Goal: Task Accomplishment & Management: Manage account settings

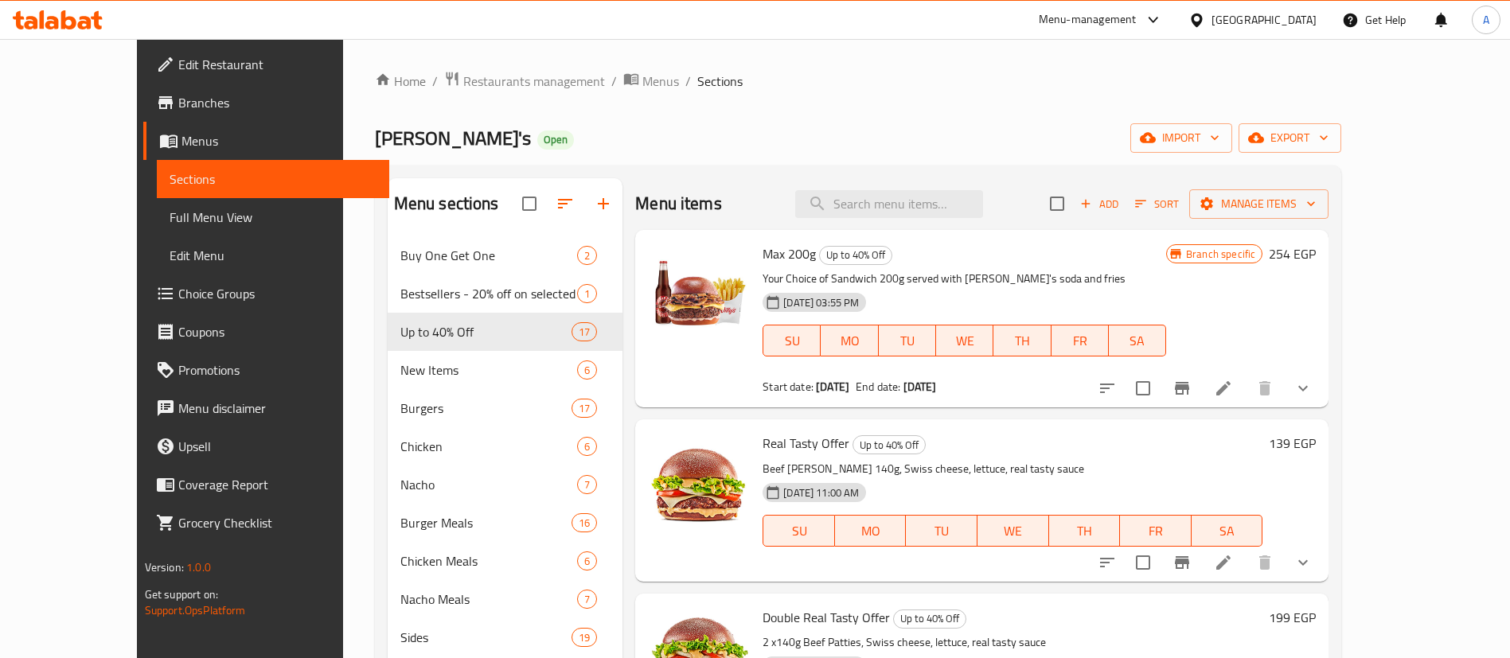
click at [848, 132] on div "Willy's Open import export" at bounding box center [858, 137] width 967 height 29
click at [837, 124] on div "[PERSON_NAME]'s Open import export" at bounding box center [858, 137] width 967 height 29
click at [1017, 150] on div "[PERSON_NAME]'s Open import export" at bounding box center [858, 137] width 967 height 29
click at [692, 134] on div "Willy's Open import export" at bounding box center [858, 137] width 967 height 29
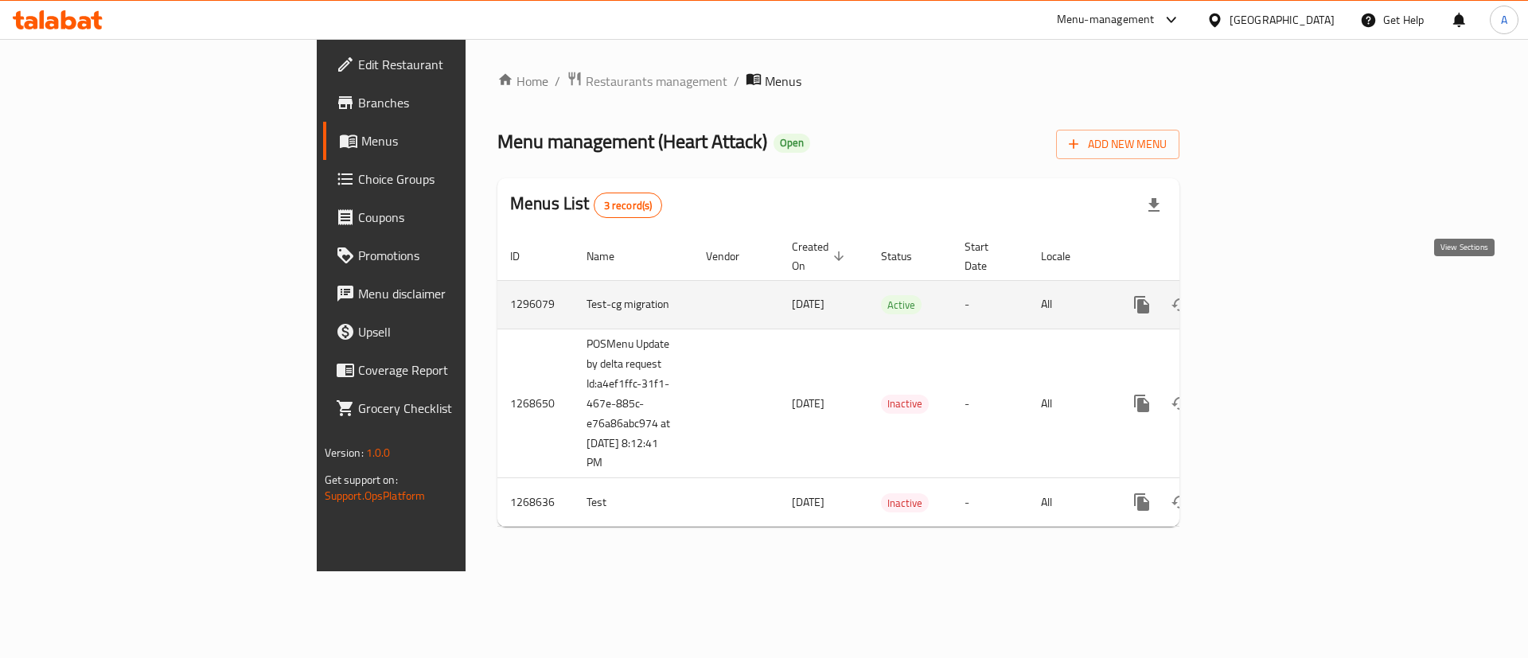
click at [1267, 295] on icon "enhanced table" at bounding box center [1256, 304] width 19 height 19
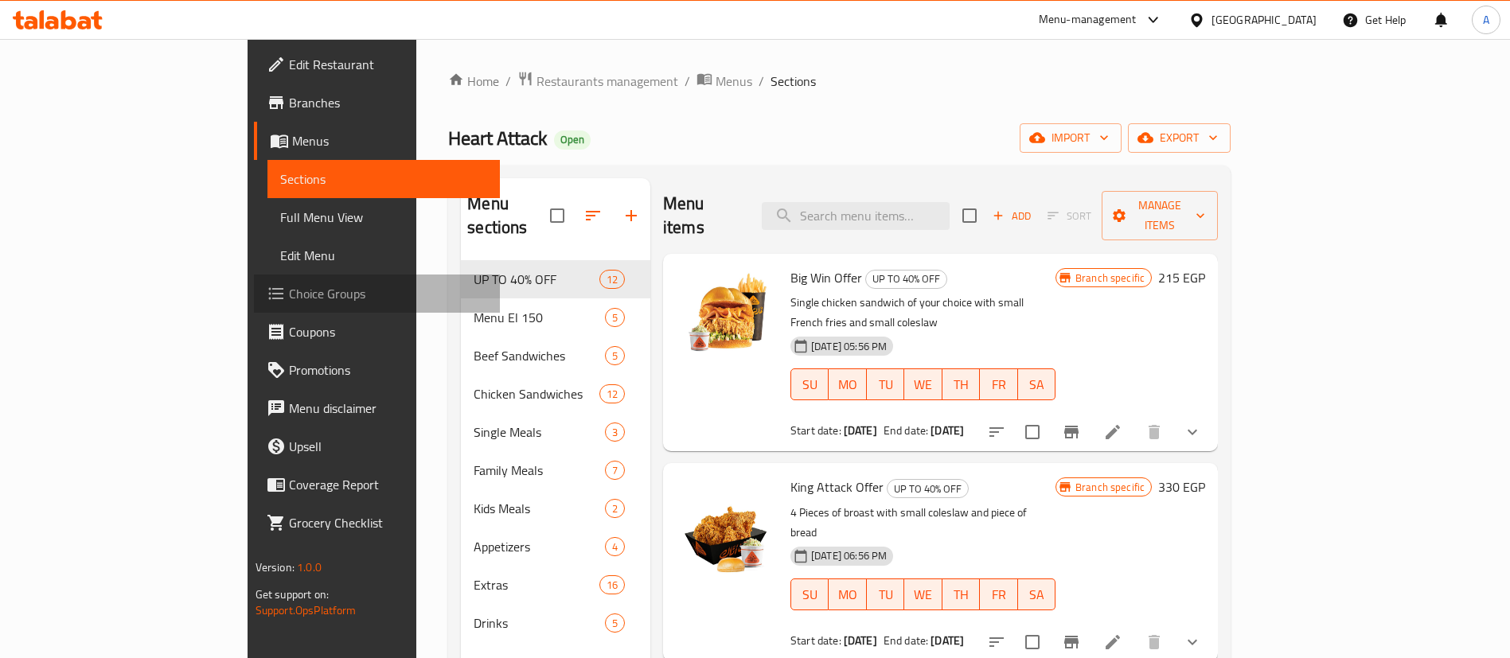
click at [289, 290] on span "Choice Groups" at bounding box center [388, 293] width 198 height 19
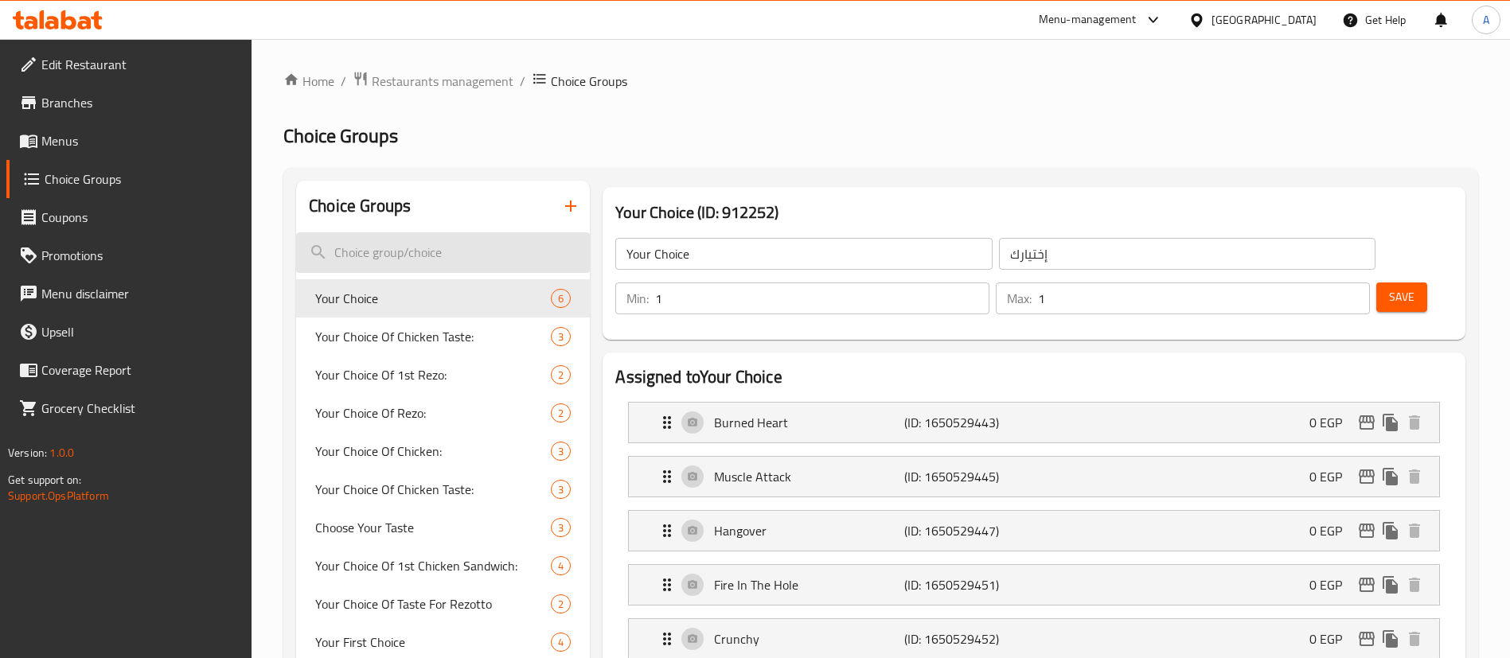
click at [422, 260] on input "search" at bounding box center [443, 252] width 294 height 41
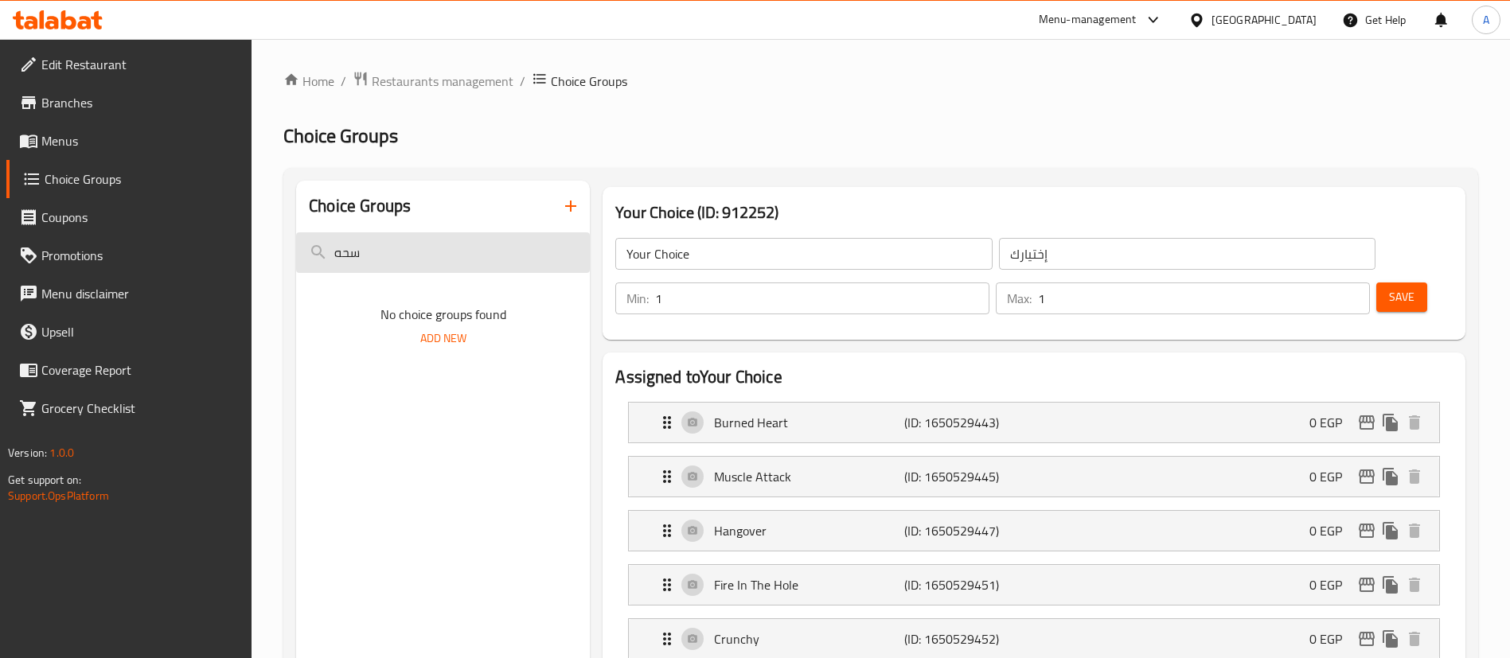
type input "سحهؤ"
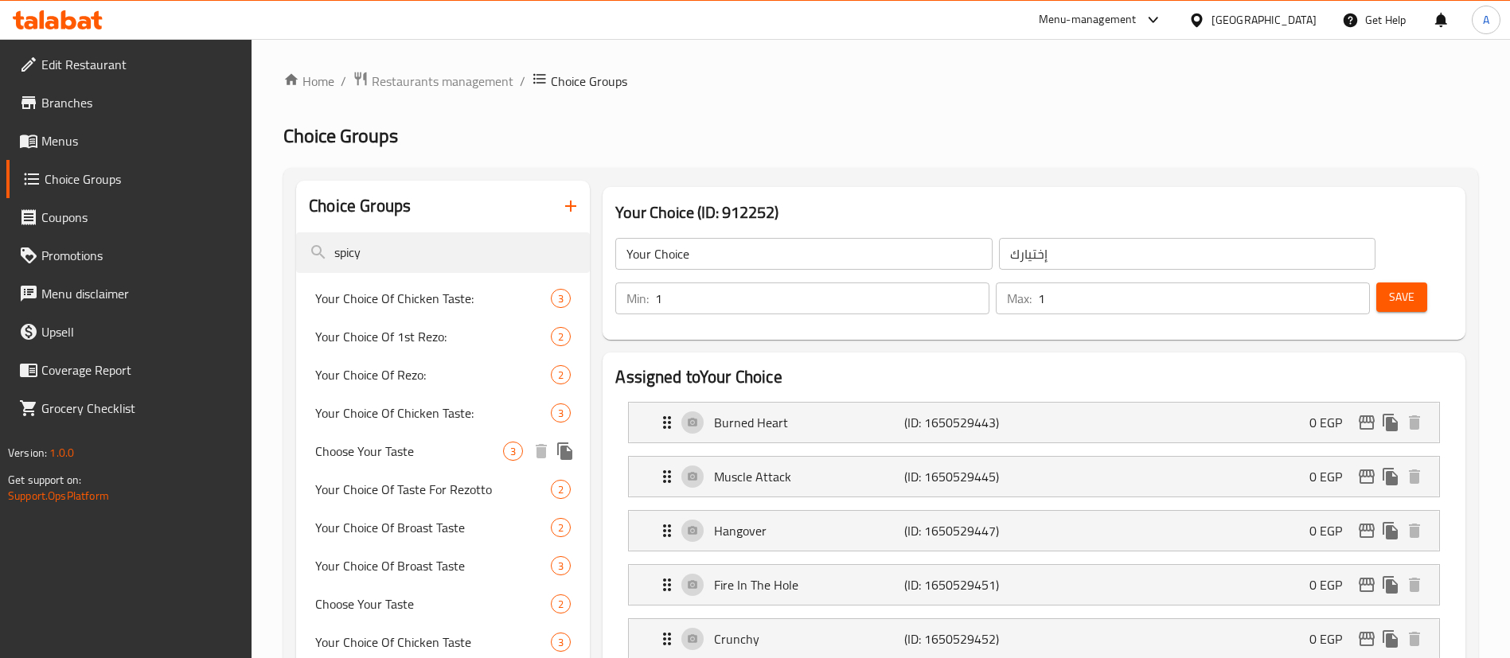
type input "spicy"
click at [414, 453] on span "Choose Your Taste" at bounding box center [409, 451] width 188 height 19
type input "Choose Your Taste"
type input "اختيار الطعم"
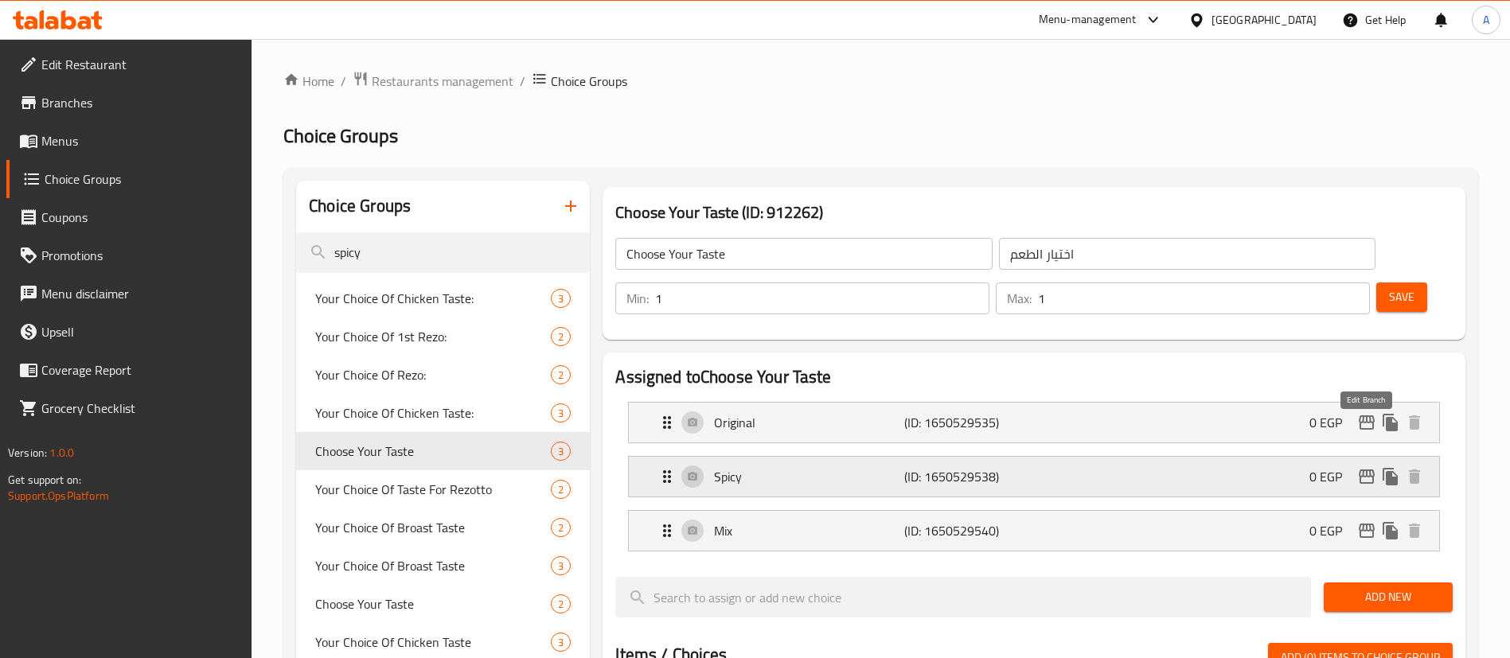
click at [1365, 470] on icon "edit" at bounding box center [1367, 477] width 16 height 14
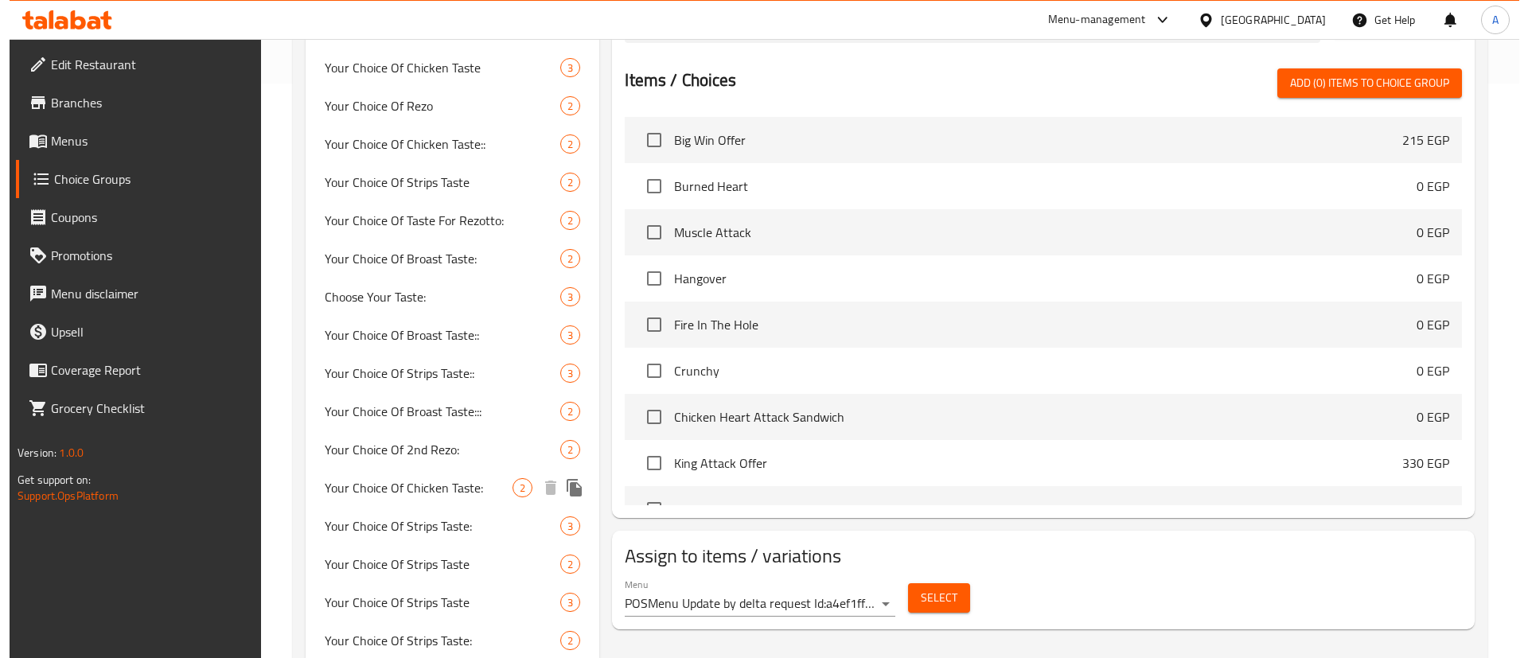
scroll to position [627, 0]
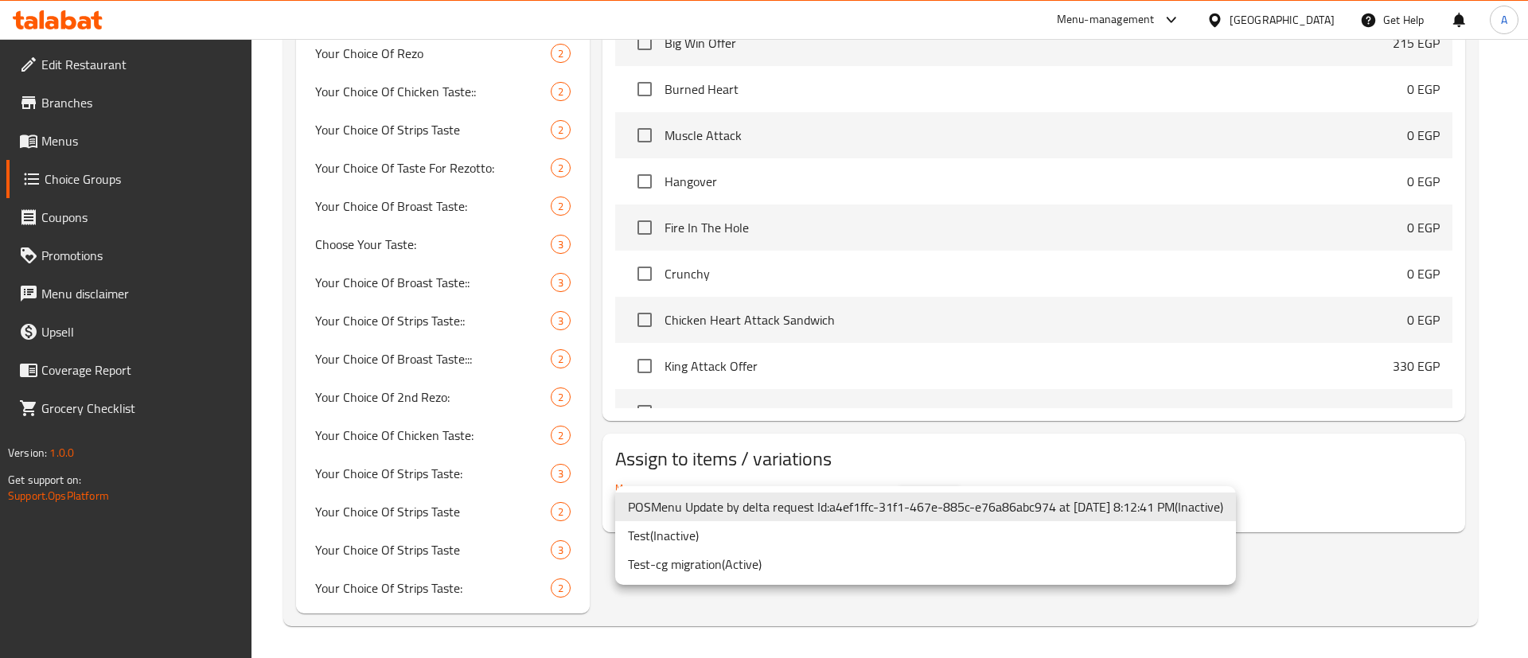
click at [748, 560] on li "Test-cg migration ( Active )" at bounding box center [925, 564] width 621 height 29
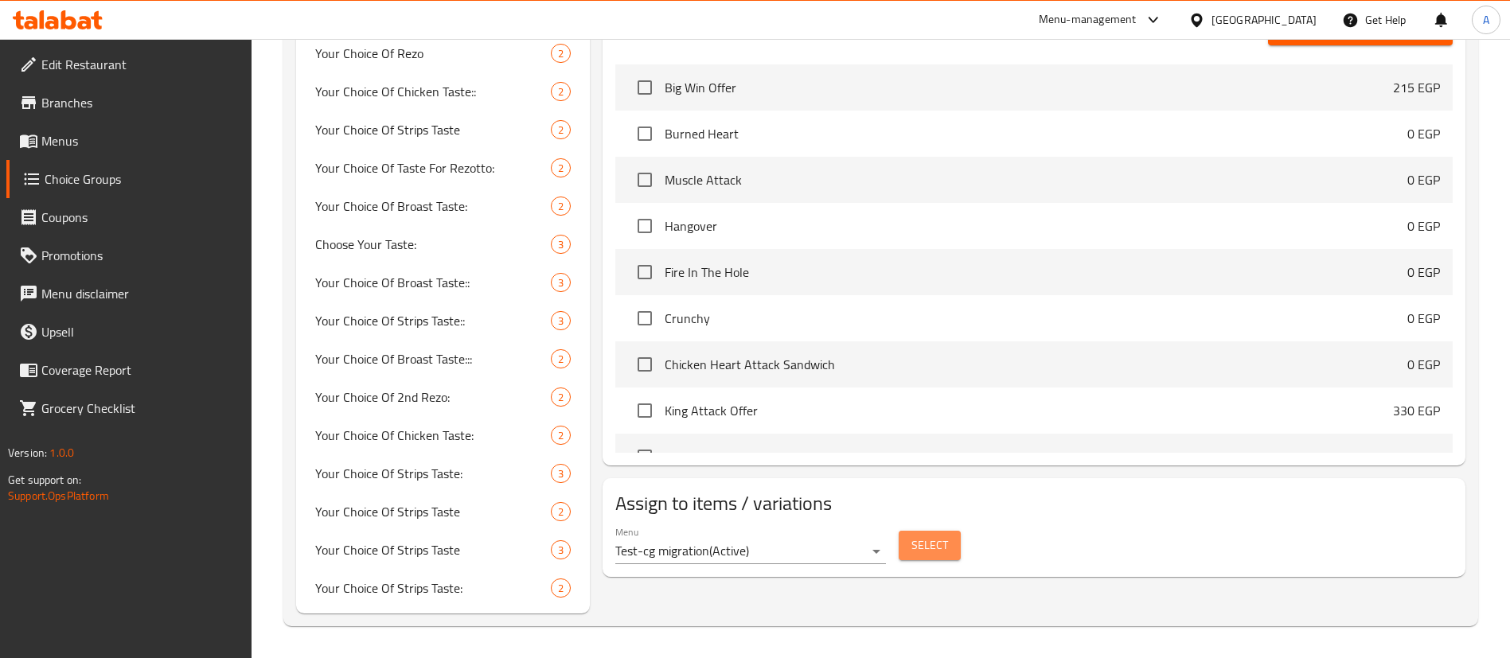
click at [935, 536] on span "Select" at bounding box center [930, 546] width 37 height 20
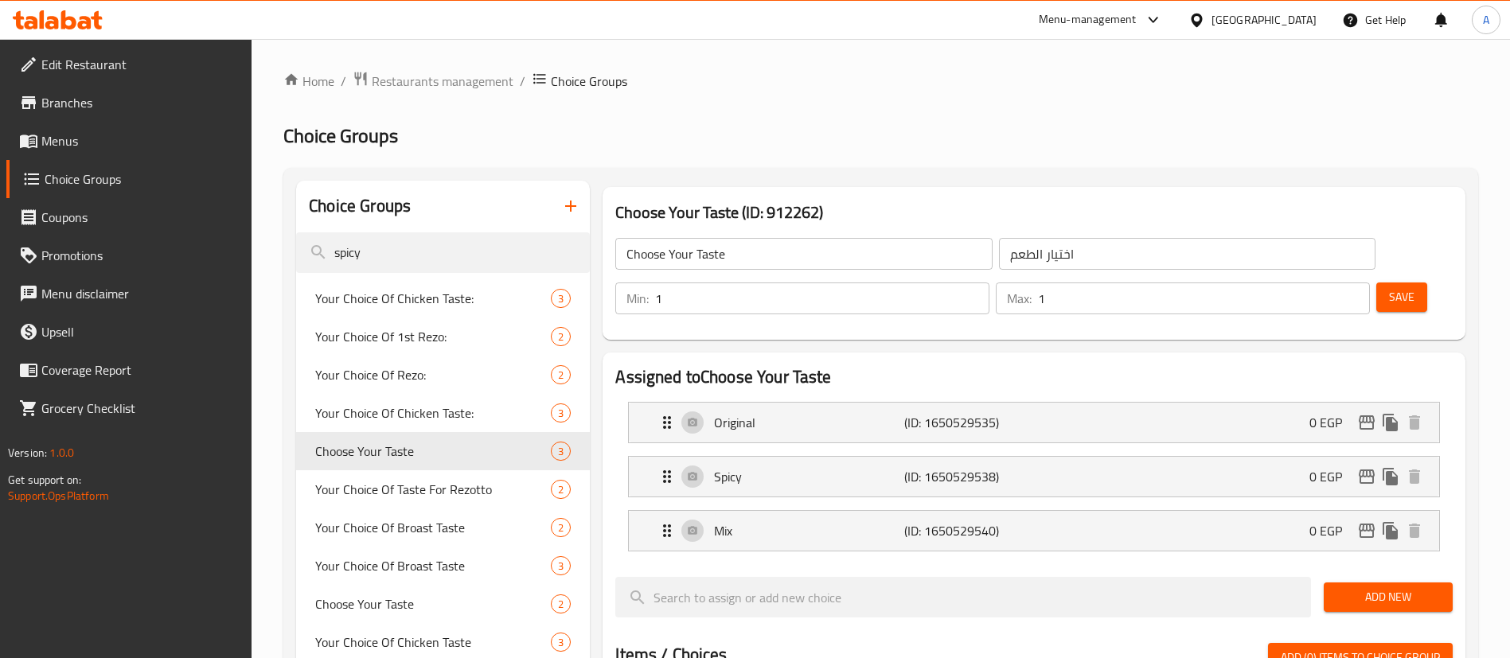
click at [568, 210] on icon "button" at bounding box center [570, 206] width 19 height 19
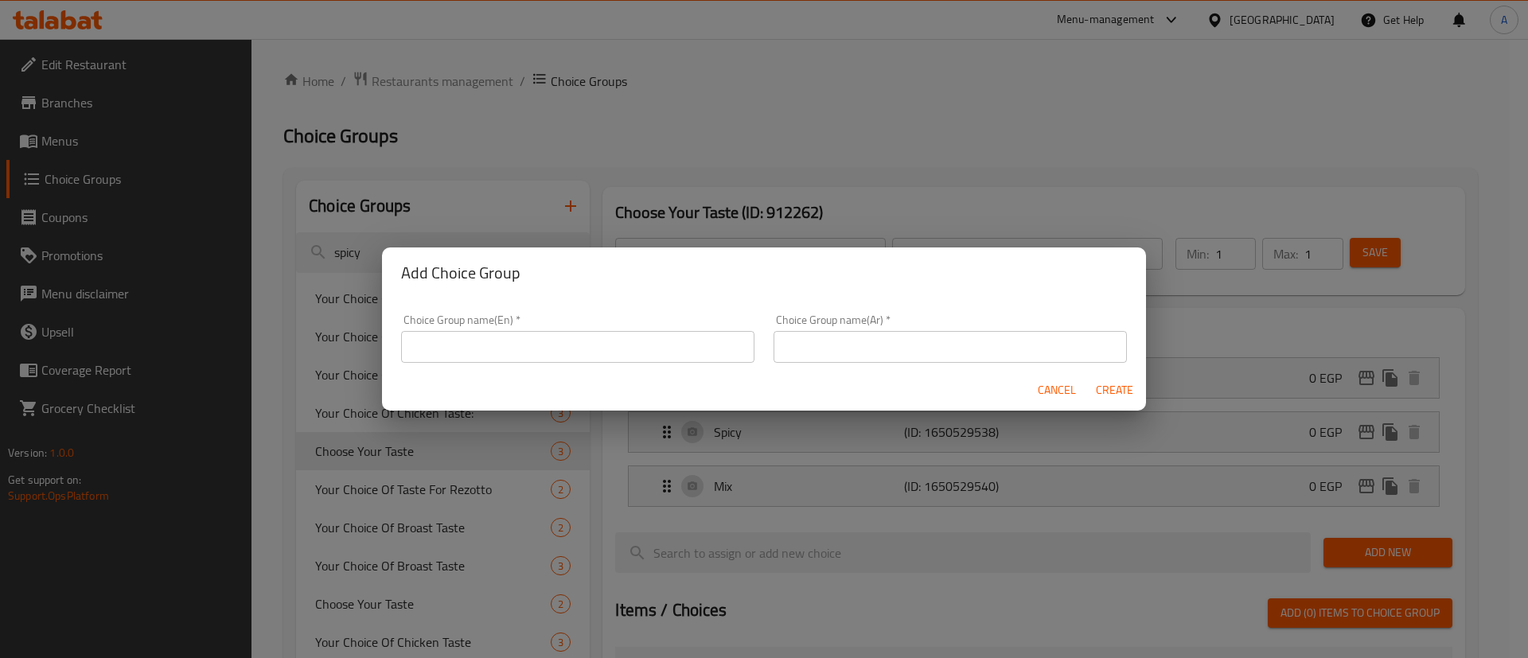
click at [468, 345] on input "text" at bounding box center [577, 347] width 353 height 32
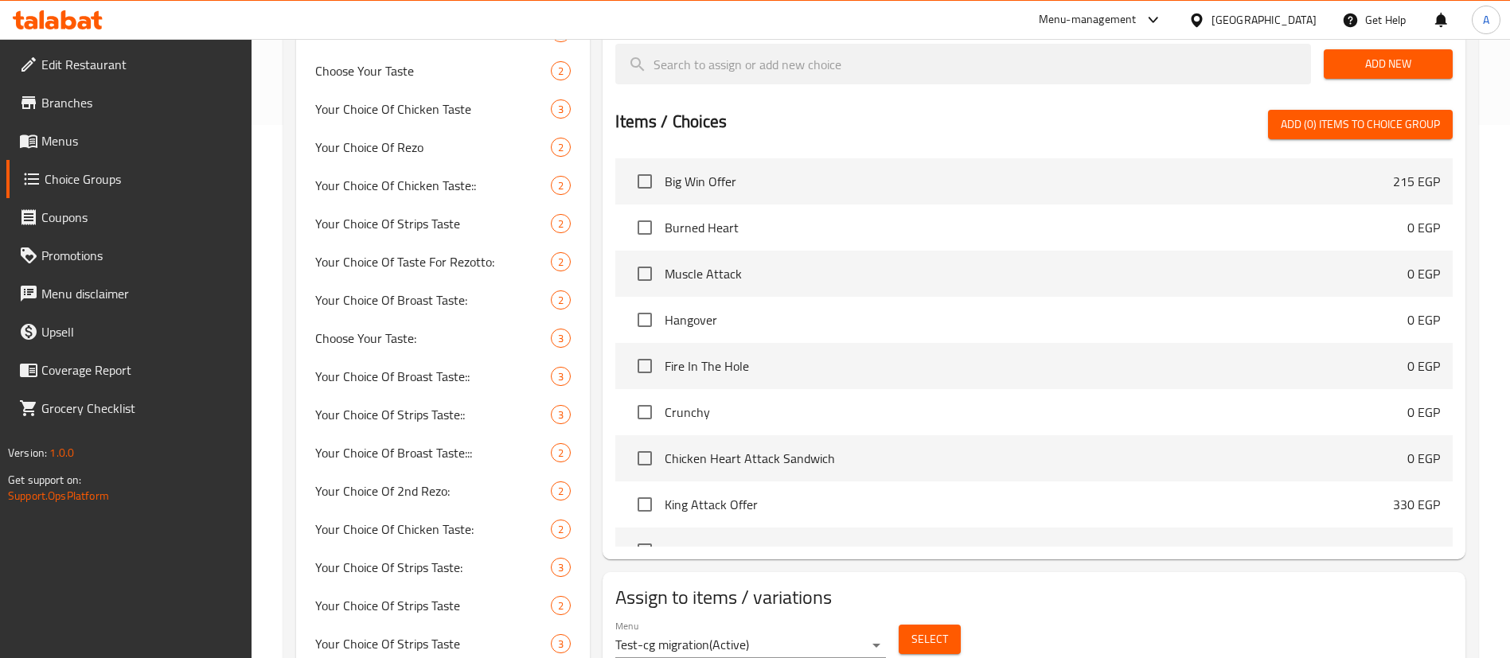
scroll to position [627, 0]
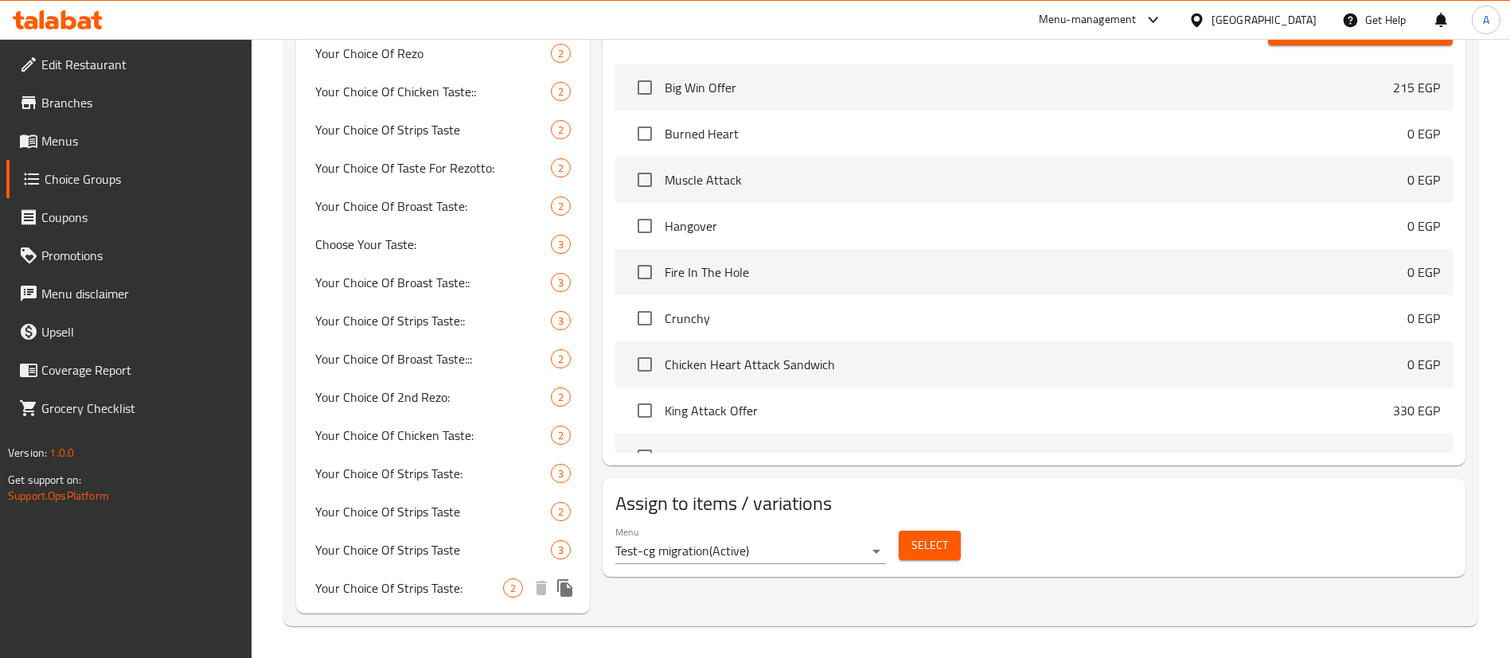
click at [414, 574] on div "Your Choice Of Strips Taste: 2" at bounding box center [443, 588] width 294 height 38
type input "Your Choice Of Strips Taste:"
type input "اختيارك من طعم استربس:"
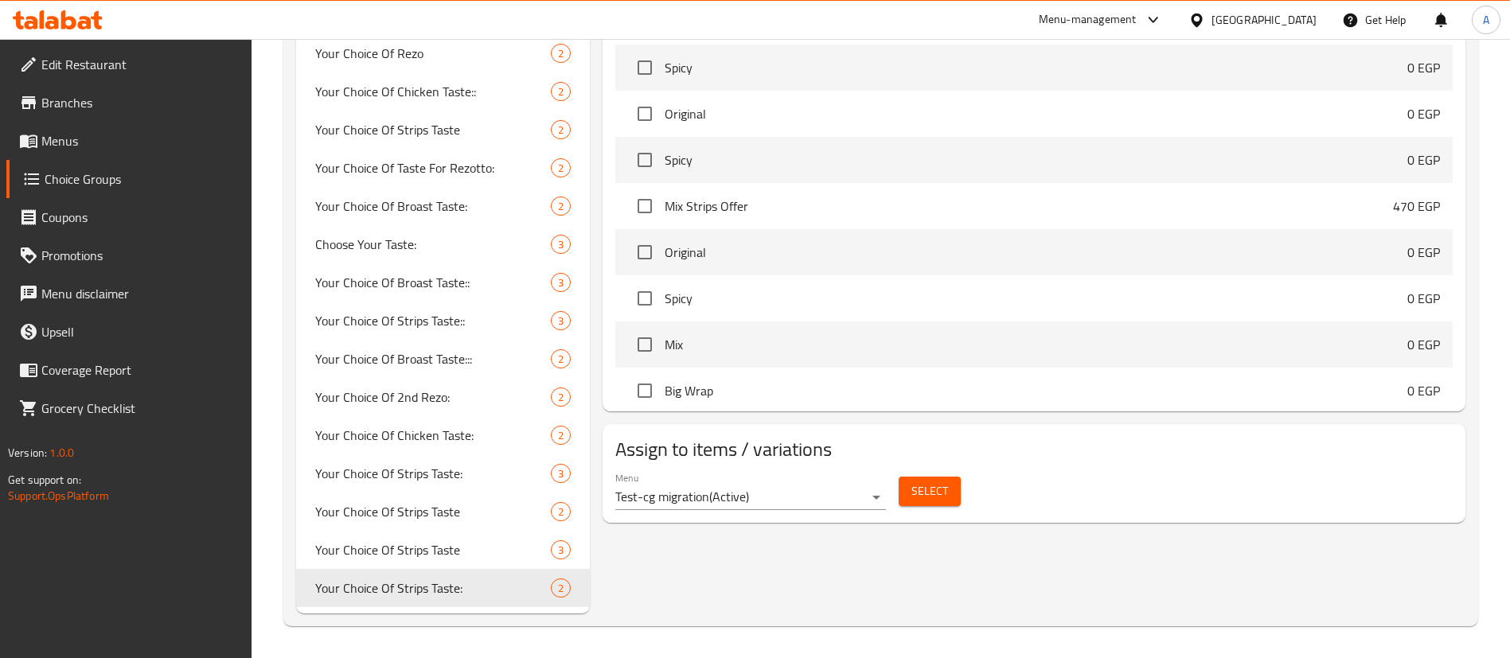
click at [936, 482] on span "Select" at bounding box center [930, 492] width 37 height 20
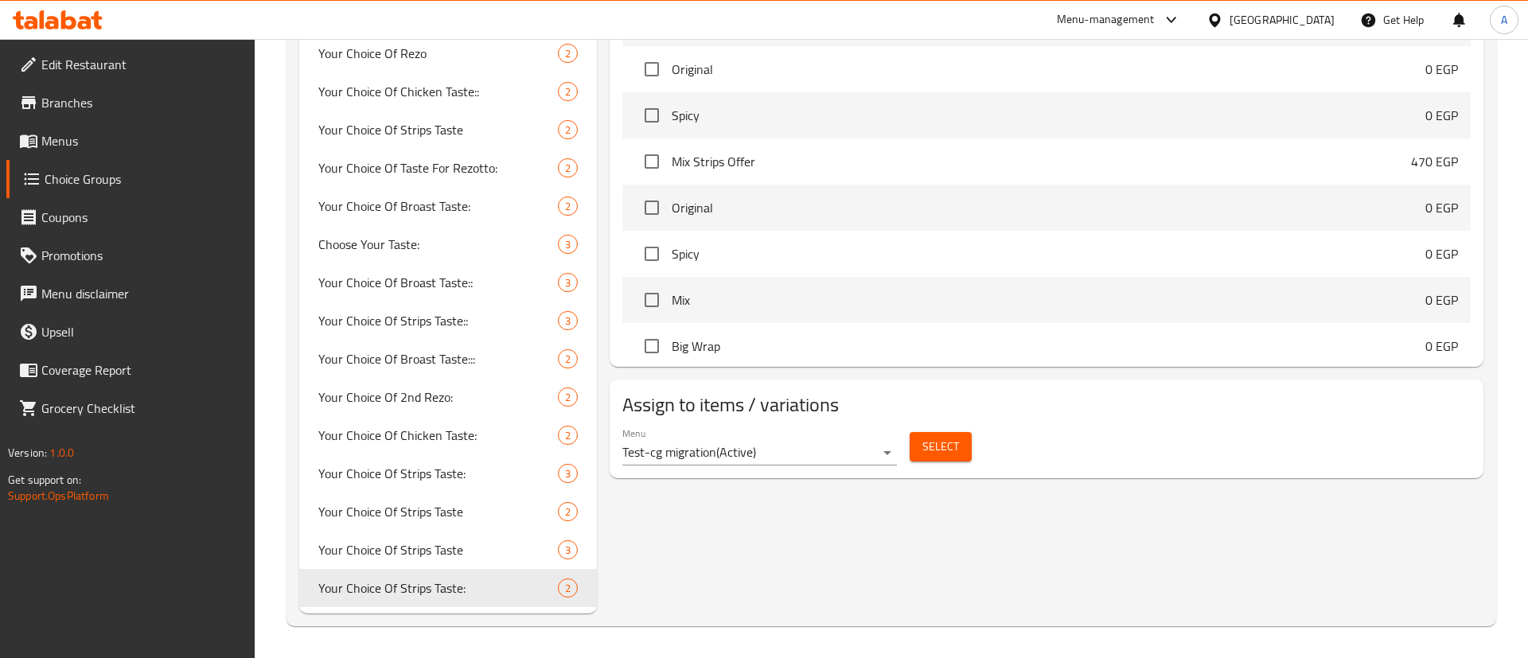
scroll to position [978, 0]
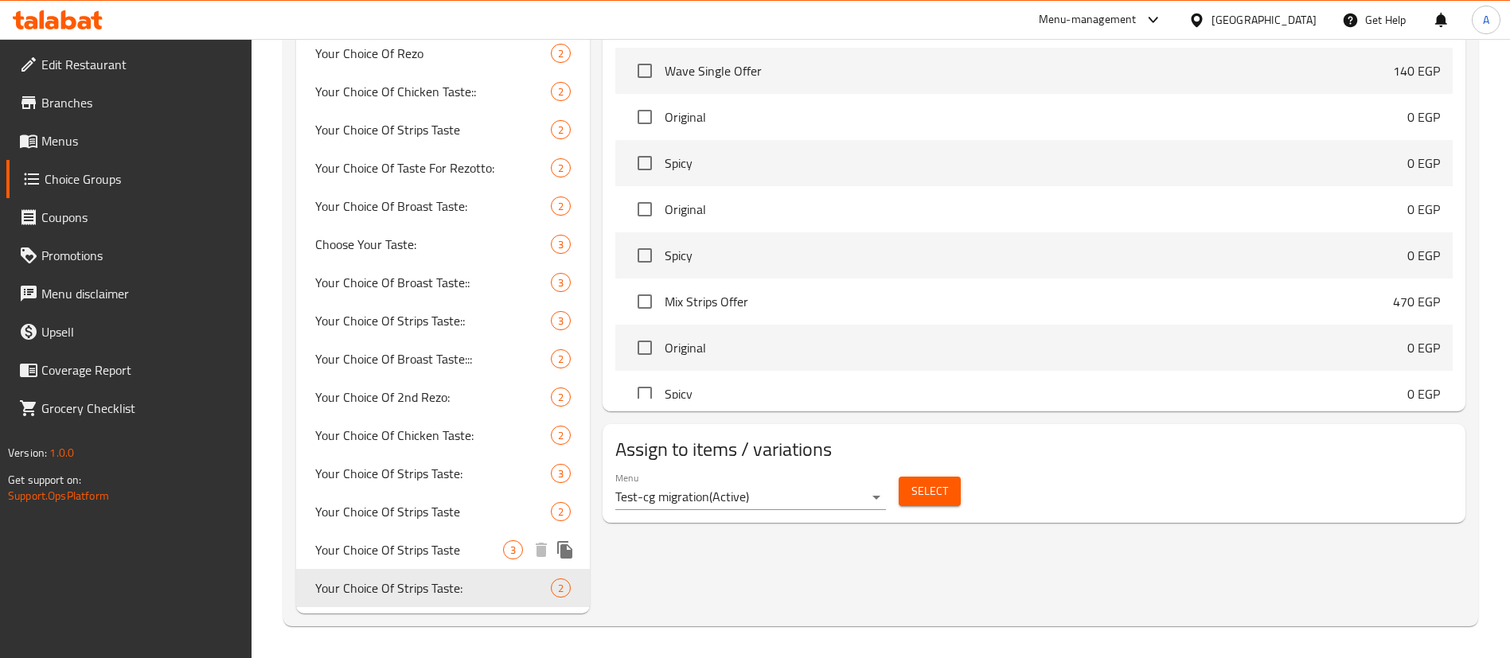
click at [453, 556] on span "Your Choice Of Strips Taste" at bounding box center [409, 550] width 188 height 19
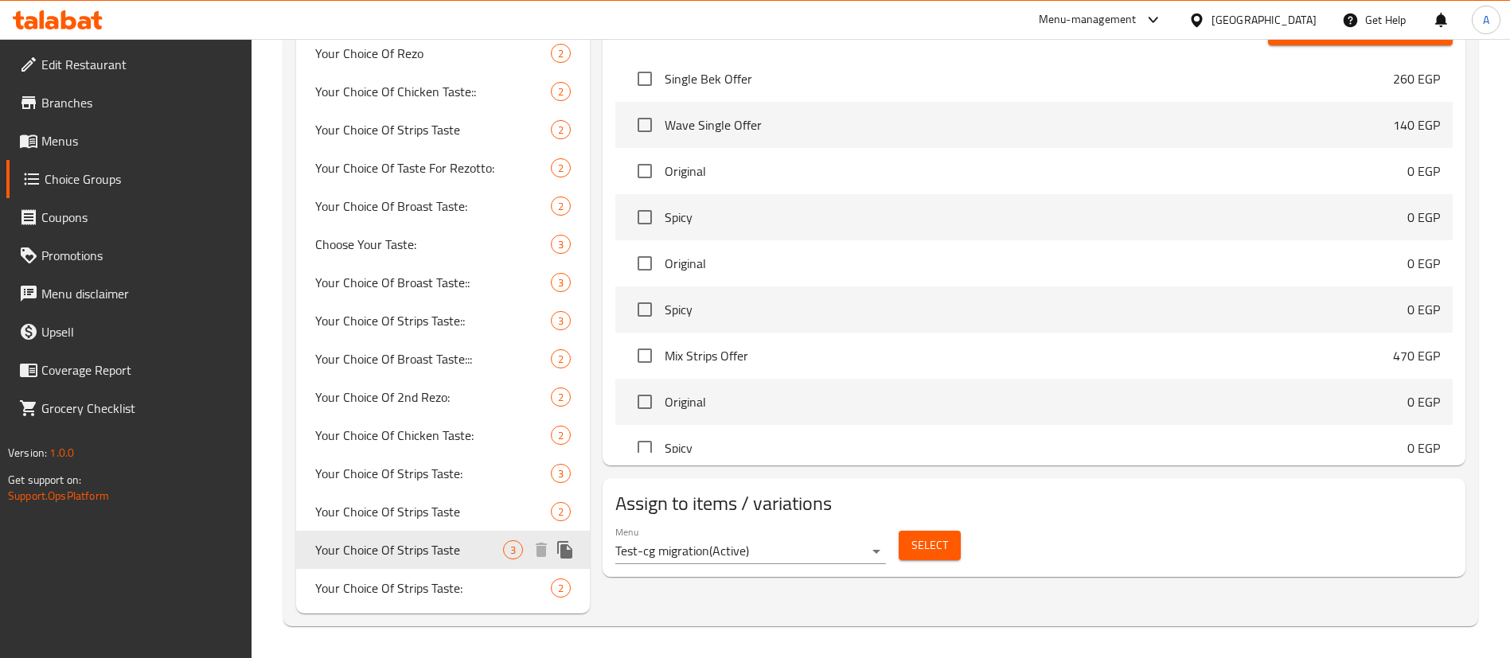
type input "Your Choice Of Strips Taste"
type input "اختيارك من طعم الاستربس"
click at [911, 531] on button "Select" at bounding box center [930, 545] width 62 height 29
click at [420, 513] on span "Your Choice Of Strips Taste" at bounding box center [409, 511] width 188 height 19
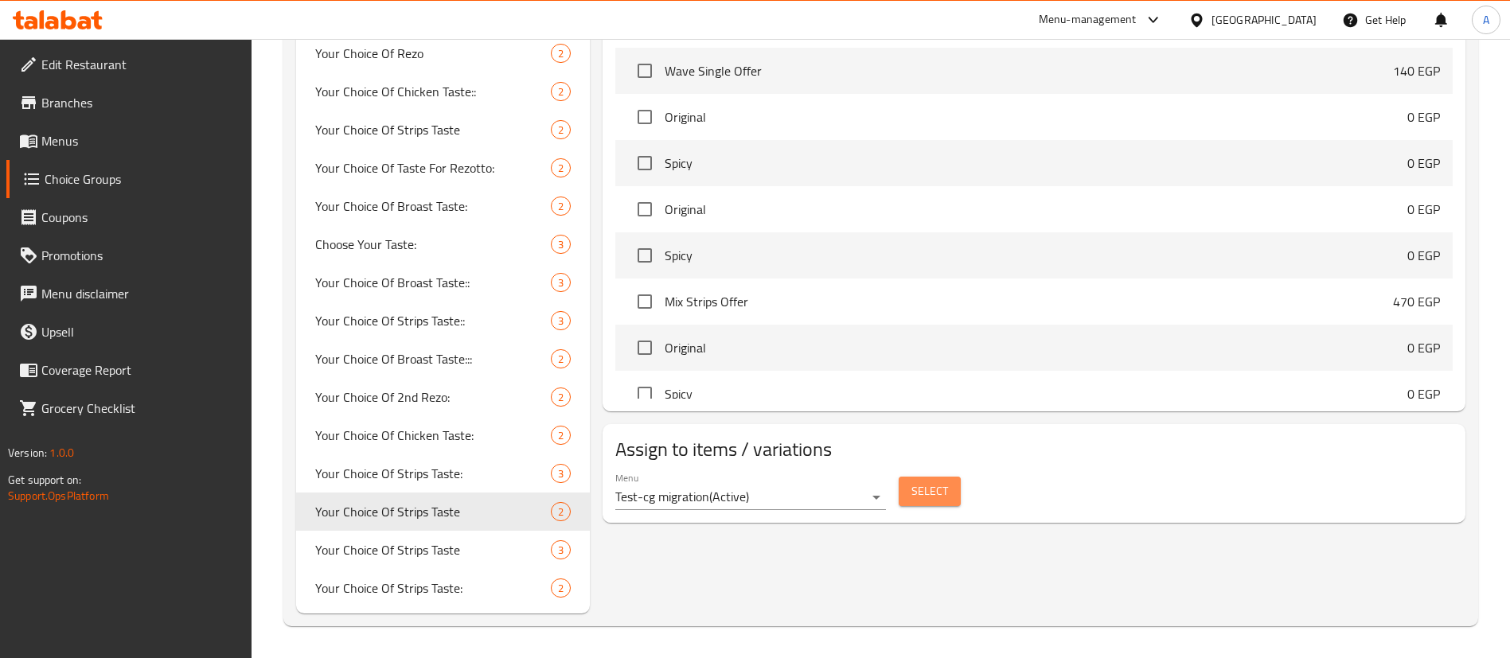
click at [940, 482] on span "Select" at bounding box center [930, 492] width 37 height 20
click at [424, 464] on span "Your Choice Of Strips Taste:" at bounding box center [409, 473] width 188 height 19
type input "Your Choice Of Strips Taste:"
type input "اختيارك من طعم استربس:"
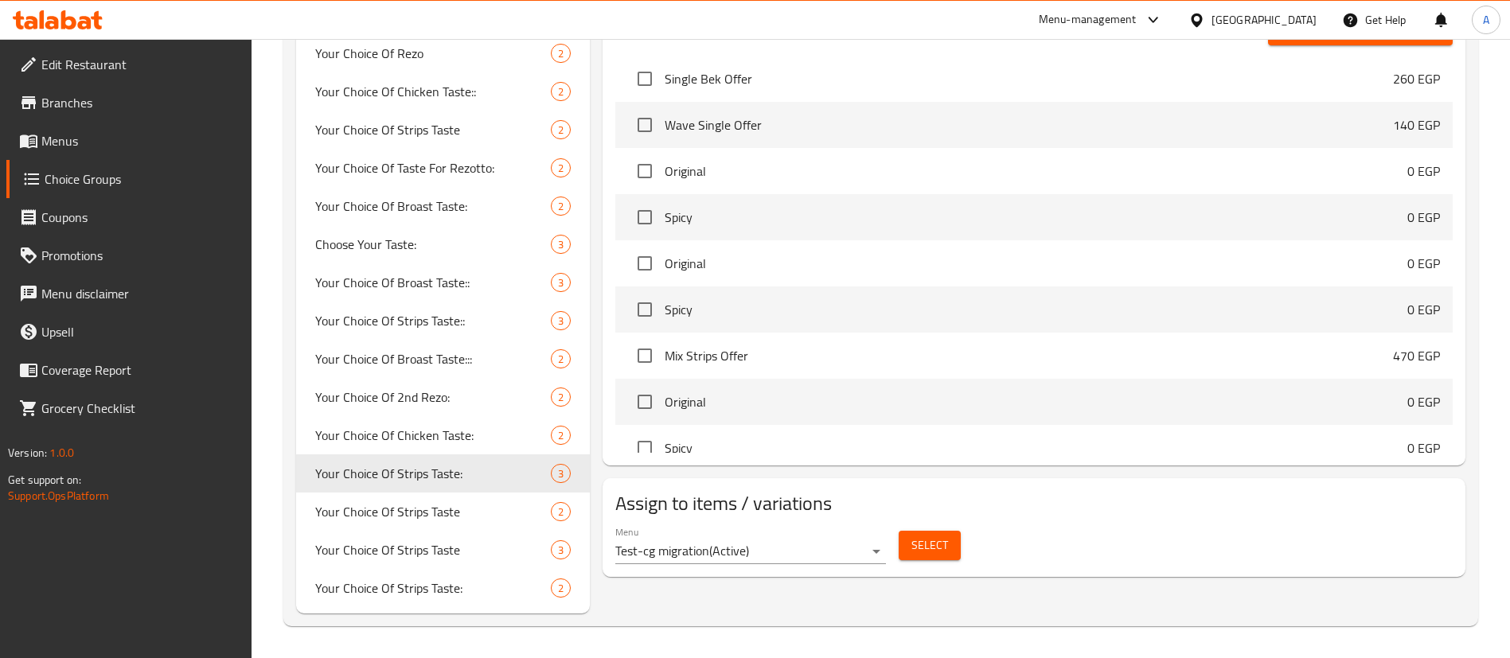
click at [939, 536] on span "Select" at bounding box center [930, 546] width 37 height 20
click at [429, 439] on span "Your Choice Of Chicken Taste:" at bounding box center [409, 435] width 188 height 19
type input "Your Choice Of Chicken Taste:"
type input "اختيارك من طعم الدجاج:"
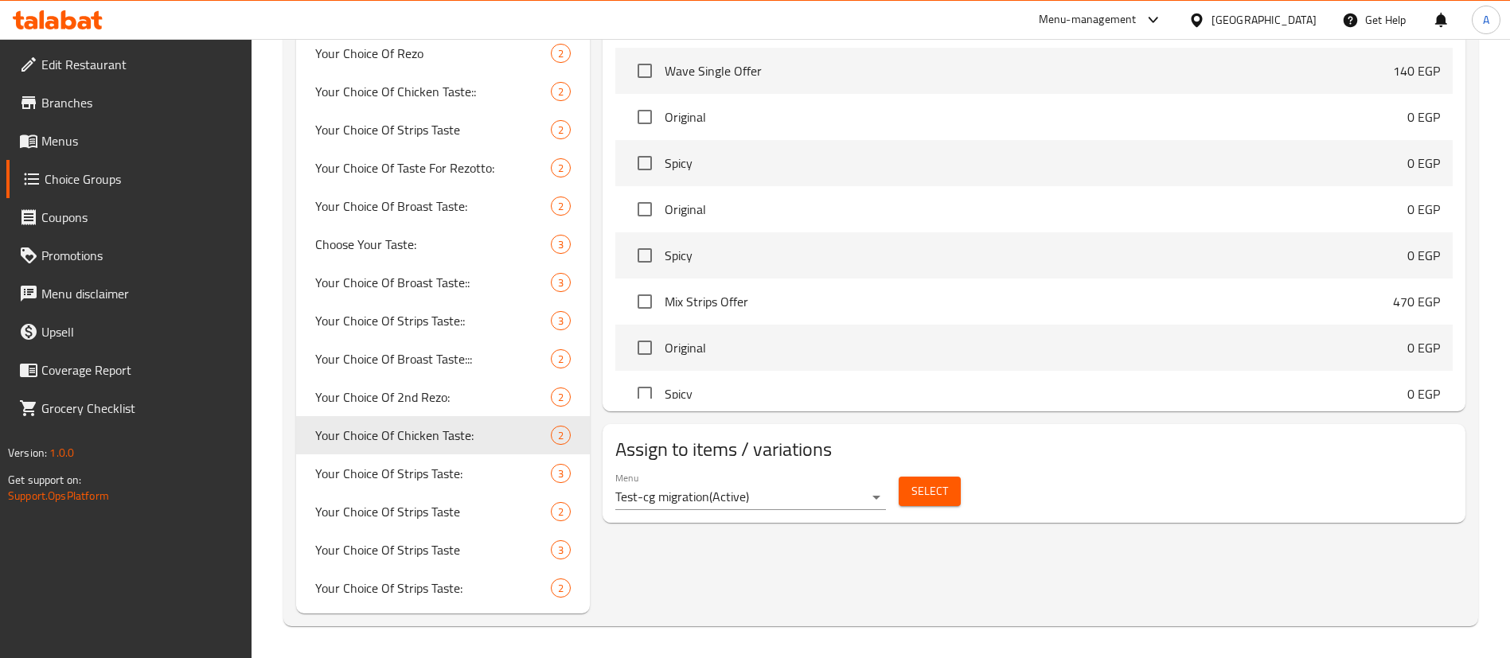
click at [921, 482] on span "Select" at bounding box center [930, 492] width 37 height 20
click at [419, 407] on span "Your Choice Of 2nd Rezo:" at bounding box center [409, 397] width 188 height 19
type input "Your Choice Of 2nd Rezo:"
type input "اختيارك من ثاني ريزو:"
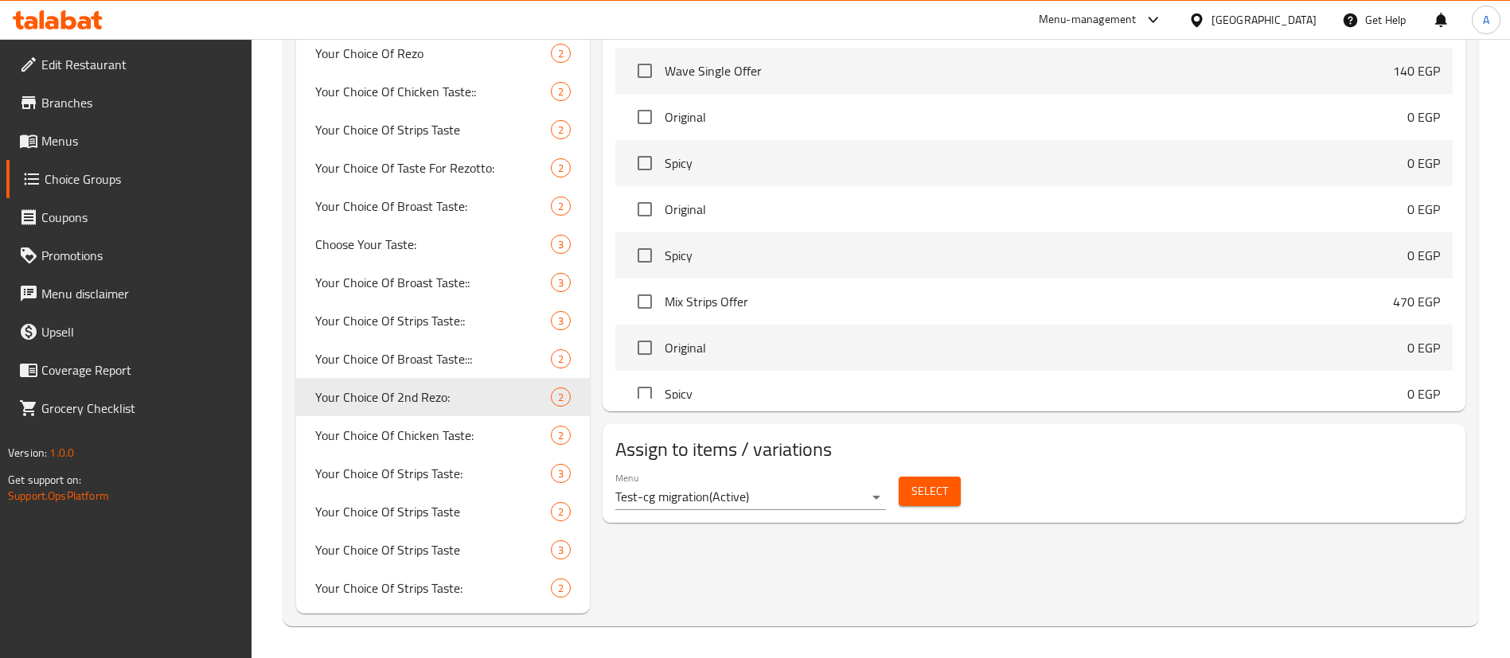
click at [955, 477] on button "Select" at bounding box center [930, 491] width 62 height 29
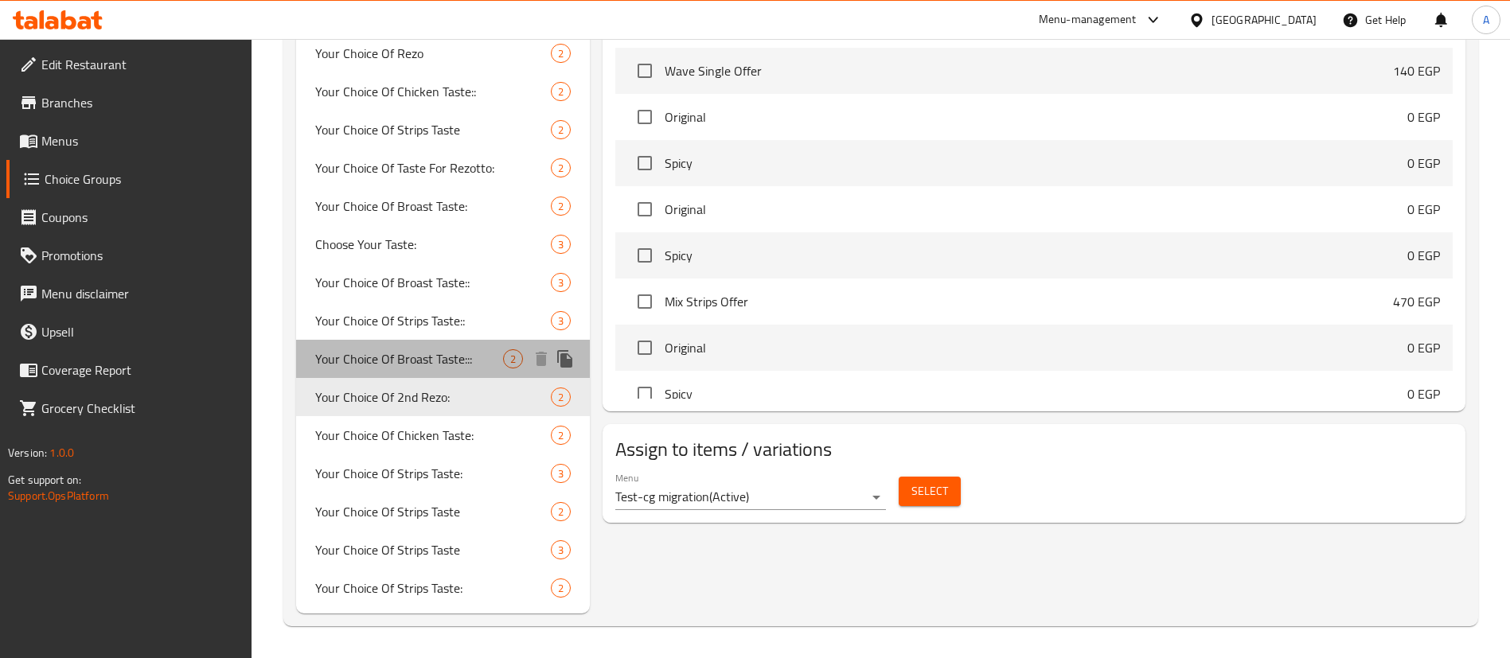
click at [435, 365] on span "Your Choice Of Broast Taste:::" at bounding box center [409, 358] width 188 height 19
type input "Your Choice Of Broast Taste:::"
type input "اختيارك من طعم البروست:::"
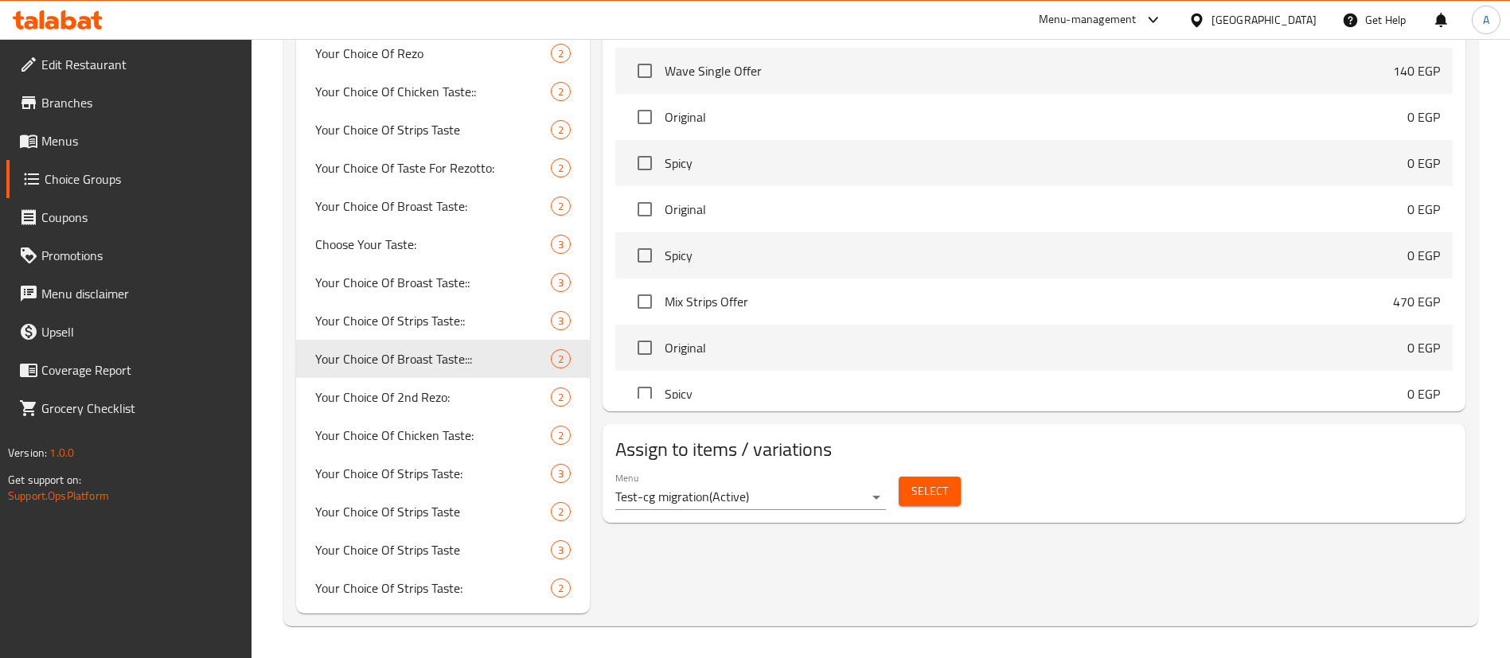
click at [936, 482] on span "Select" at bounding box center [930, 492] width 37 height 20
click at [434, 318] on span "Your Choice Of Strips Taste::" at bounding box center [409, 320] width 188 height 19
type input "Your Choice Of Strips Taste::"
type input "اختيارك من طعم الاستربس::"
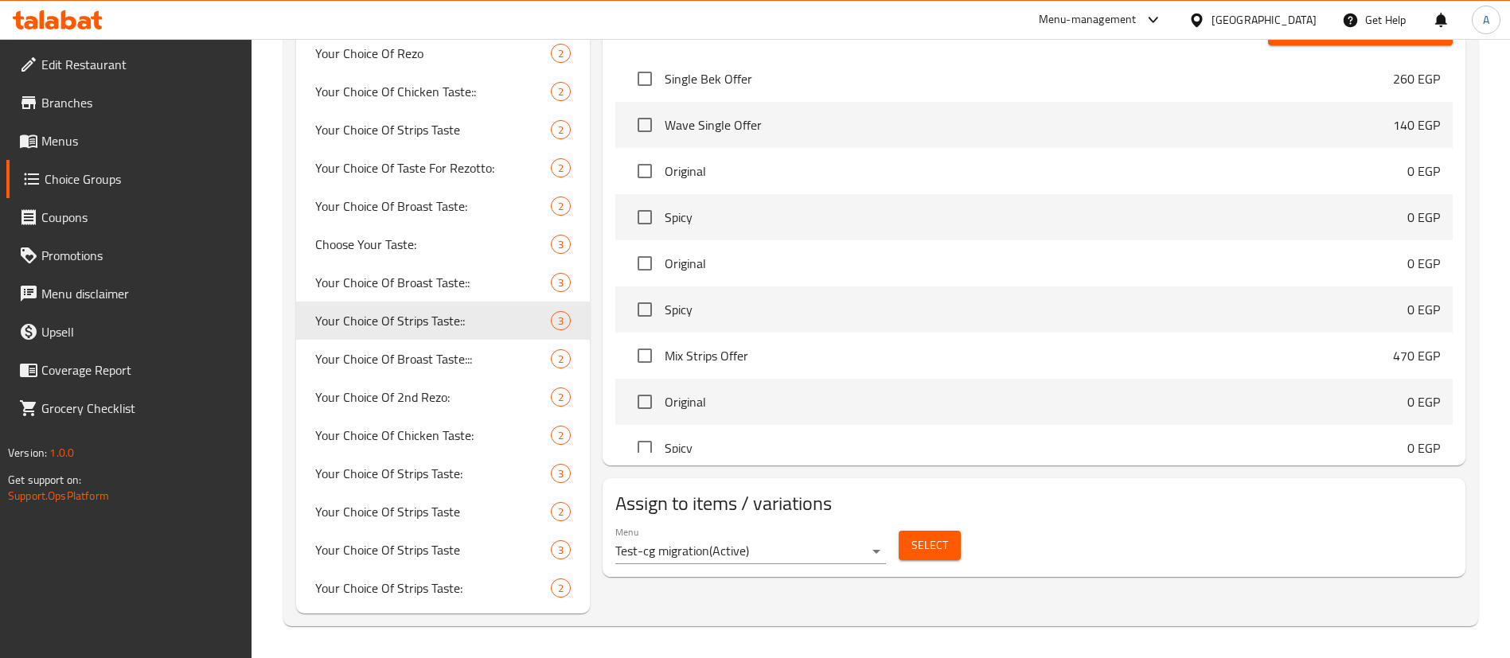
click at [922, 536] on span "Select" at bounding box center [930, 546] width 37 height 20
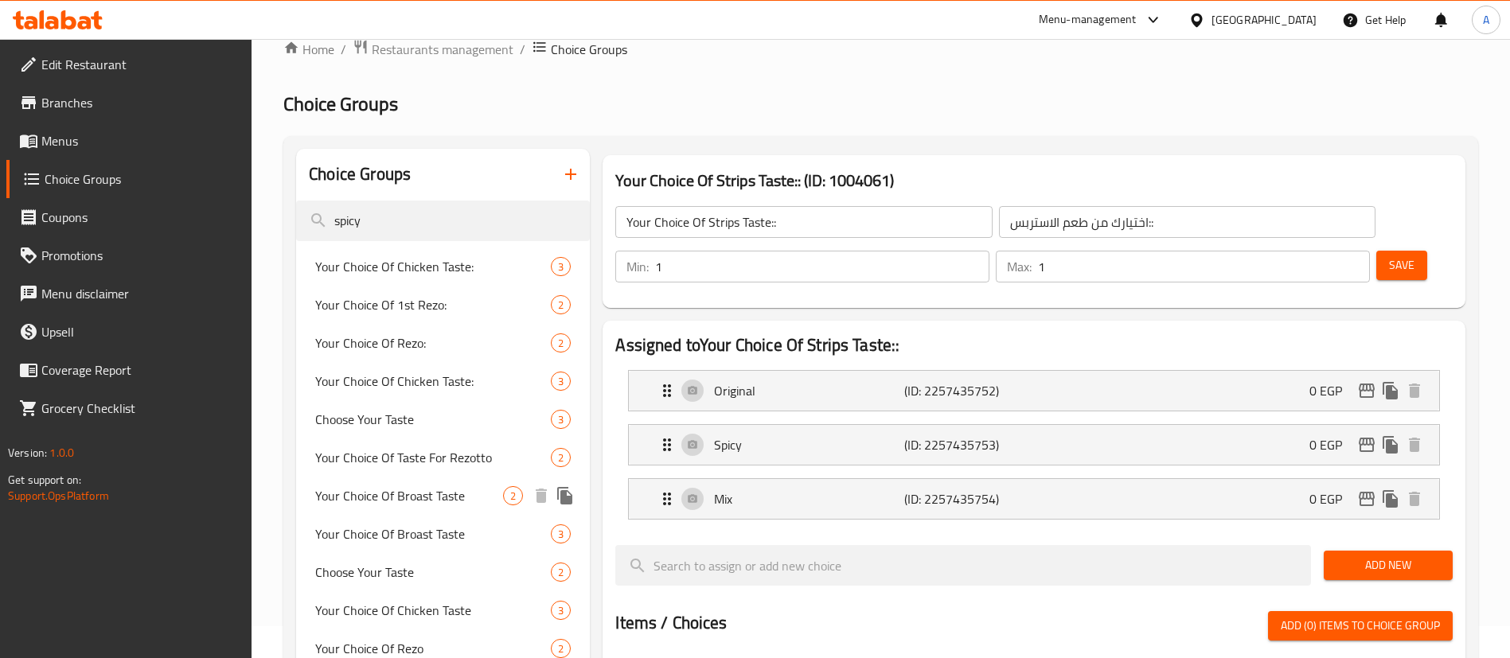
scroll to position [0, 0]
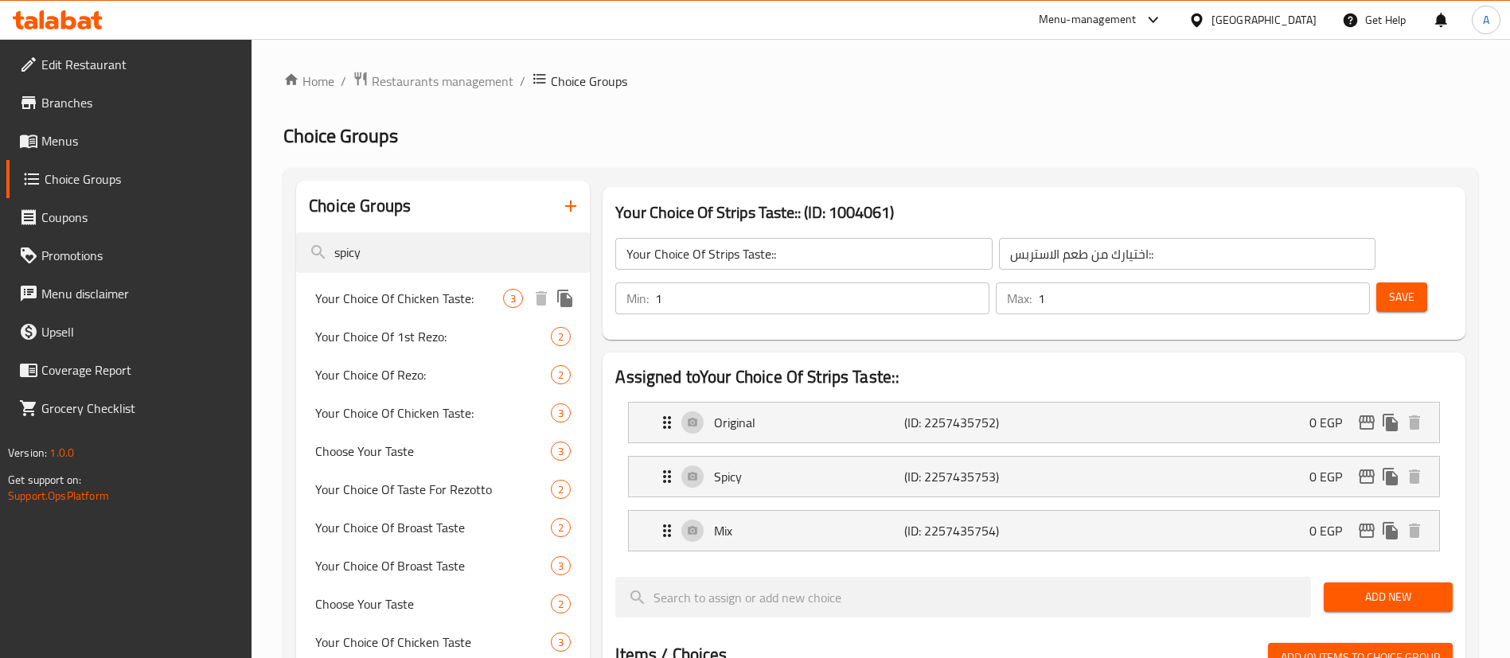
click at [441, 301] on span "Your Choice Of Chicken Taste:" at bounding box center [409, 298] width 188 height 19
type input "Your Choice Of Chicken Taste:"
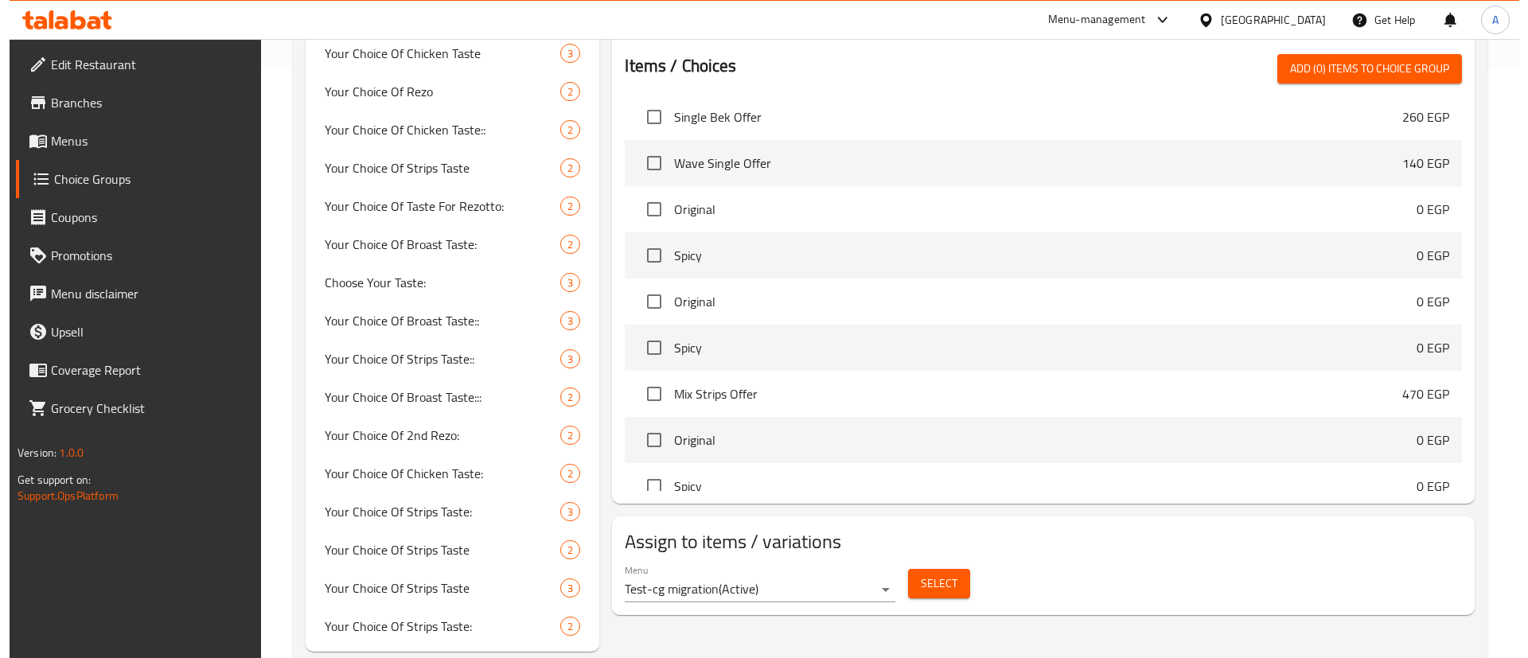
scroll to position [627, 0]
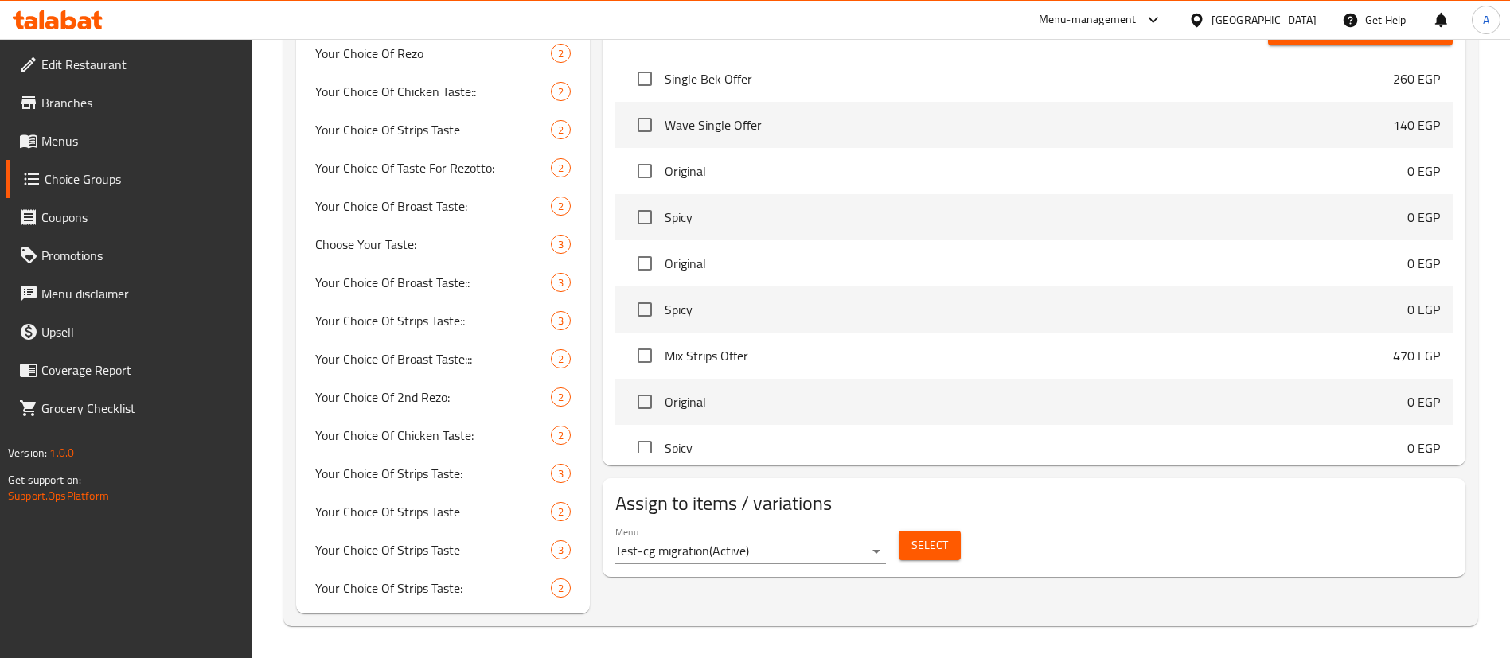
click at [927, 536] on span "Select" at bounding box center [930, 546] width 37 height 20
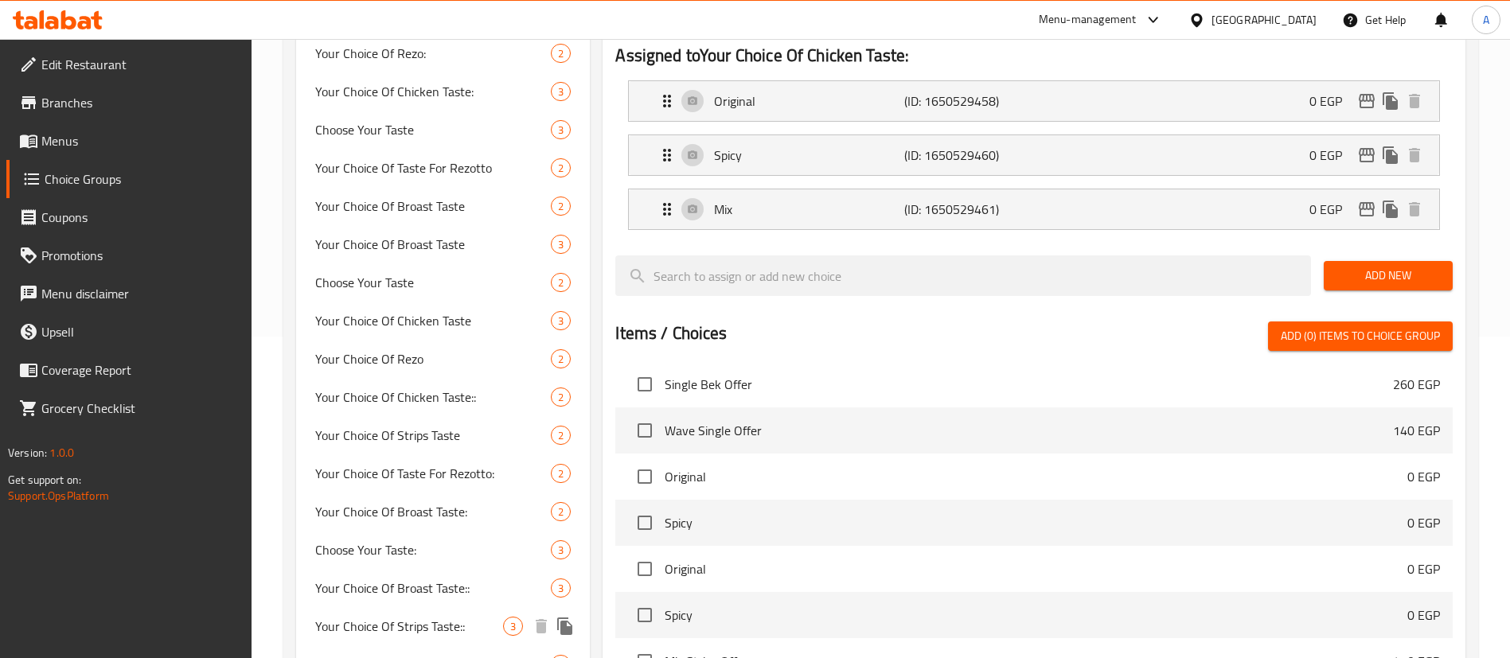
scroll to position [70, 0]
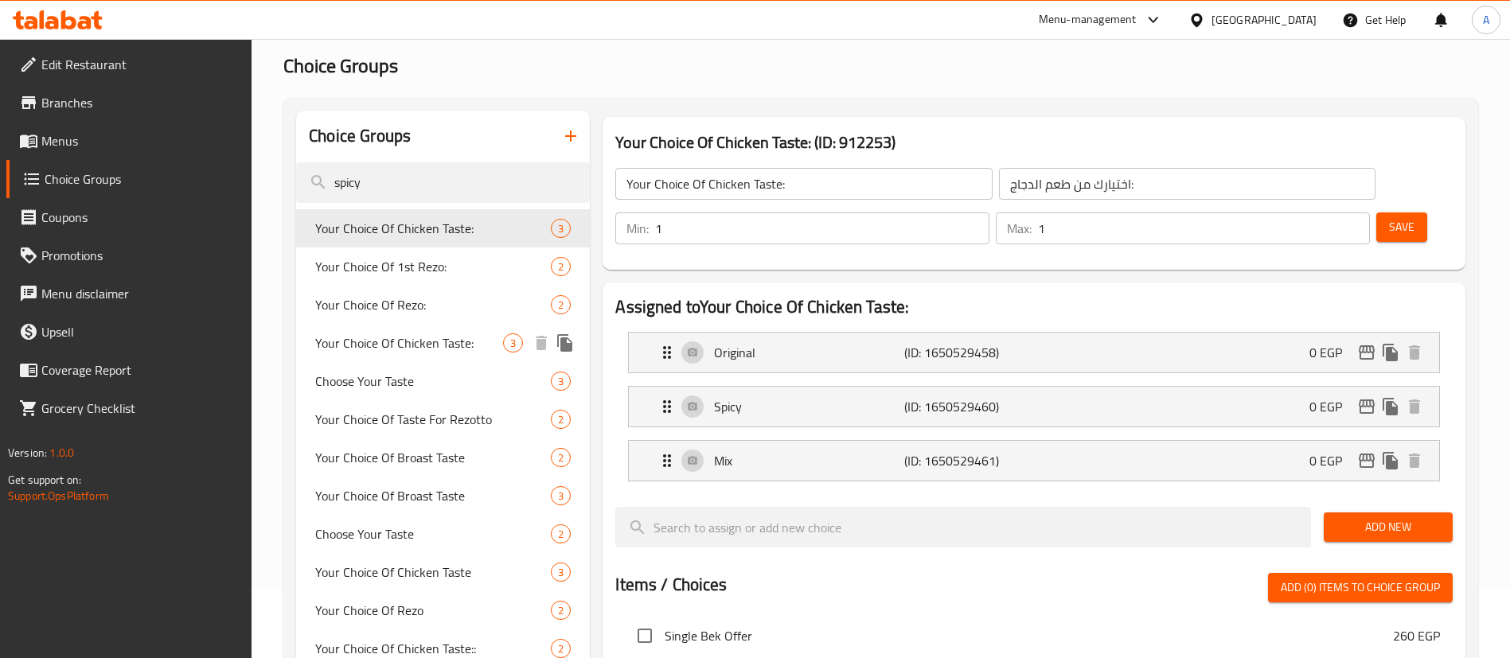
click at [443, 341] on span "Your Choice Of Chicken Taste:" at bounding box center [409, 343] width 188 height 19
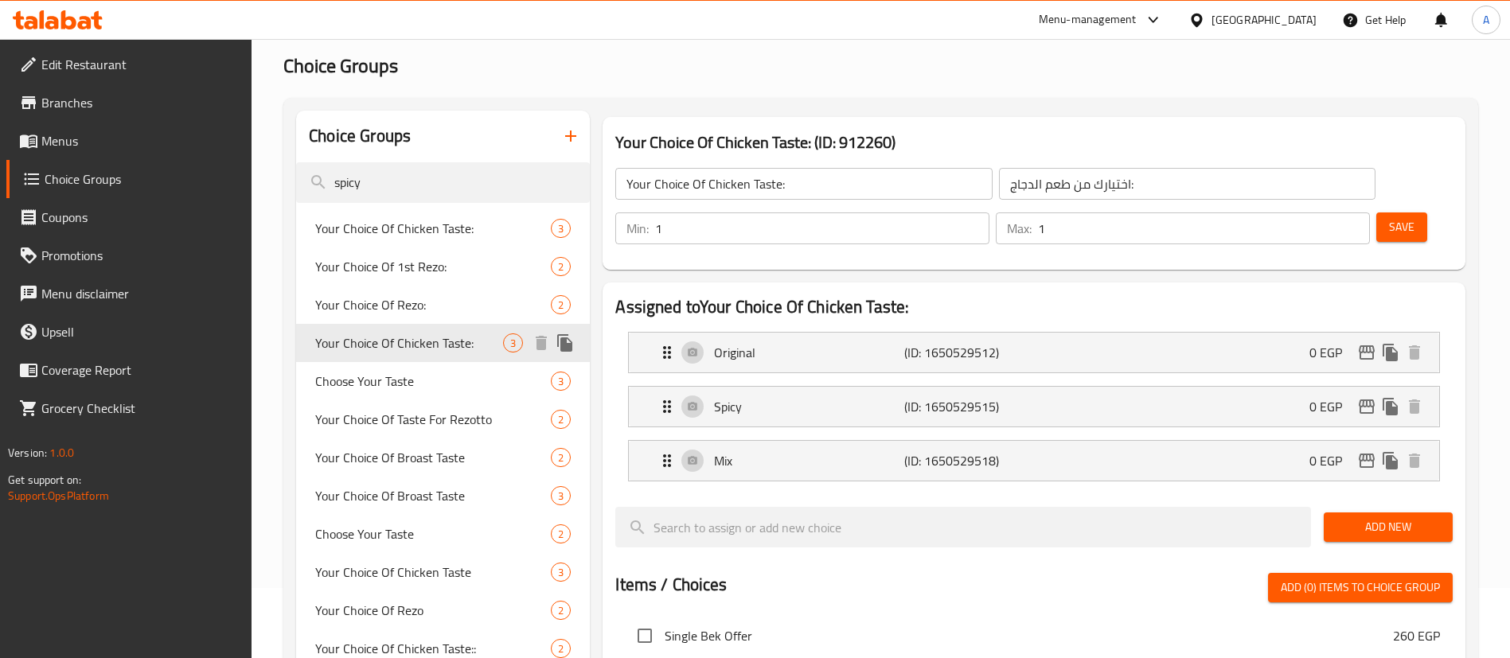
type input "اختيارك من طعم دجاج:"
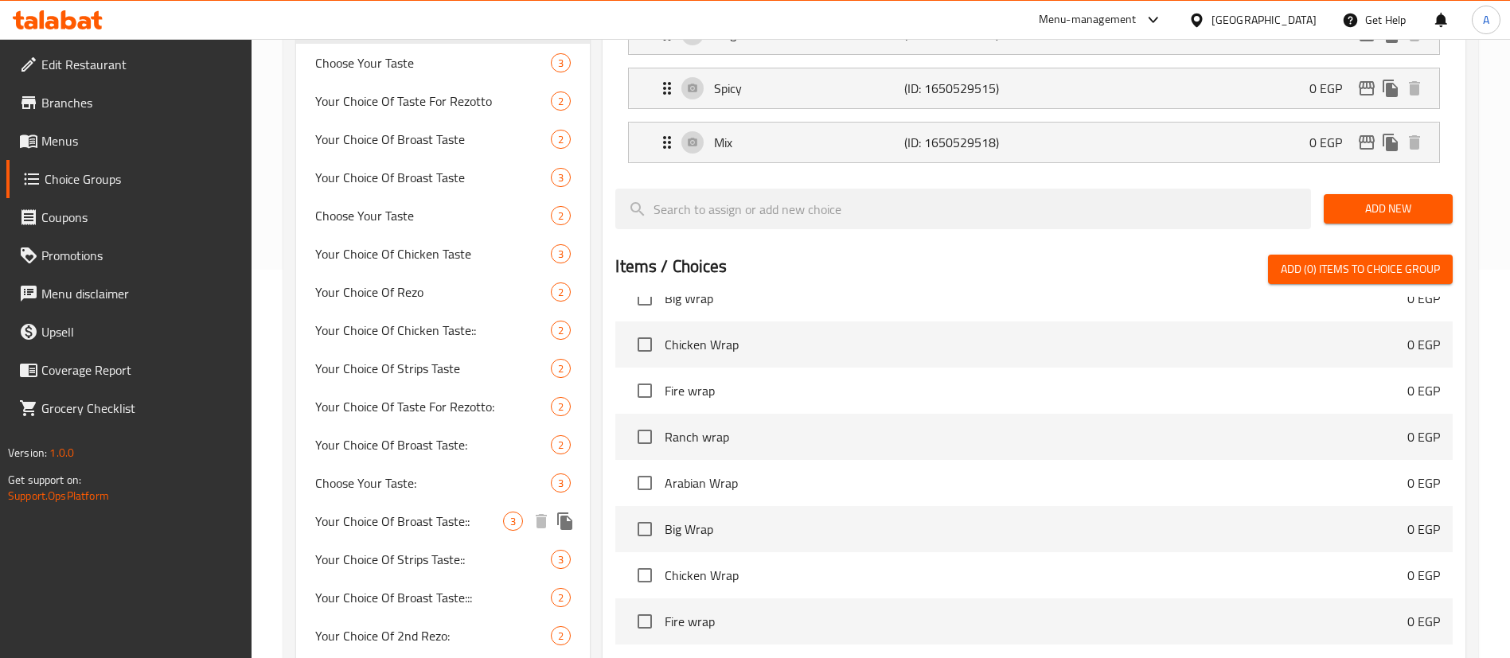
scroll to position [627, 0]
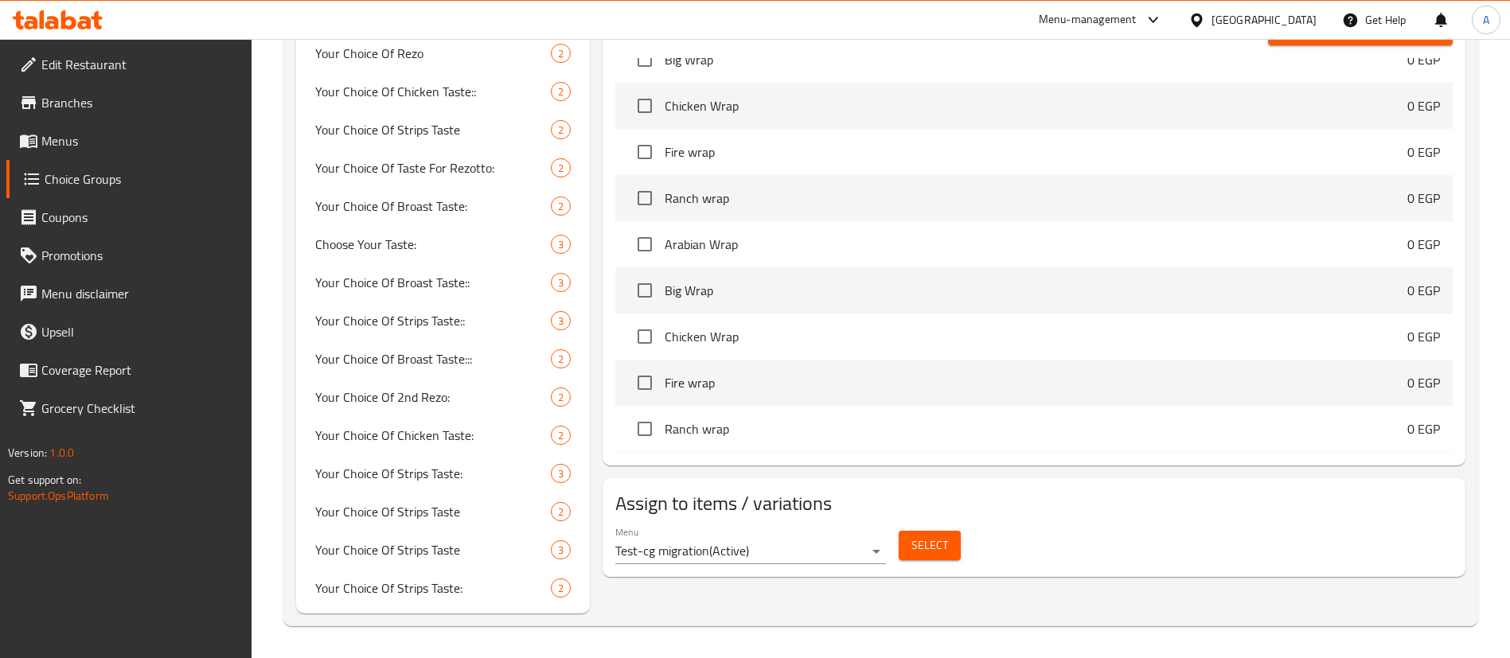
click at [927, 536] on span "Select" at bounding box center [930, 546] width 37 height 20
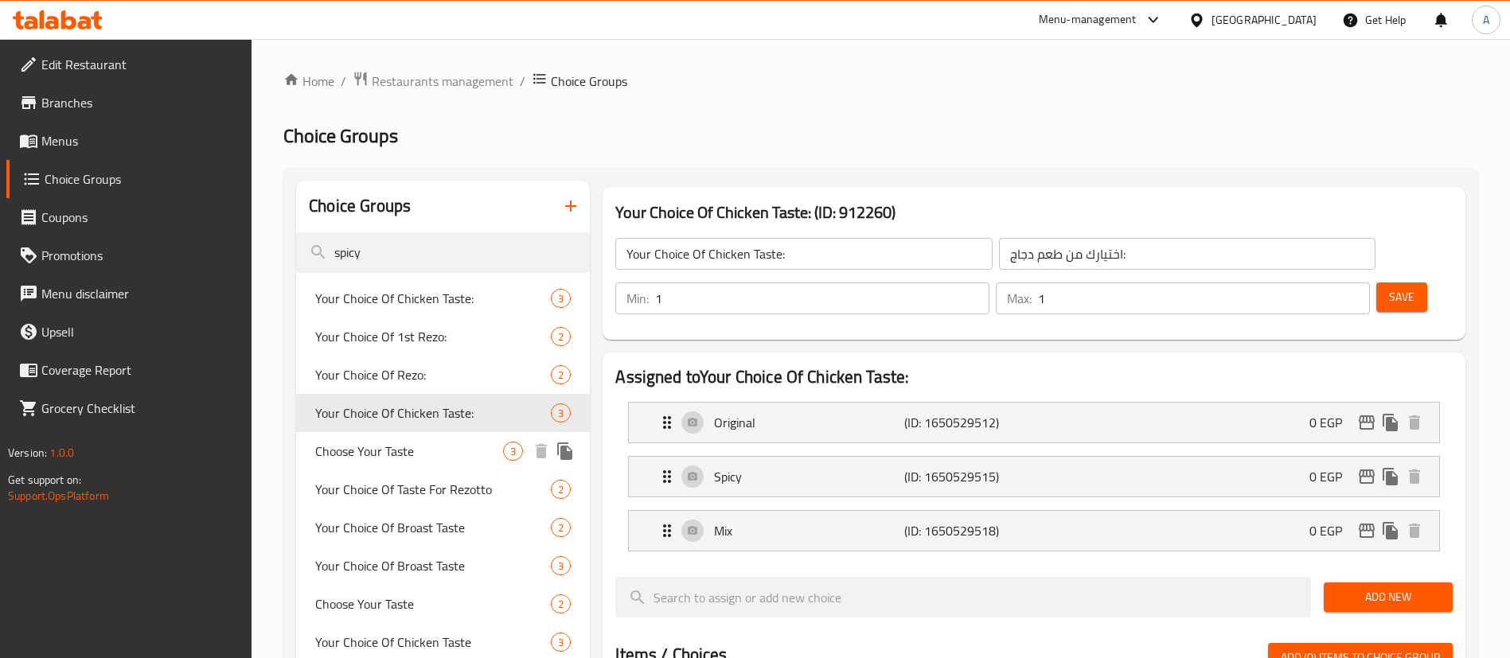
click at [441, 449] on span "Choose Your Taste" at bounding box center [409, 451] width 188 height 19
type input "Choose Your Taste"
type input "اختيار الطعم"
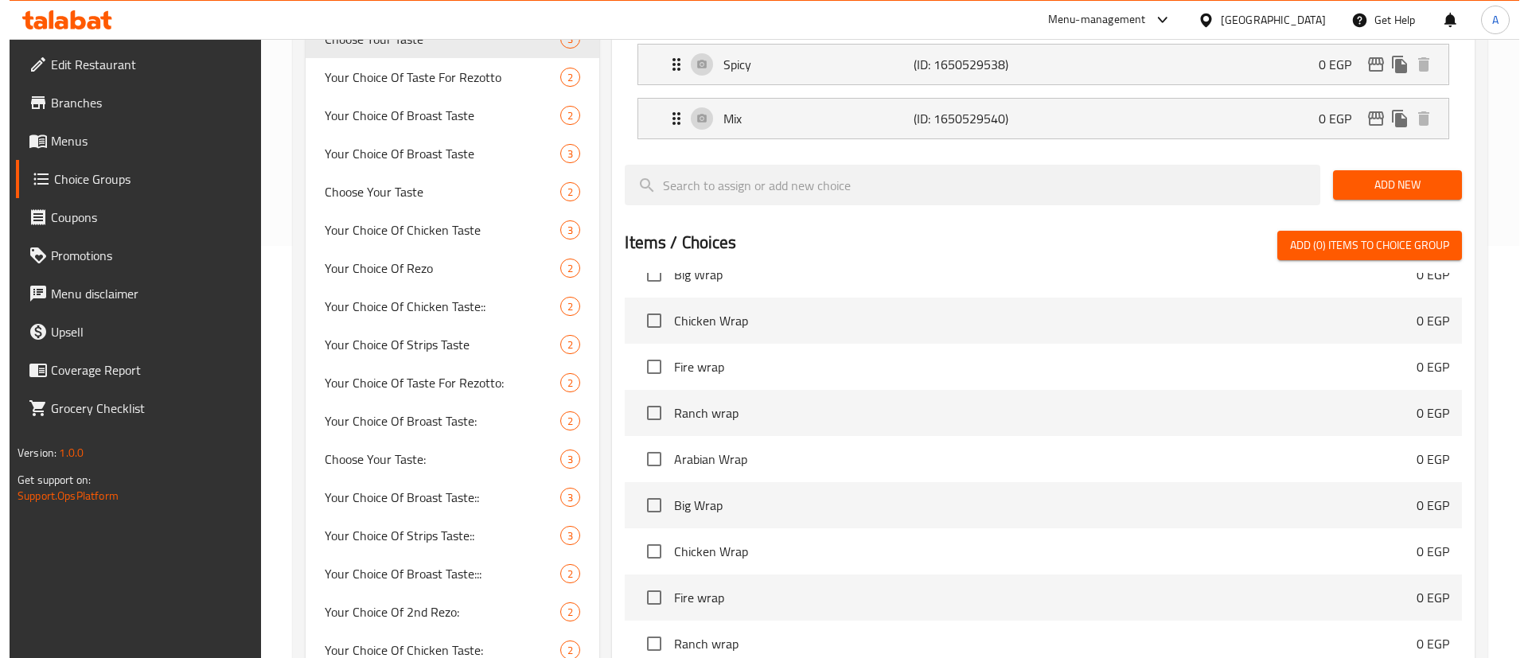
scroll to position [627, 0]
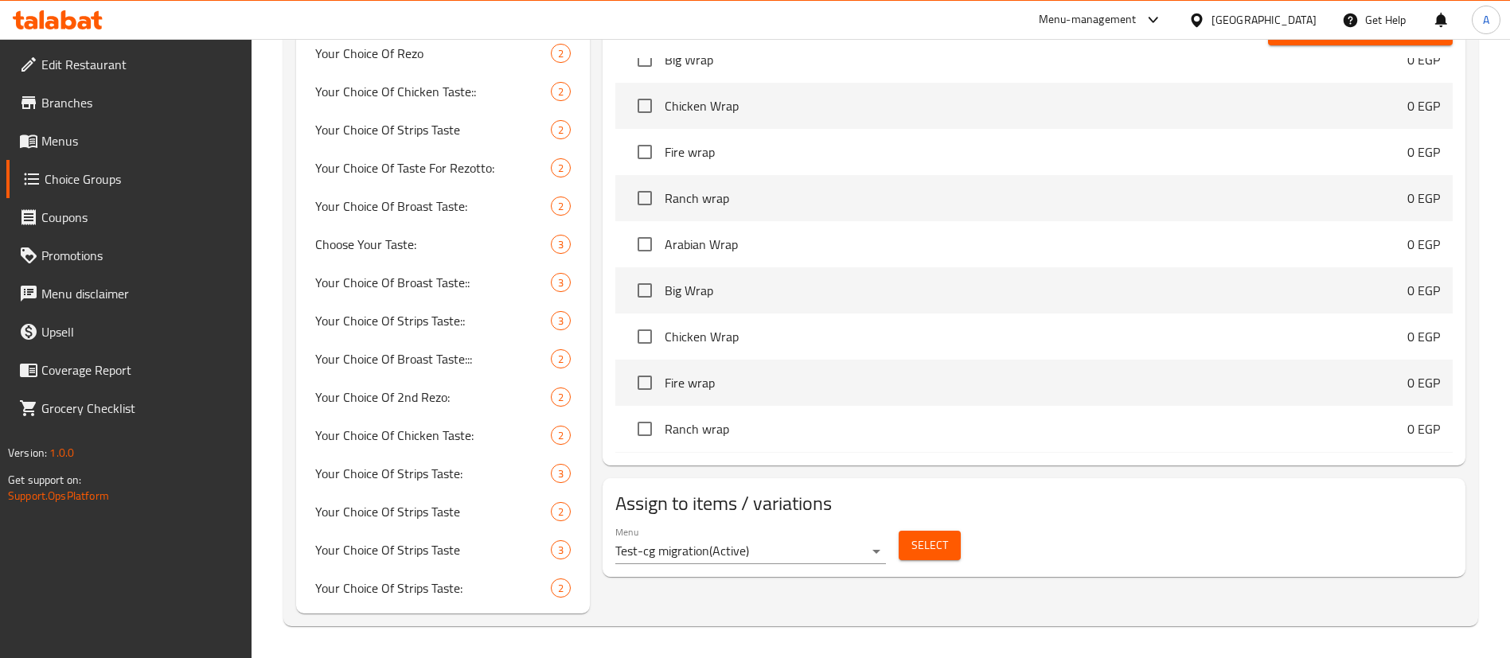
click at [948, 531] on button "Select" at bounding box center [930, 545] width 62 height 29
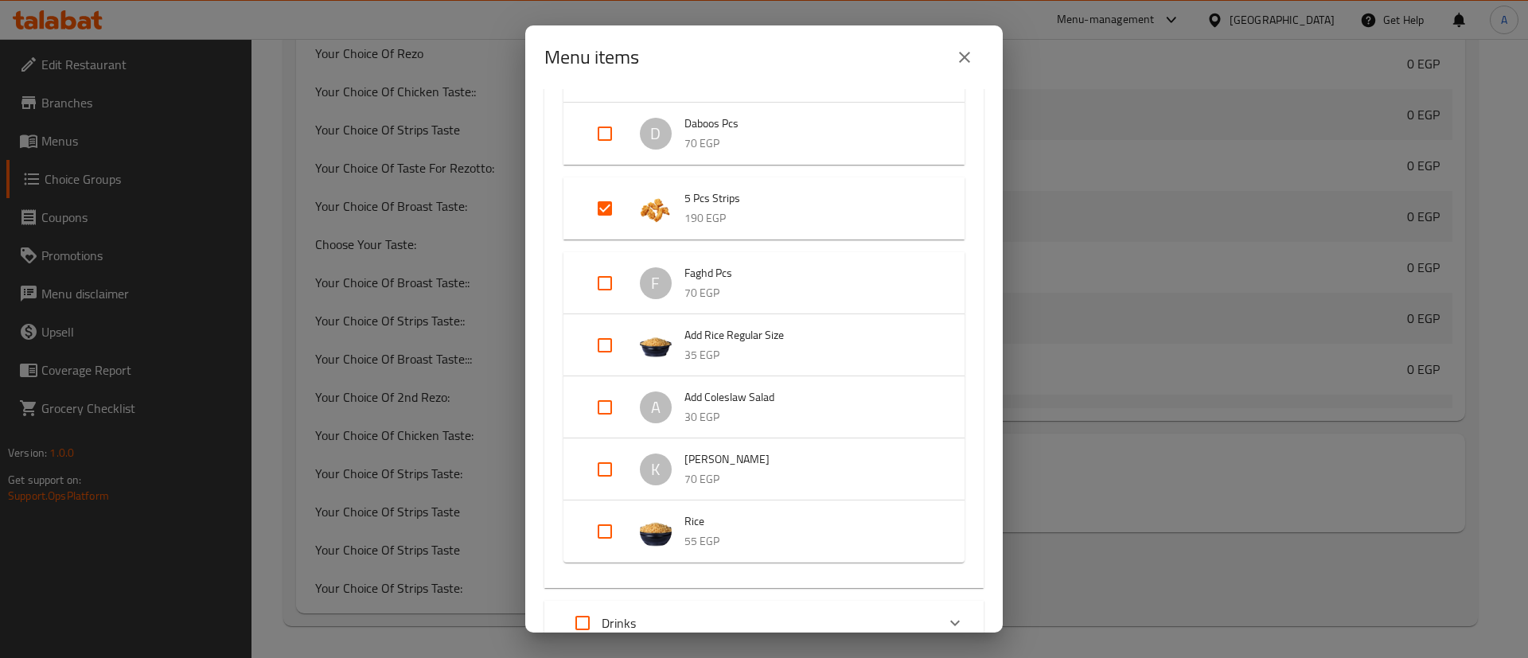
scroll to position [1877, 0]
click at [617, 211] on input "Expand" at bounding box center [605, 210] width 38 height 38
checkbox input "false"
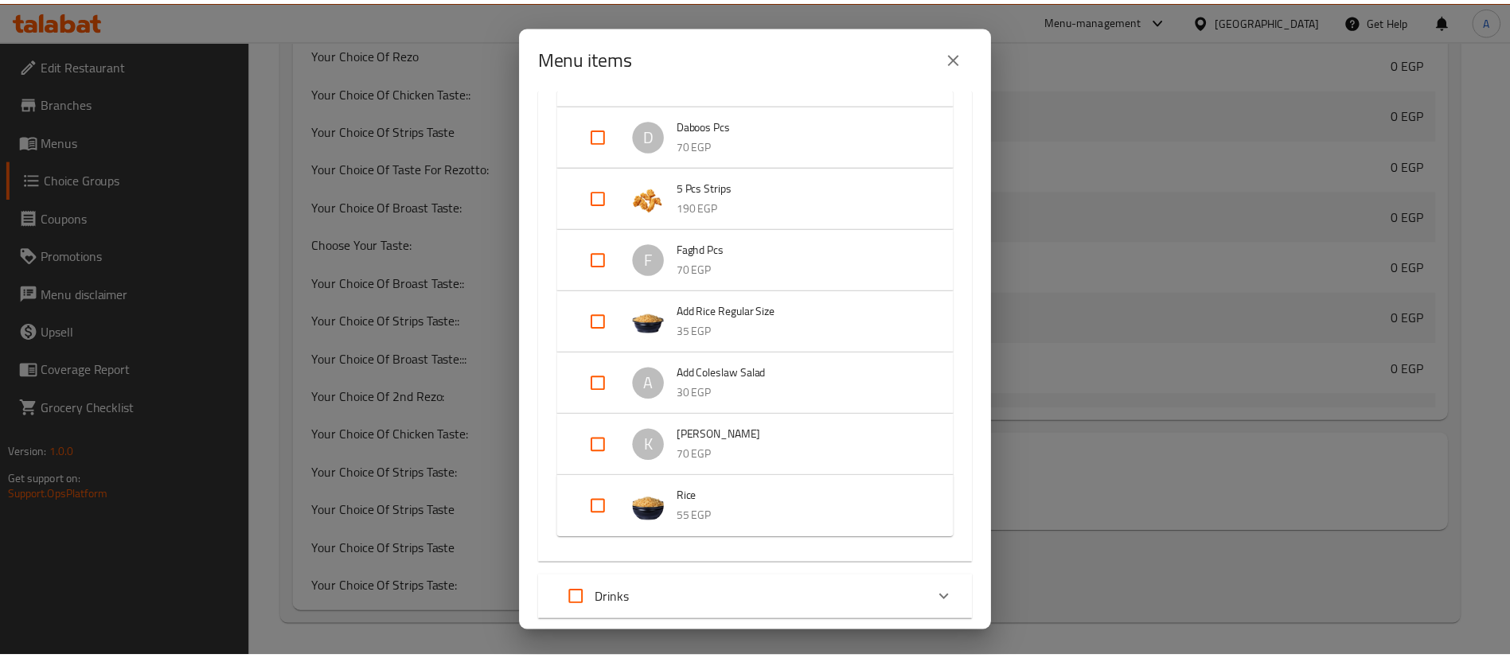
scroll to position [1977, 0]
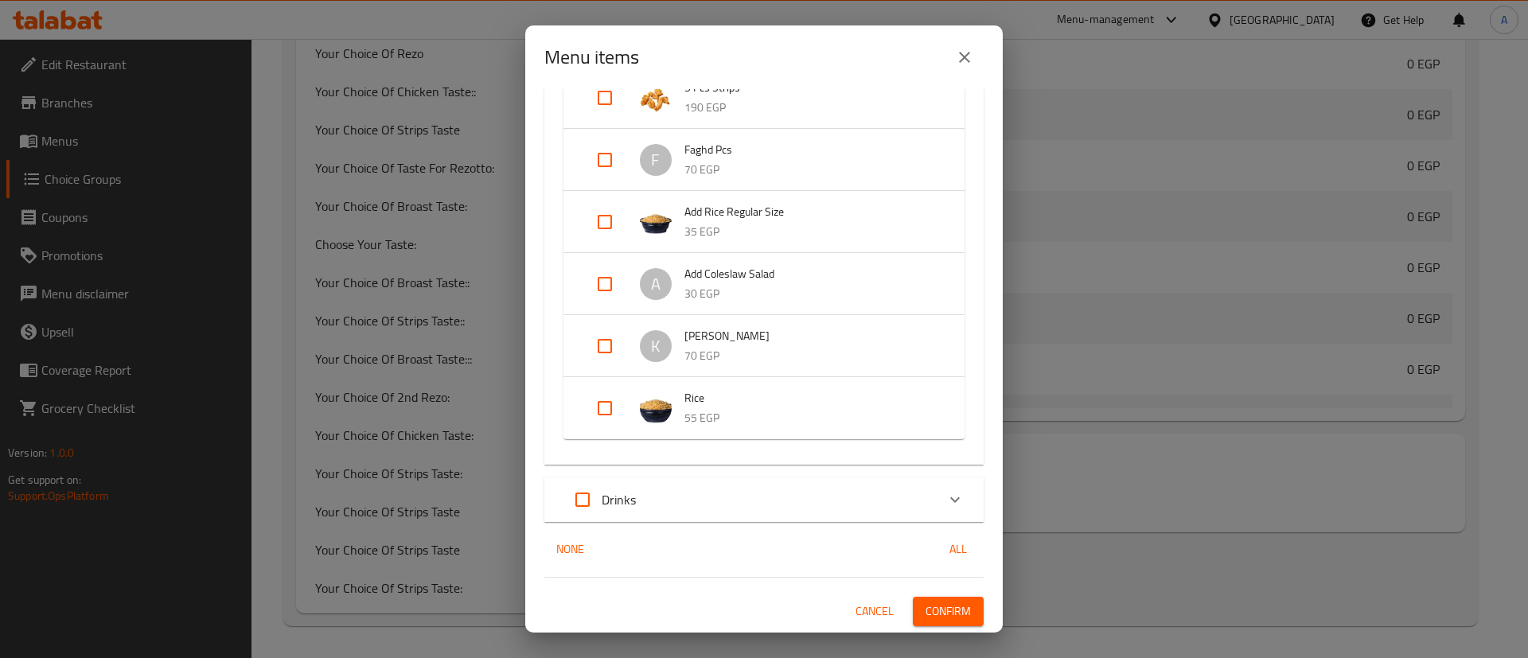
click at [939, 615] on span "Confirm" at bounding box center [948, 612] width 45 height 20
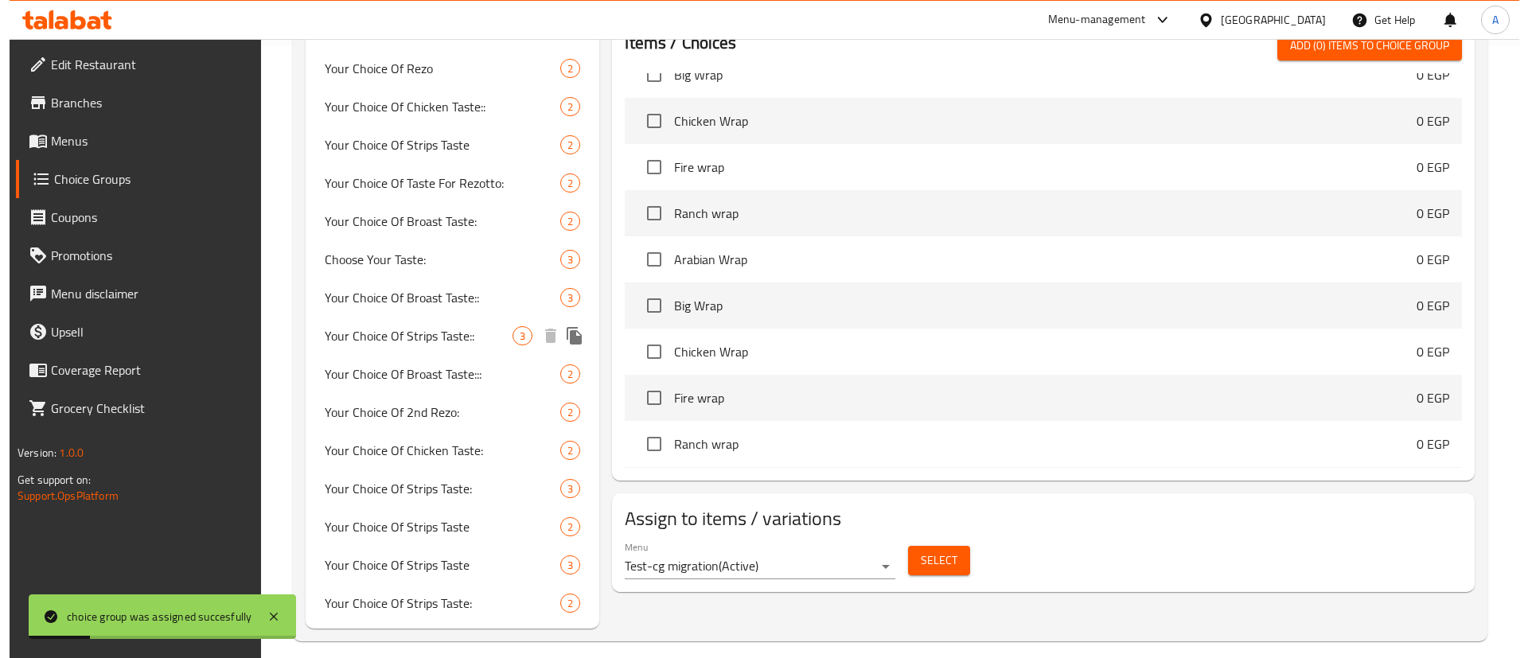
scroll to position [627, 0]
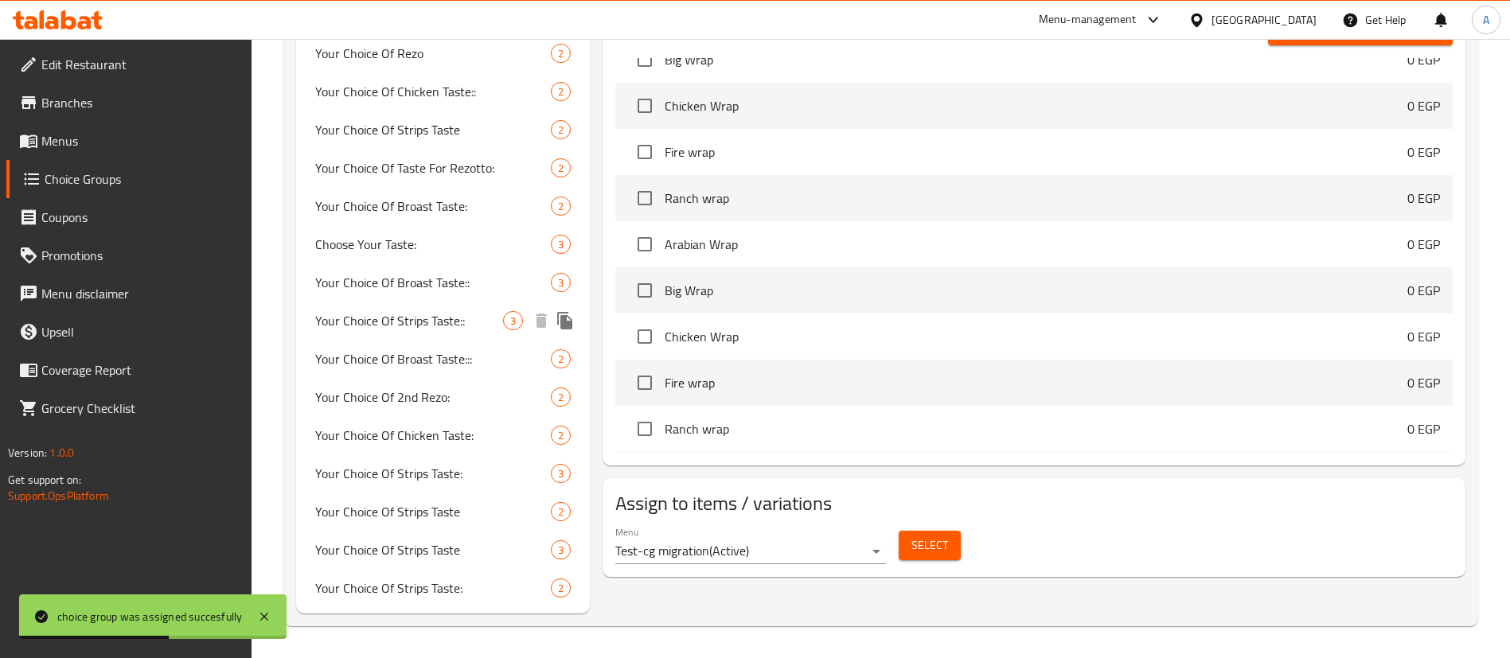
click at [420, 320] on span "Your Choice Of Strips Taste::" at bounding box center [409, 320] width 188 height 19
type input "Your Choice Of Strips Taste::"
type input "اختيارك من طعم الاستربس::"
click at [931, 536] on span "Select" at bounding box center [930, 546] width 37 height 20
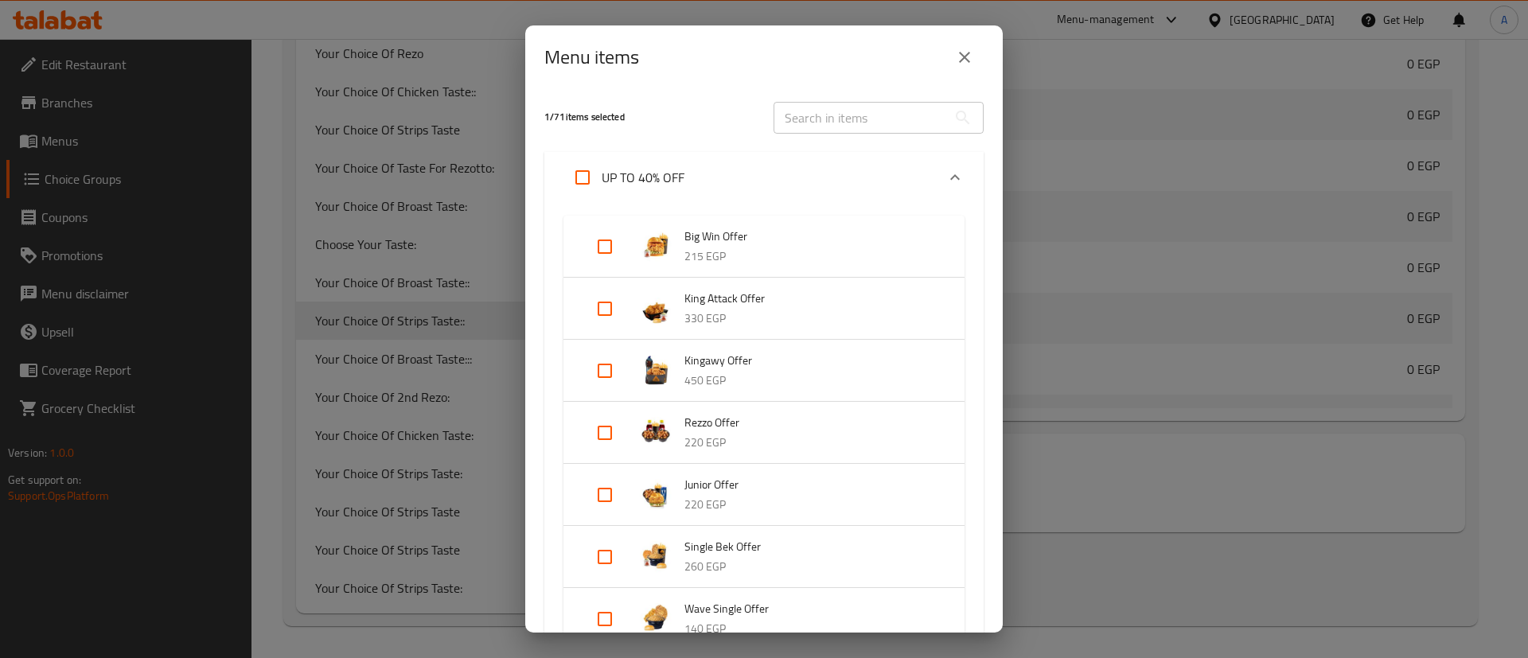
click at [862, 110] on input "text" at bounding box center [861, 118] width 174 height 32
type input "5"
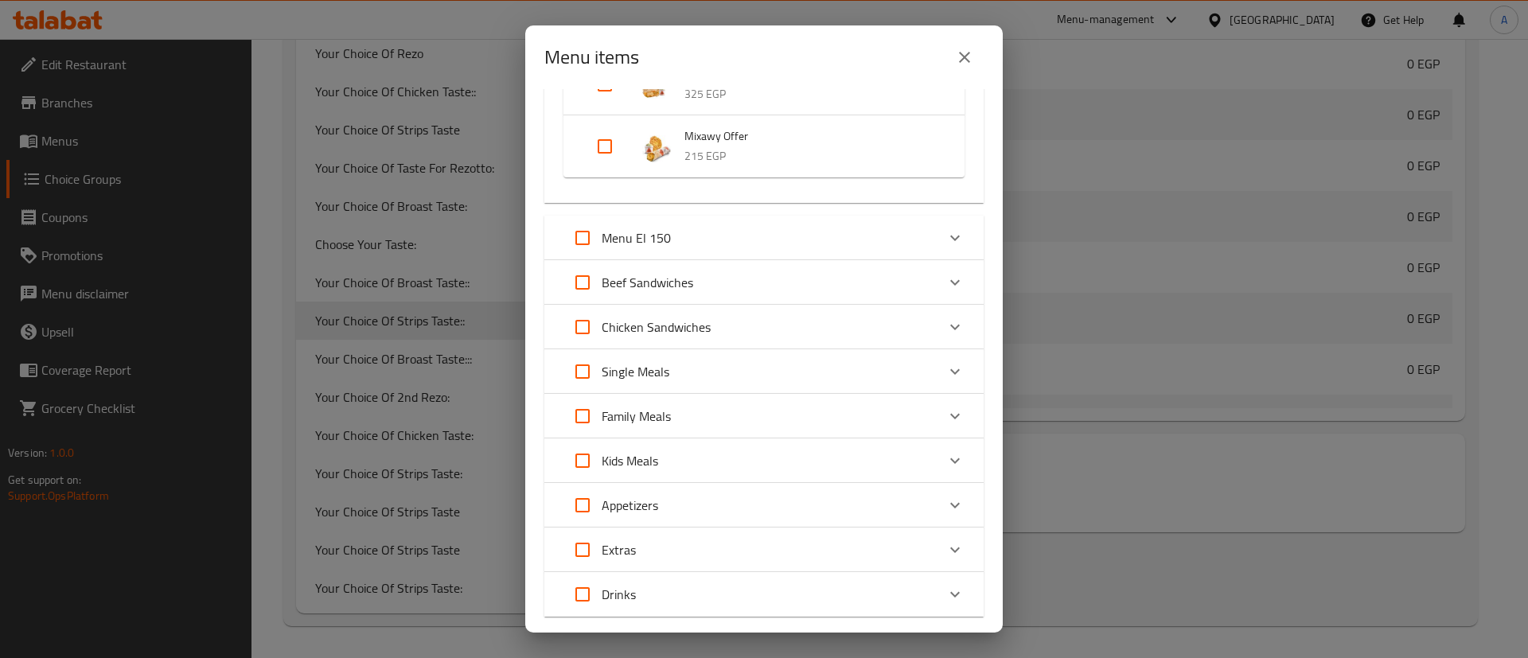
scroll to position [904, 0]
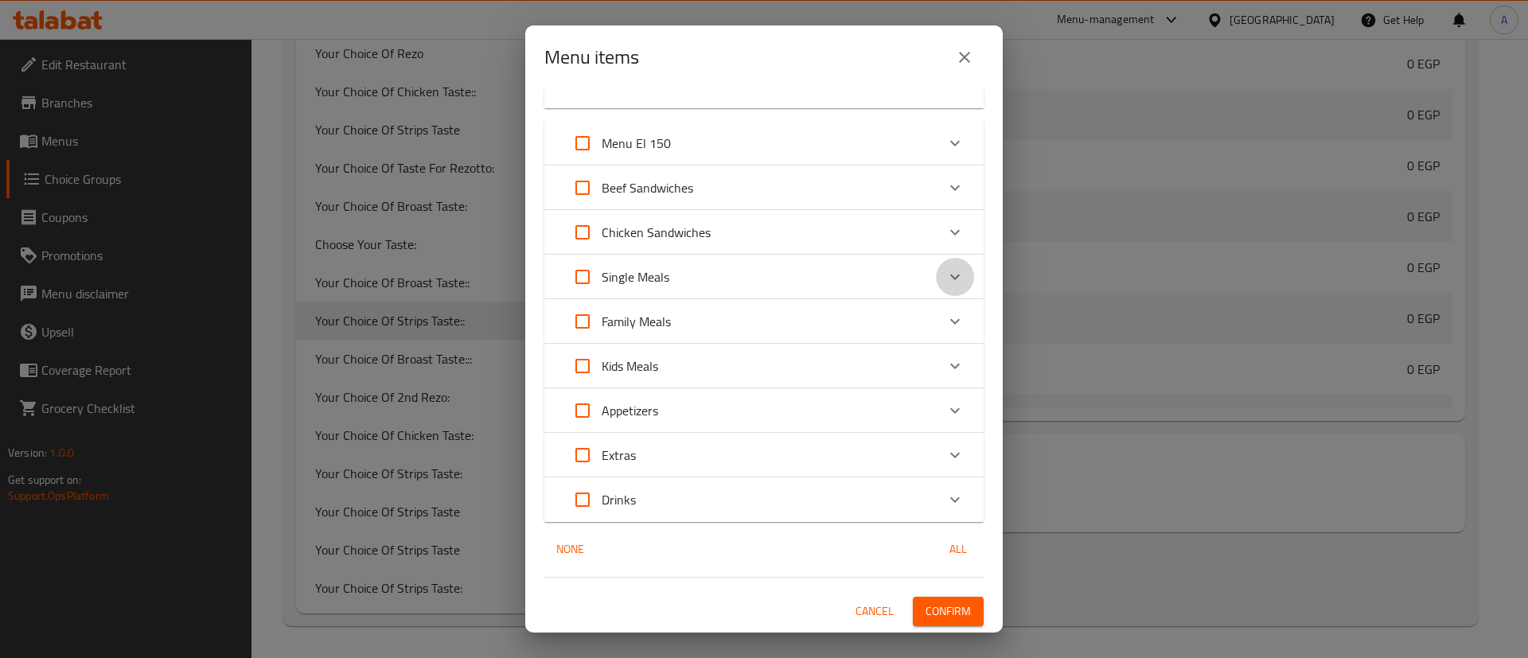
click at [951, 277] on icon "Expand" at bounding box center [956, 278] width 10 height 6
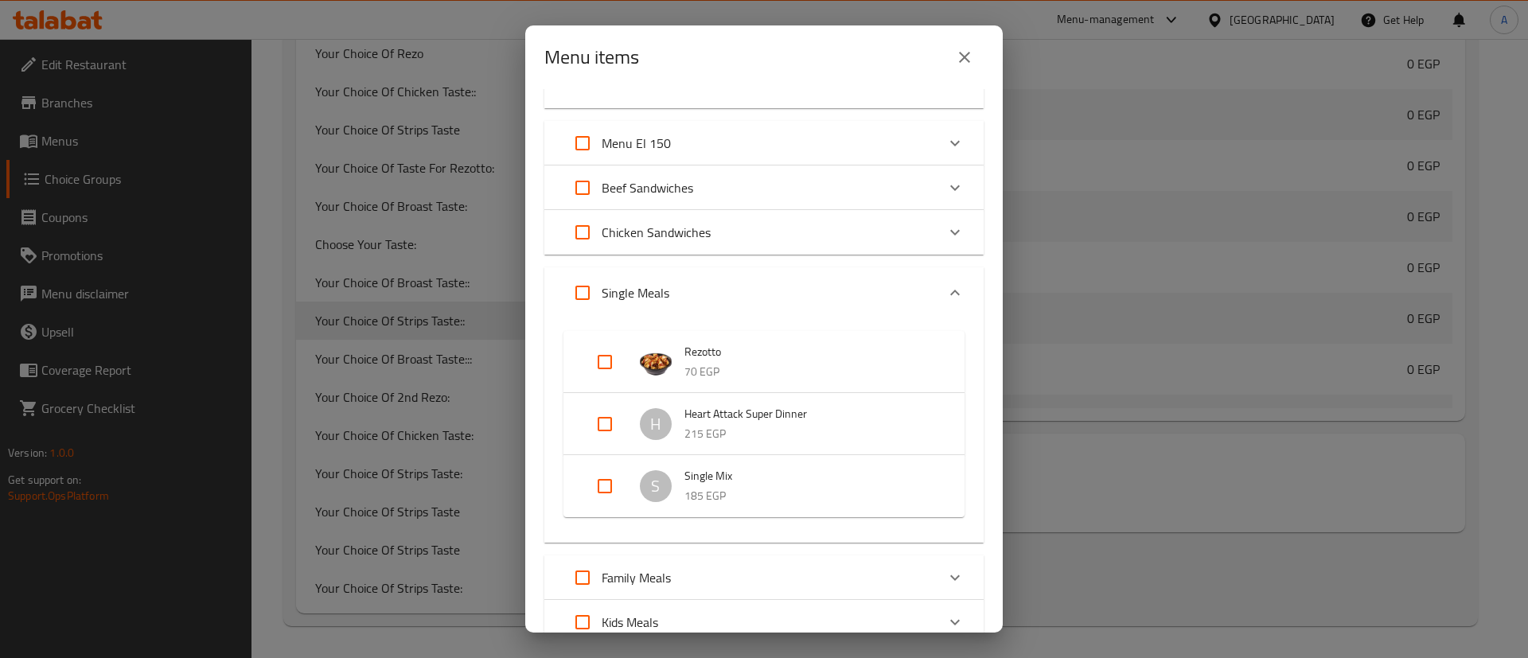
click at [939, 277] on div "Expand" at bounding box center [955, 293] width 38 height 38
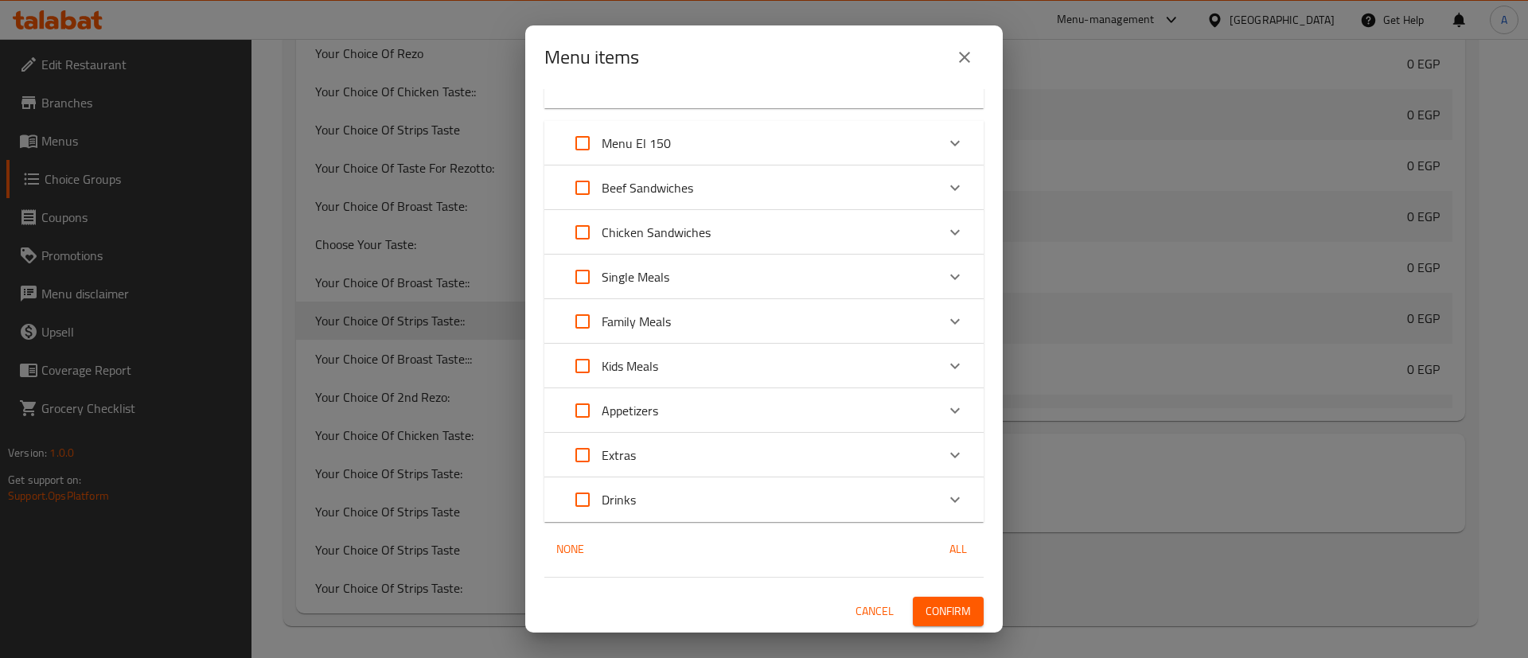
click at [946, 226] on icon "Expand" at bounding box center [955, 232] width 19 height 19
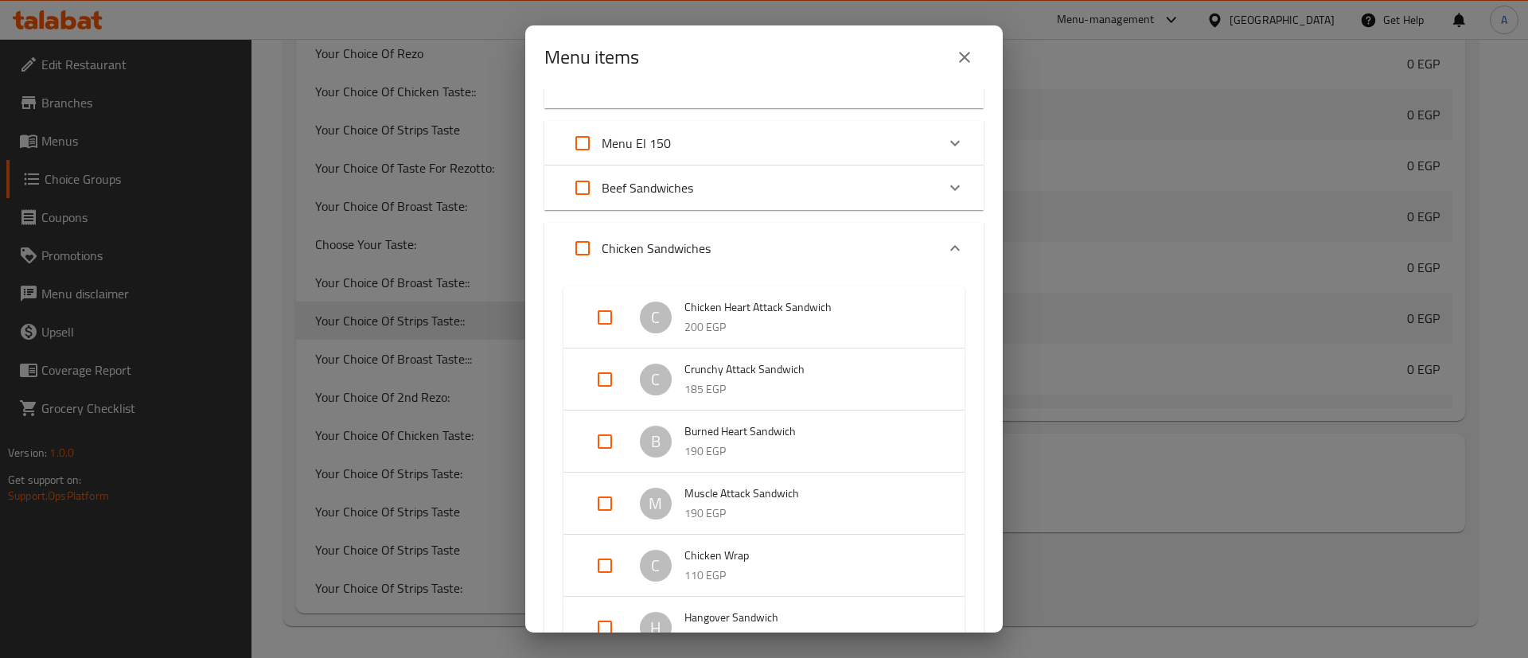
click at [938, 226] on div "Chicken Sandwiches" at bounding box center [764, 248] width 439 height 51
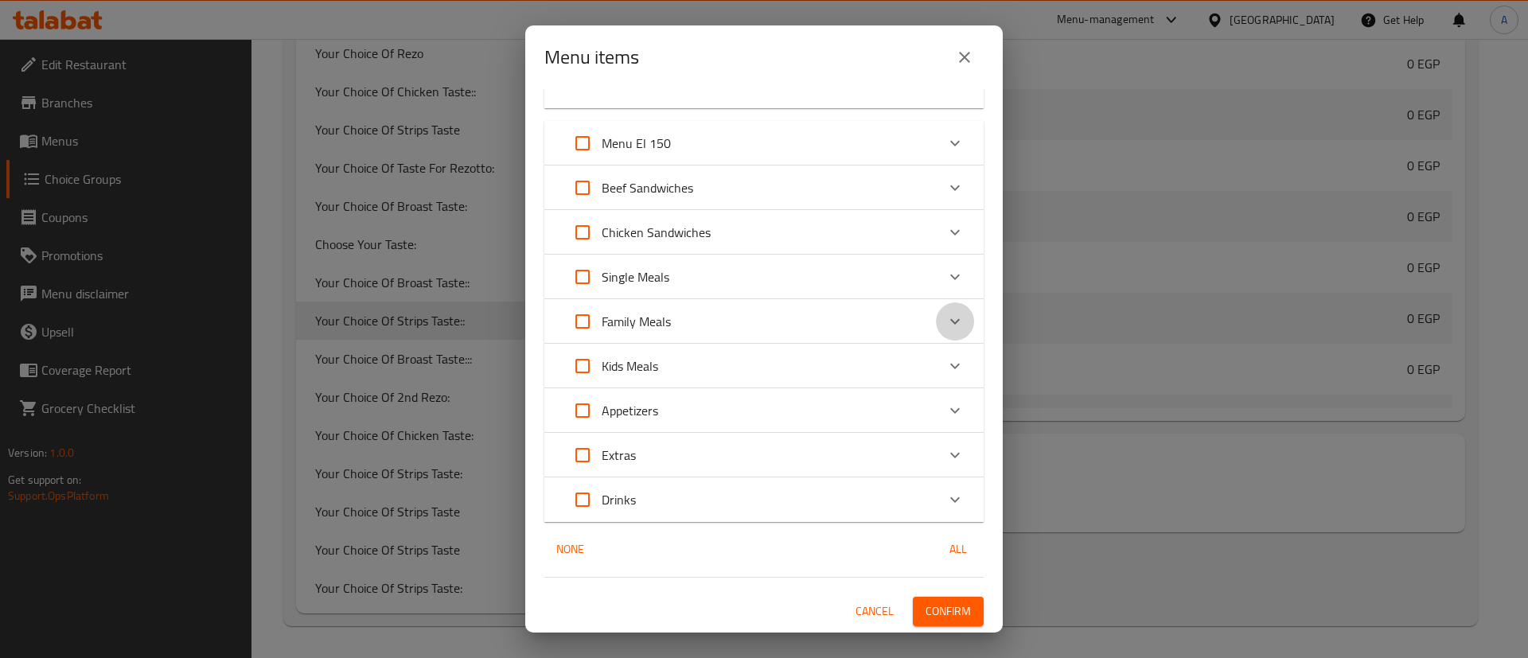
click at [946, 323] on icon "Expand" at bounding box center [955, 321] width 19 height 19
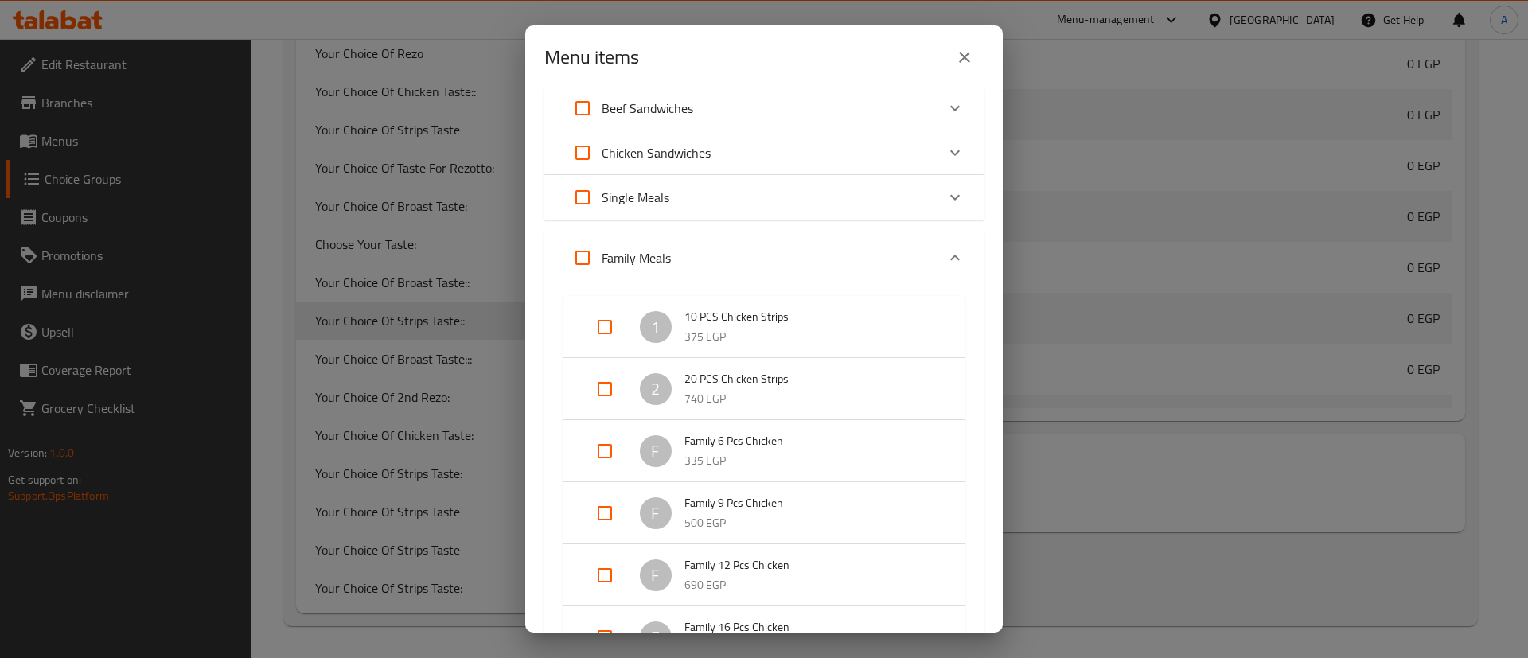
click at [946, 260] on icon "Expand" at bounding box center [955, 257] width 19 height 19
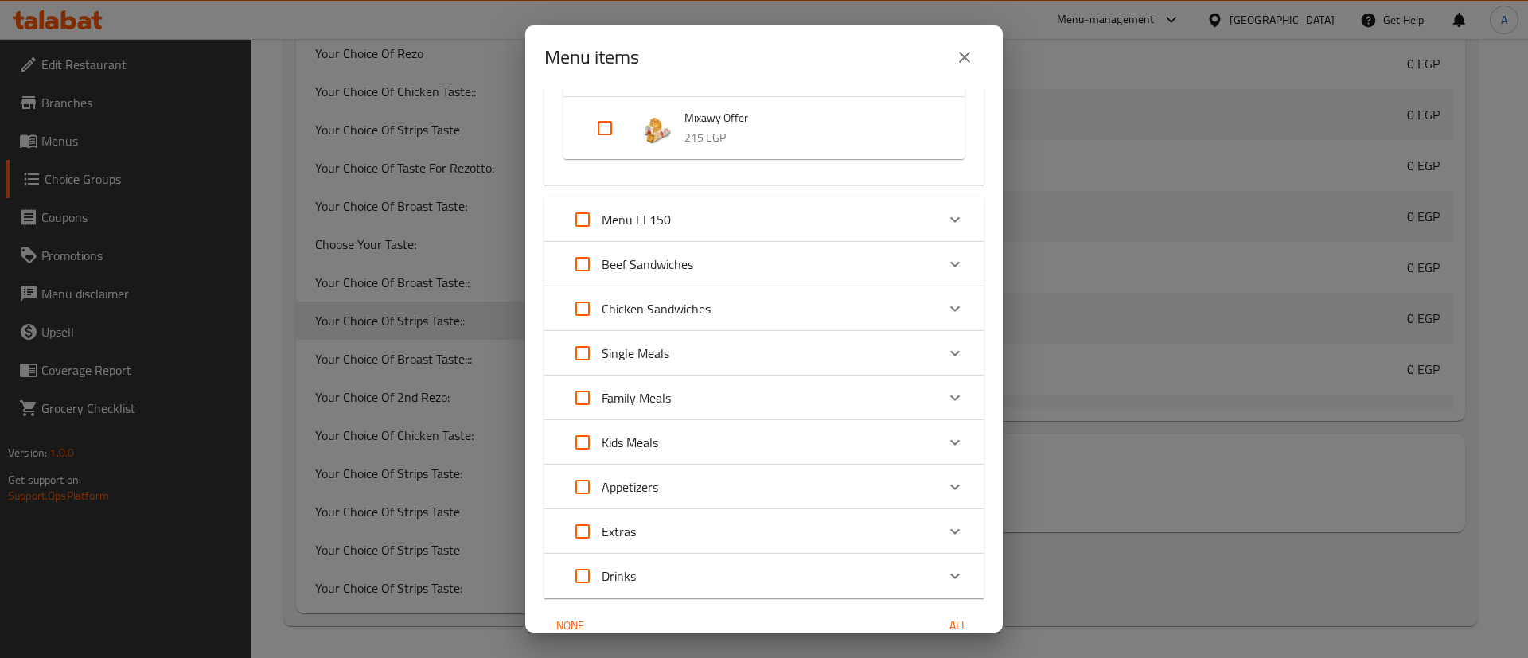
scroll to position [824, 0]
click at [946, 226] on icon "Expand" at bounding box center [955, 222] width 19 height 19
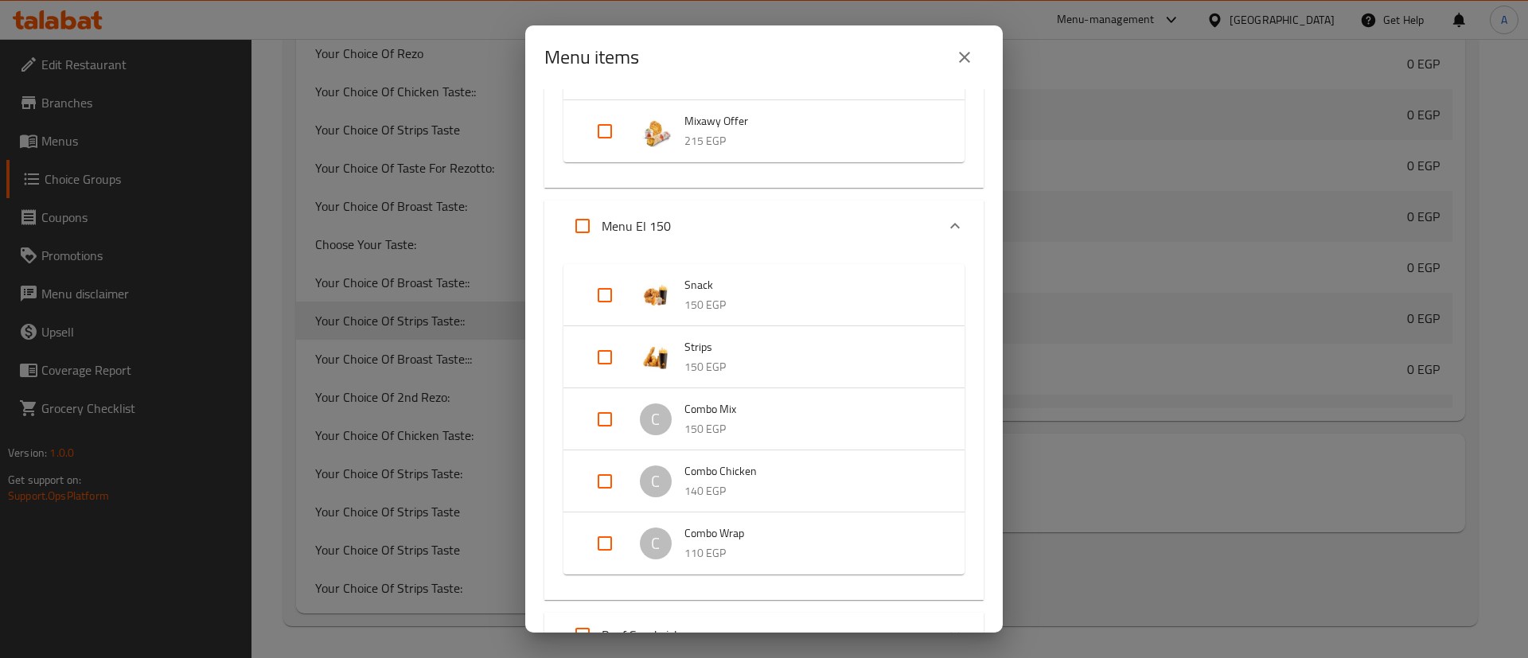
click at [946, 226] on icon "Expand" at bounding box center [955, 226] width 19 height 19
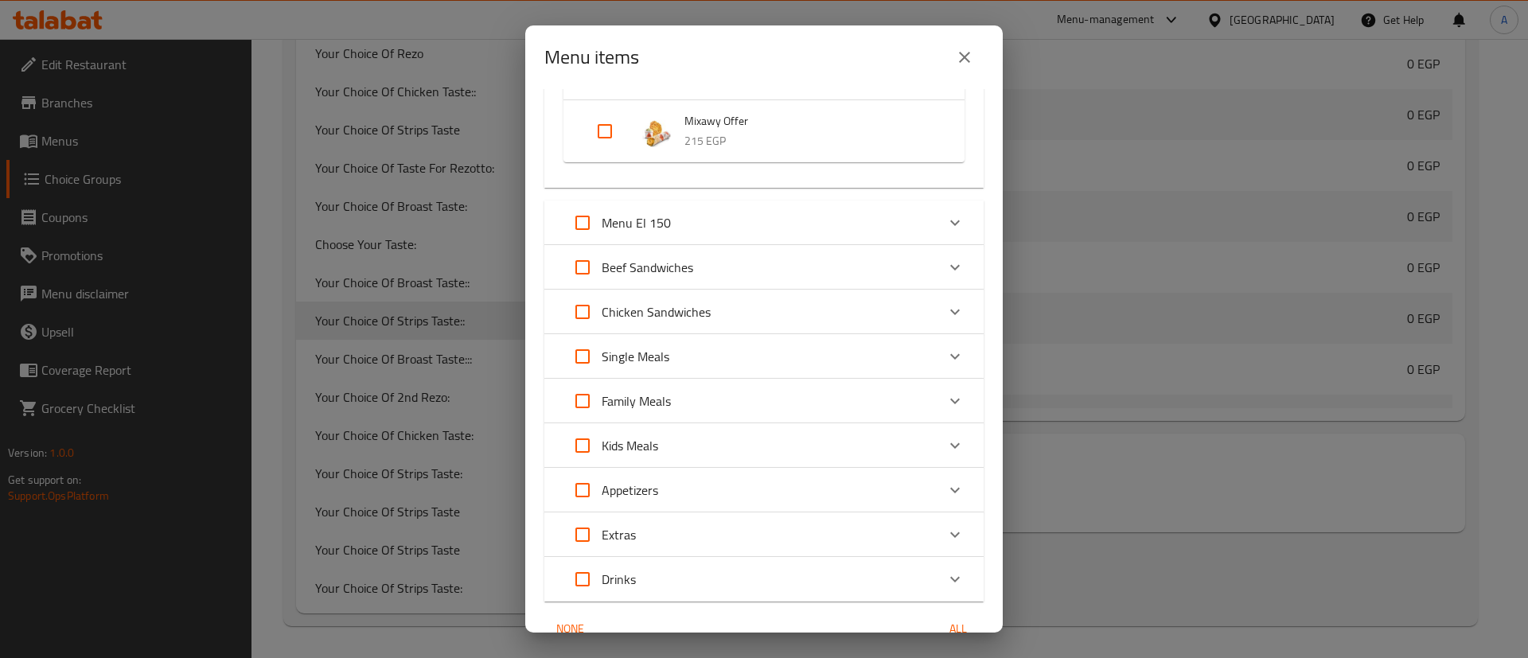
click at [946, 263] on icon "Expand" at bounding box center [955, 267] width 19 height 19
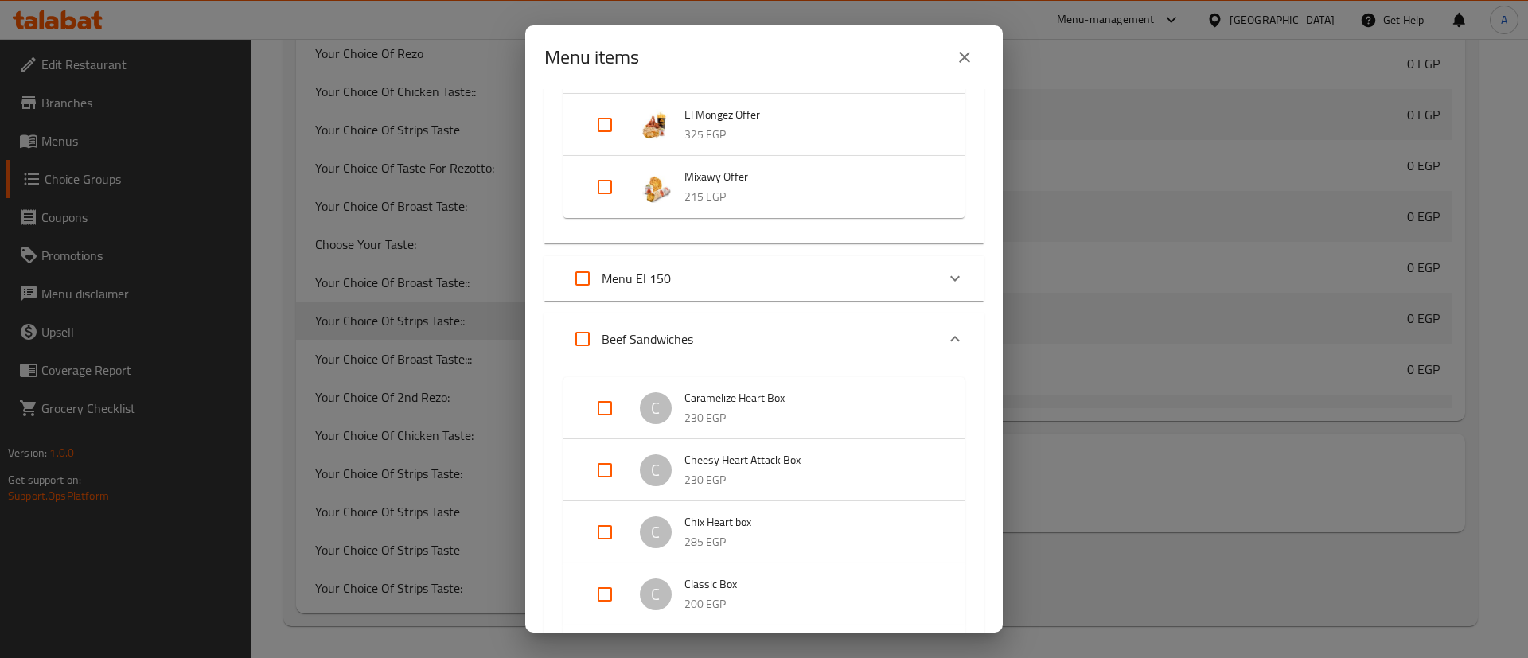
scroll to position [744, 0]
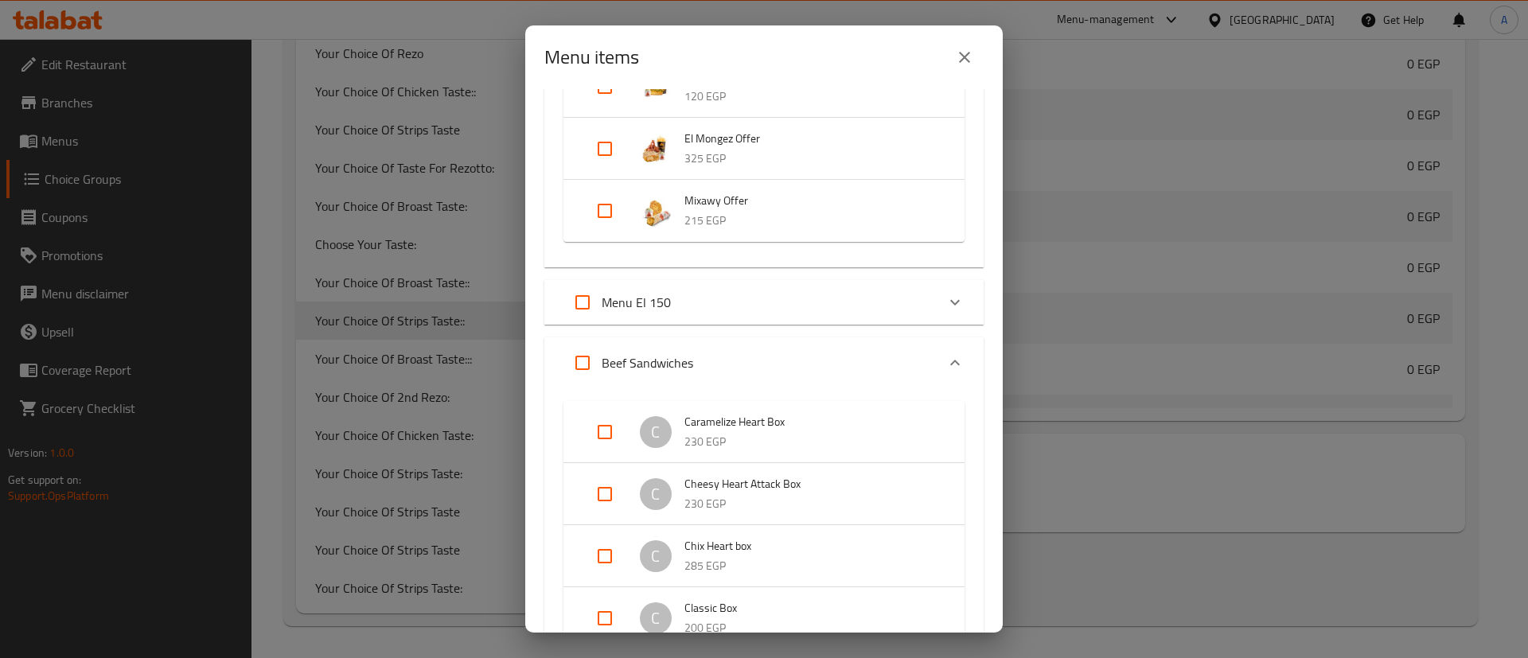
click at [946, 357] on icon "Expand" at bounding box center [955, 362] width 19 height 19
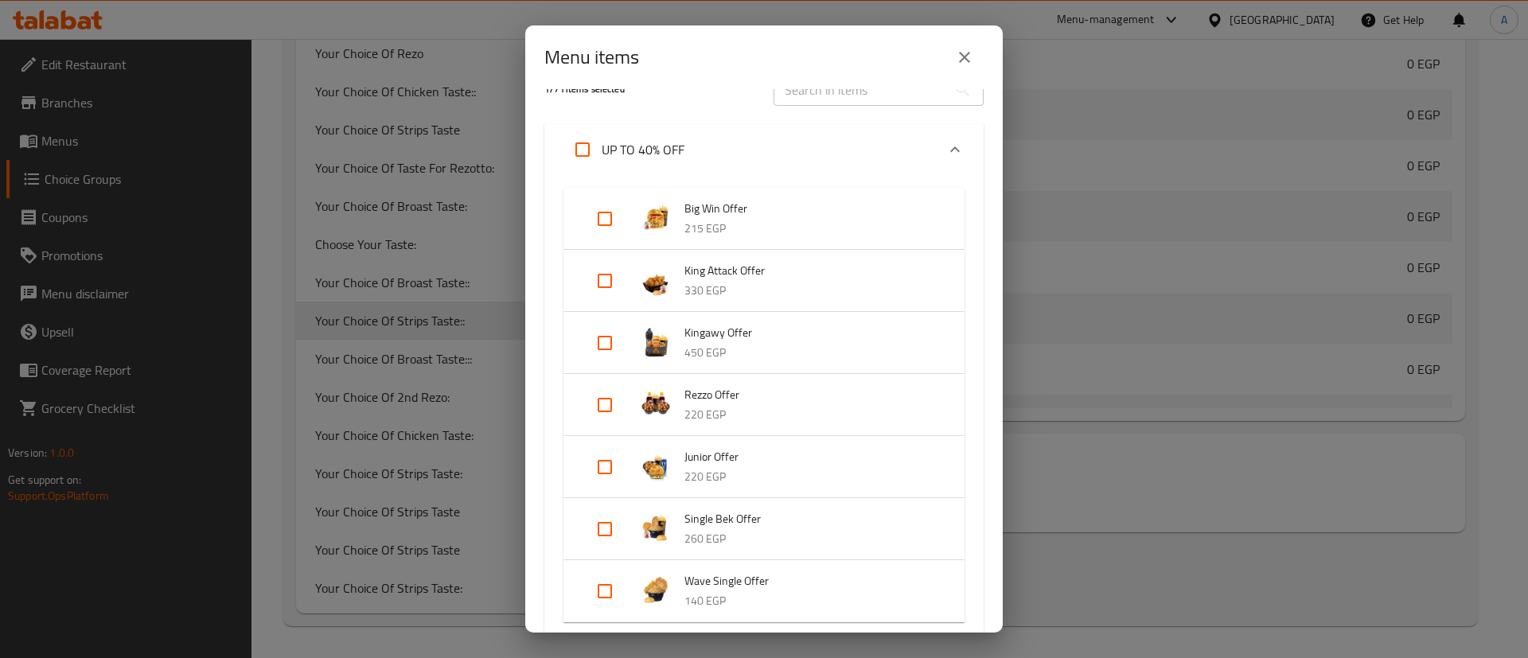
scroll to position [0, 0]
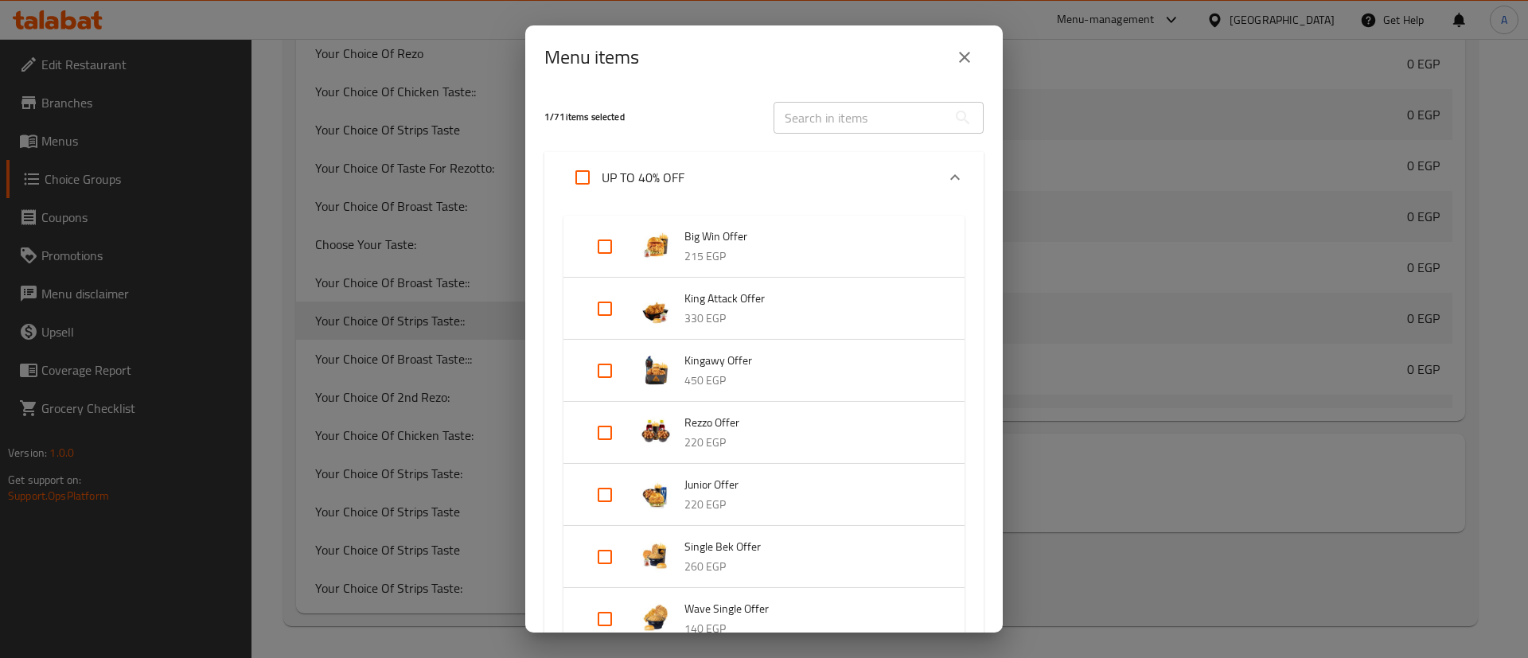
click at [847, 122] on input "text" at bounding box center [861, 118] width 174 height 32
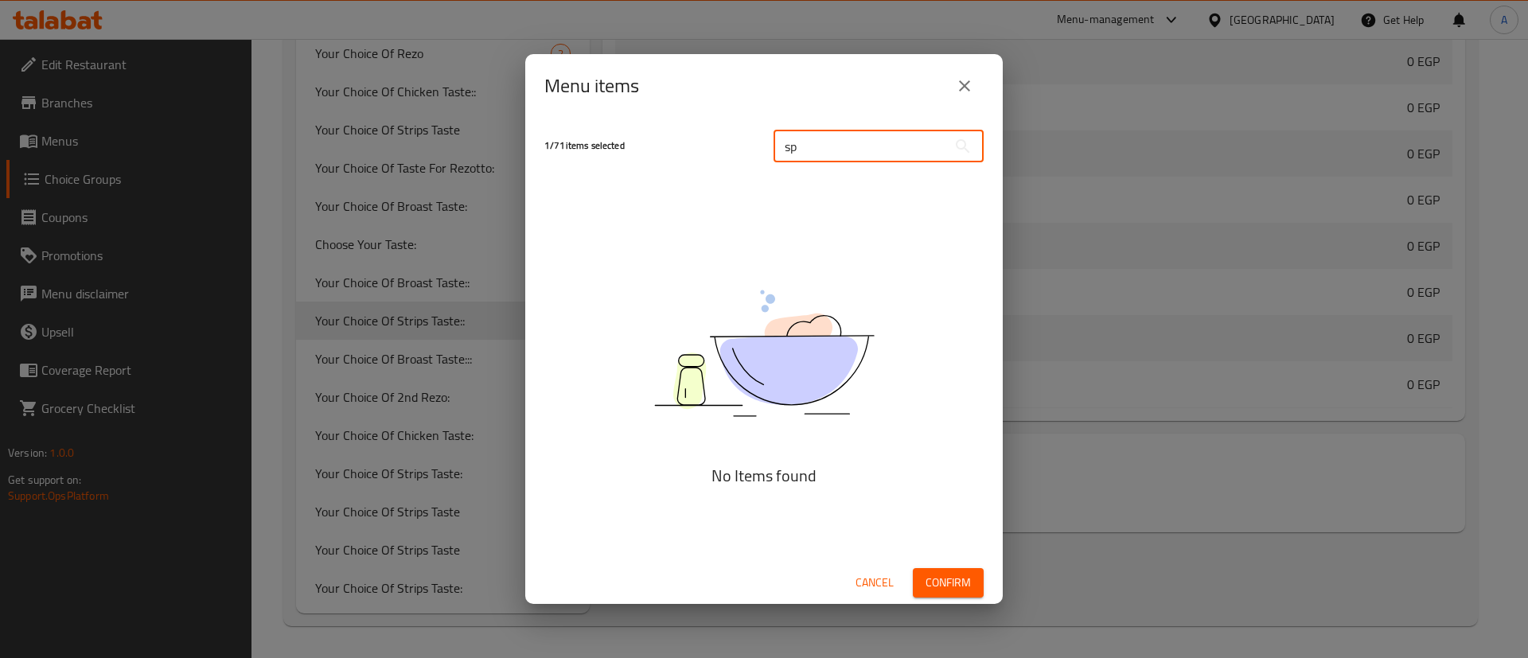
type input "s"
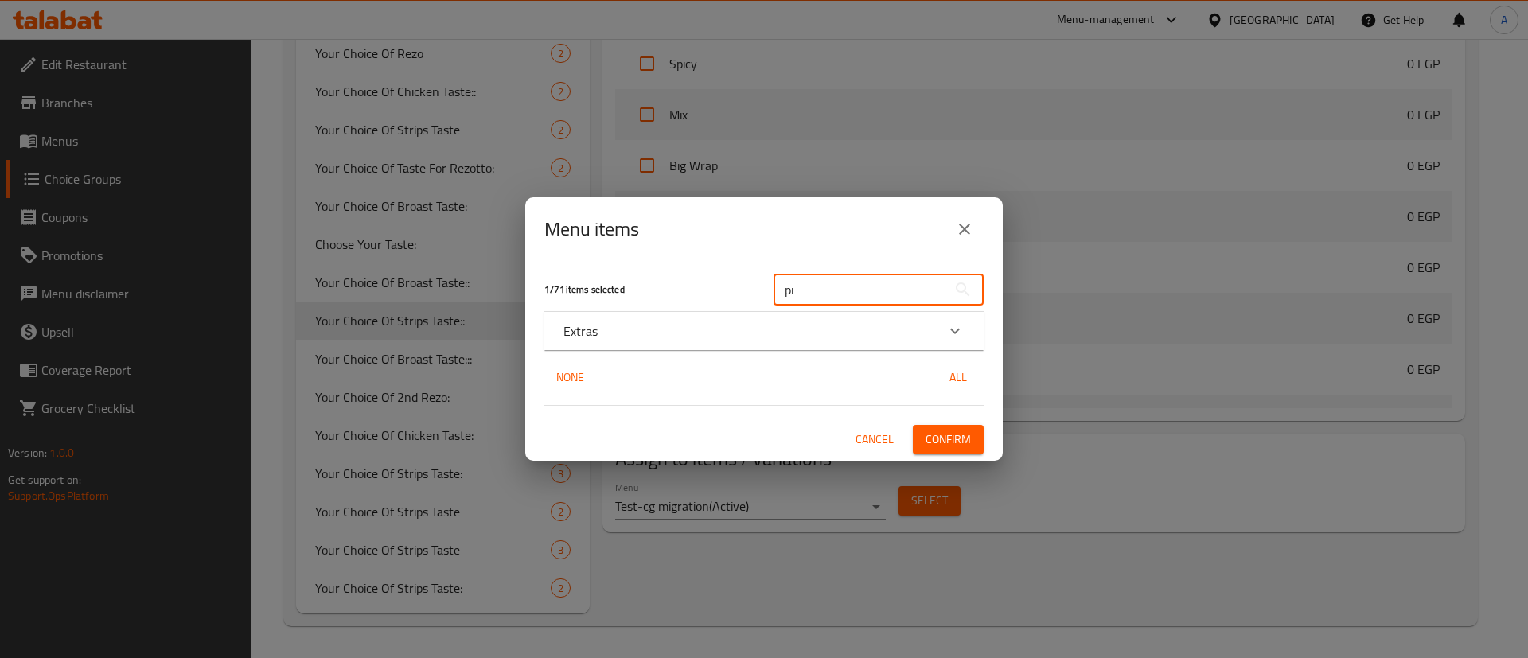
type input "p"
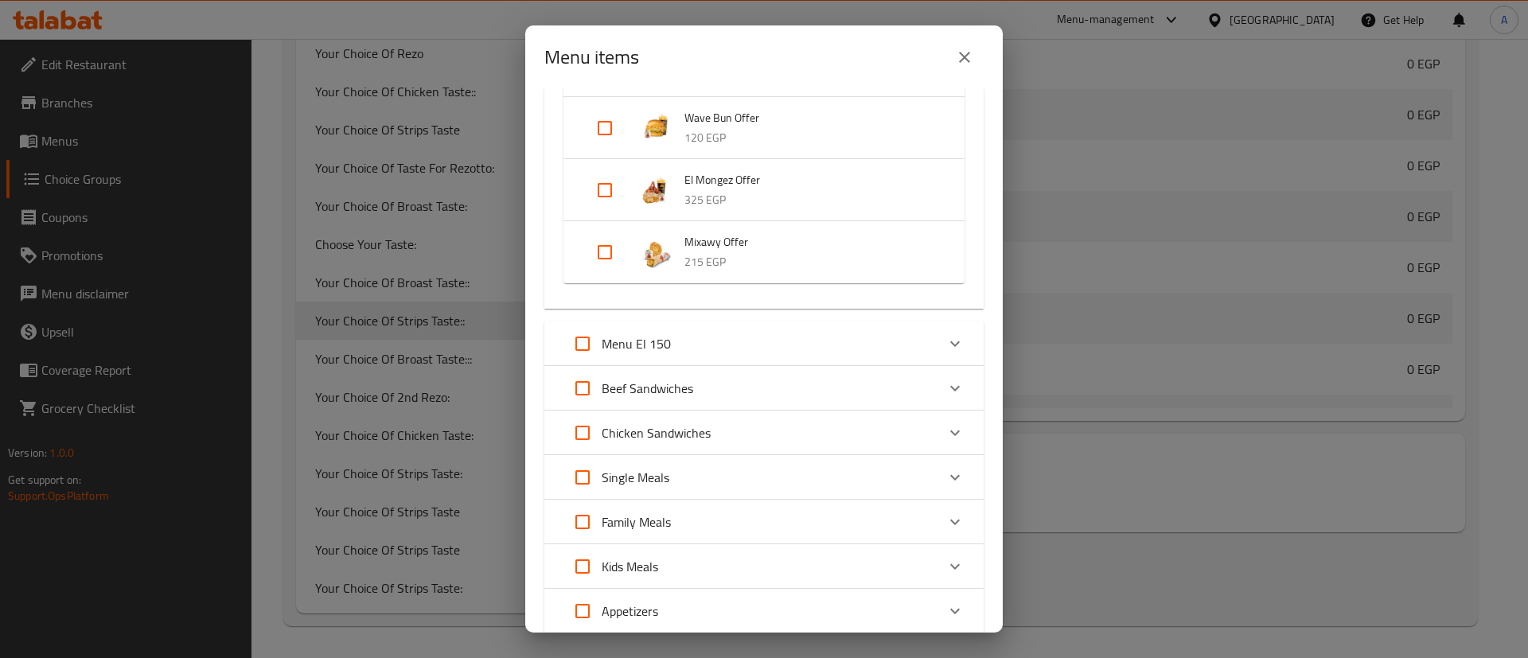
scroll to position [723, 0]
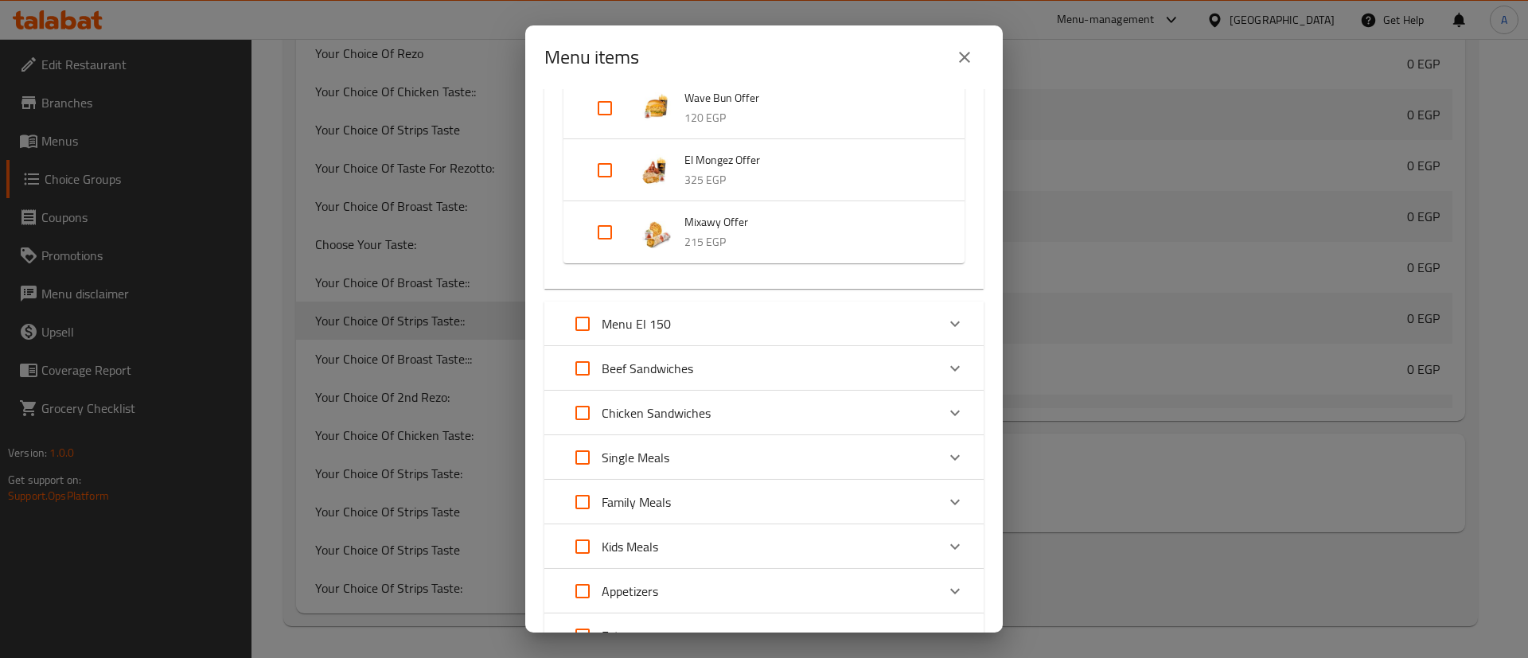
click at [946, 448] on icon "Expand" at bounding box center [955, 457] width 19 height 19
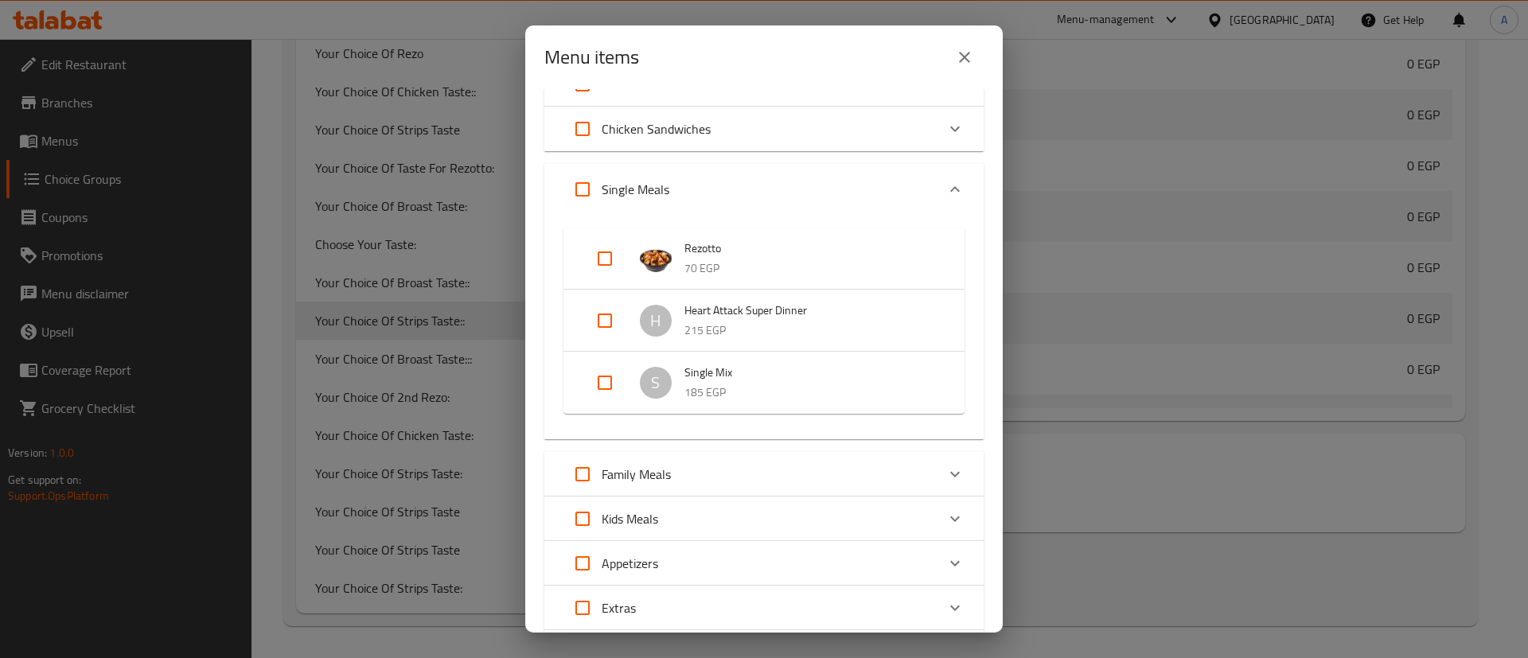
scroll to position [1035, 0]
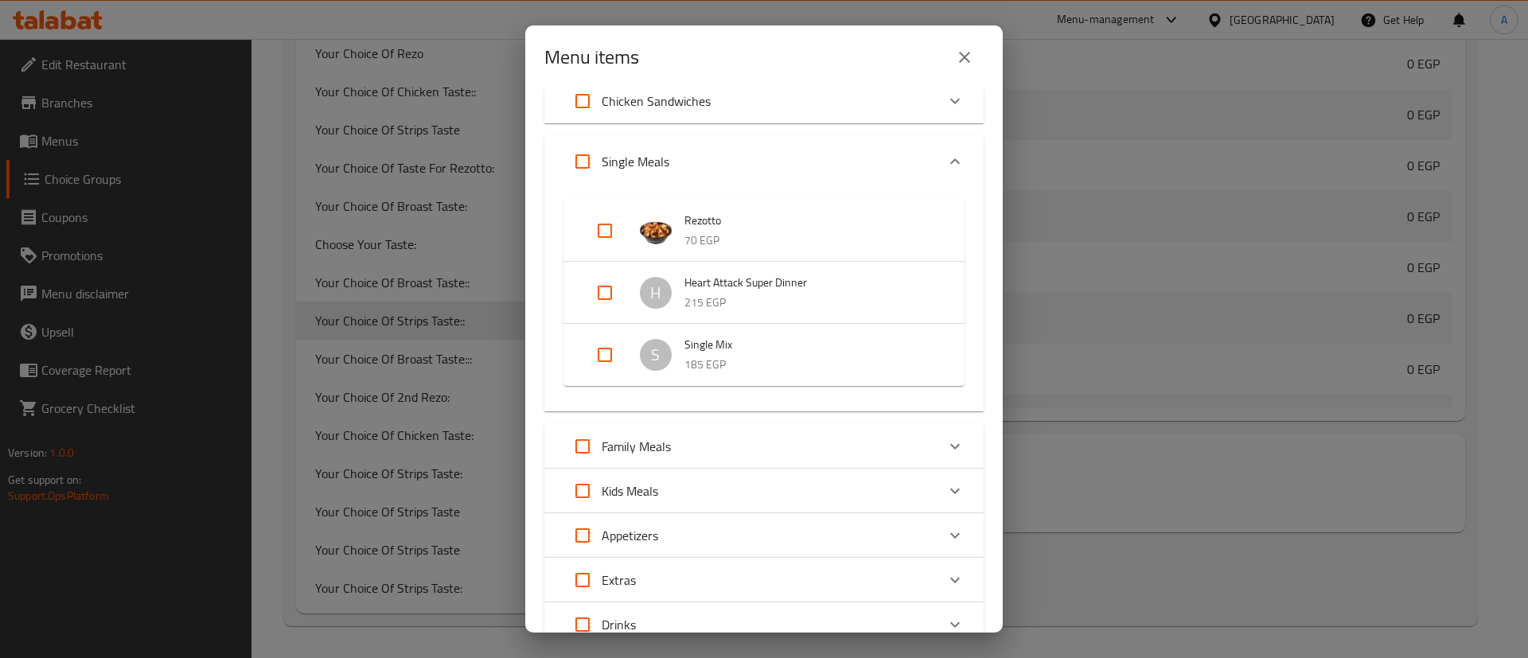
click at [938, 428] on div "Expand" at bounding box center [955, 447] width 38 height 38
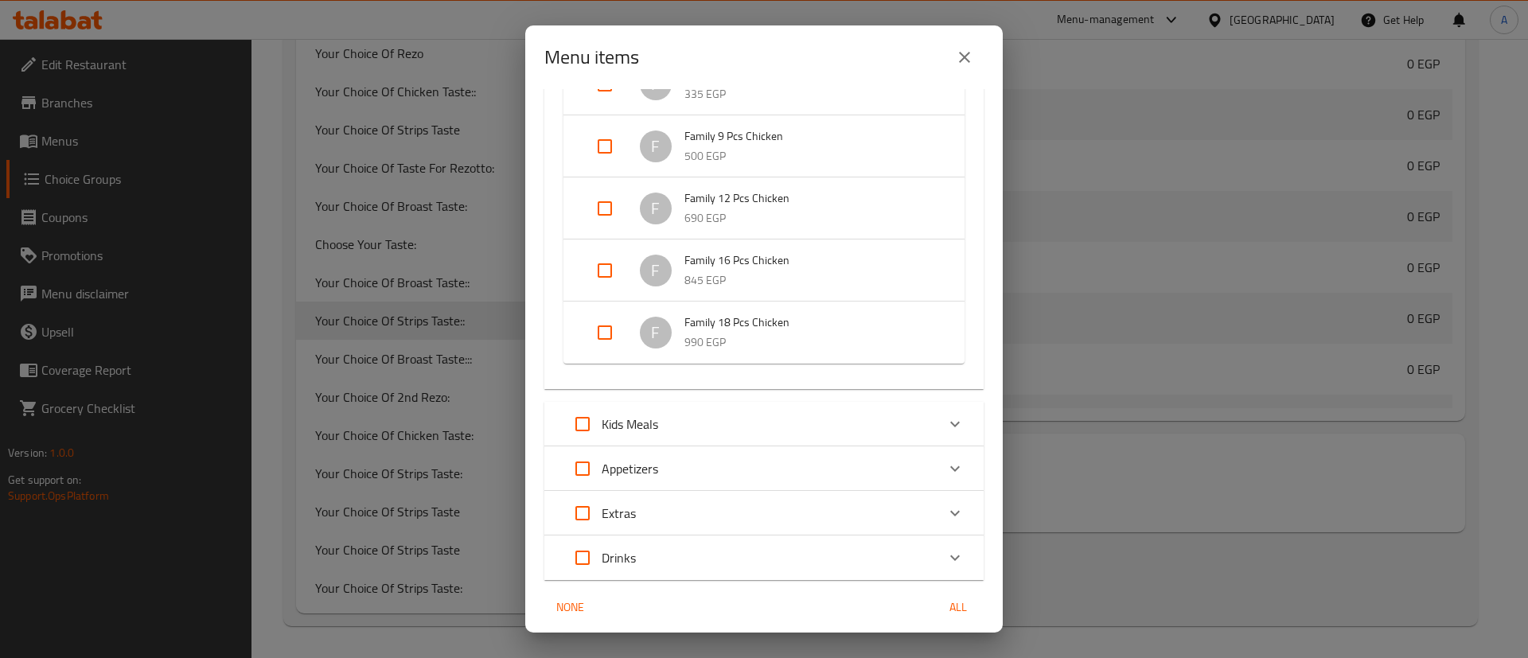
scroll to position [1601, 0]
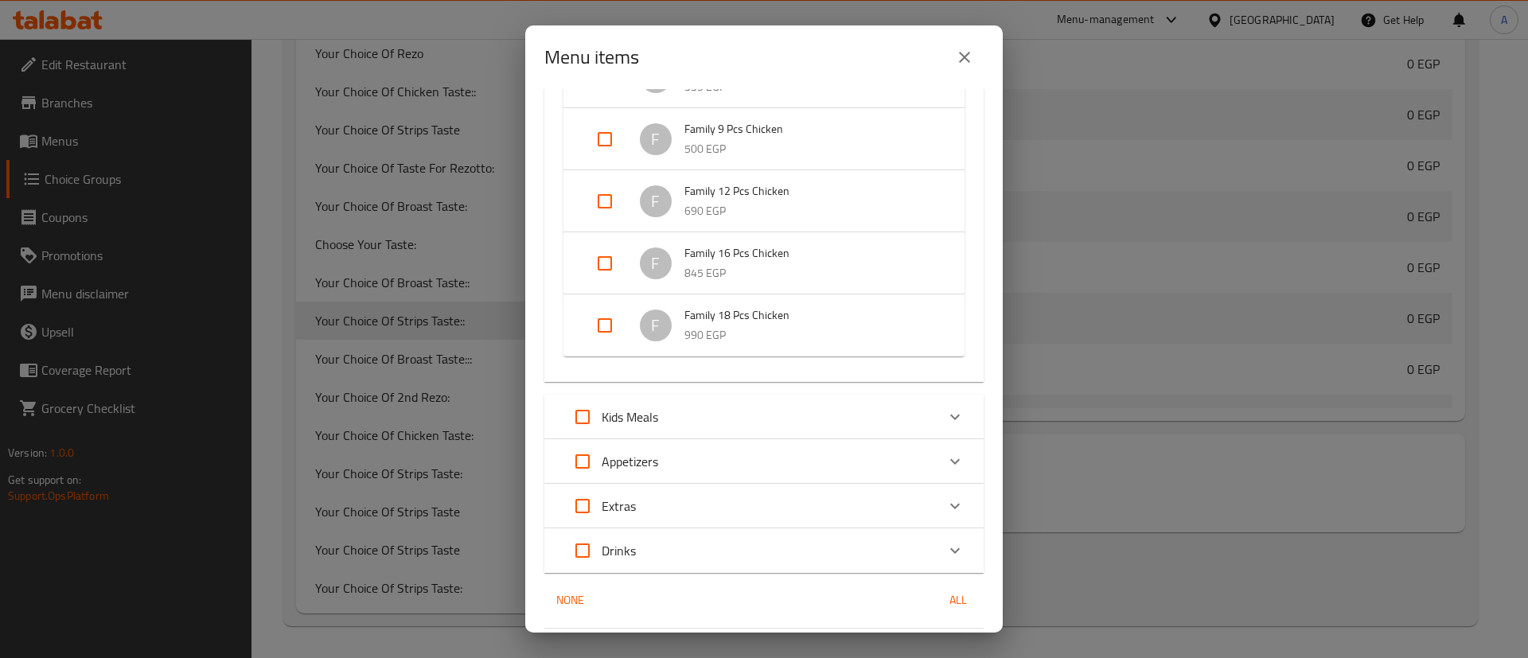
click at [936, 414] on div "Expand" at bounding box center [955, 417] width 38 height 38
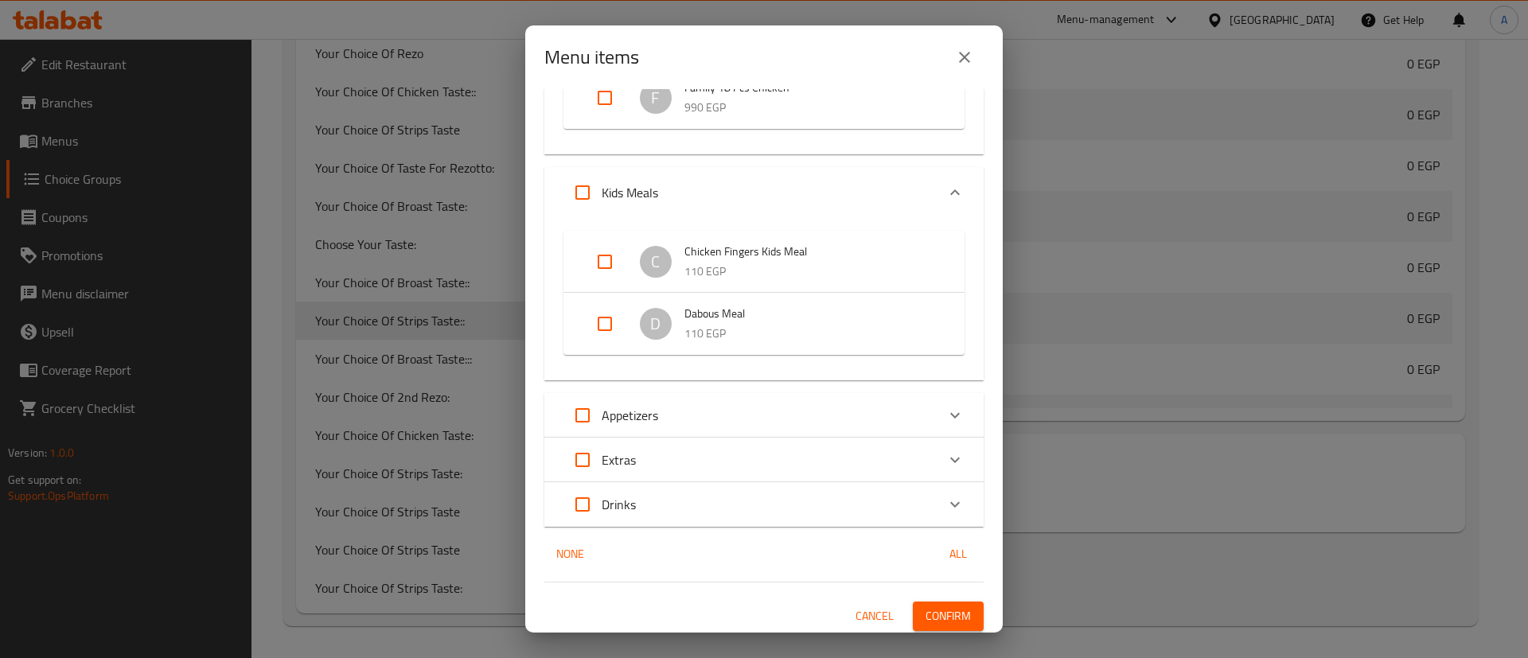
scroll to position [1833, 0]
click at [936, 411] on div "Expand" at bounding box center [955, 411] width 38 height 38
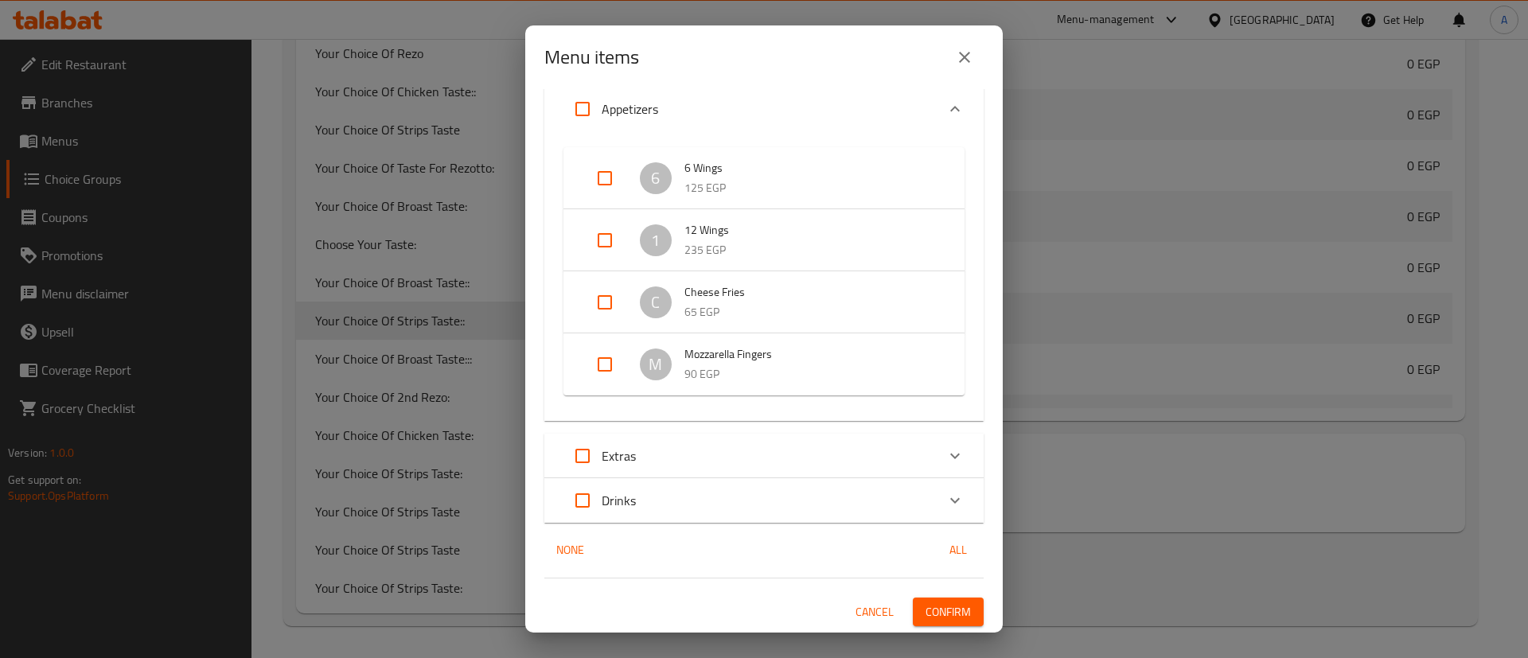
scroll to position [2138, 0]
click at [946, 447] on icon "Expand" at bounding box center [955, 456] width 19 height 19
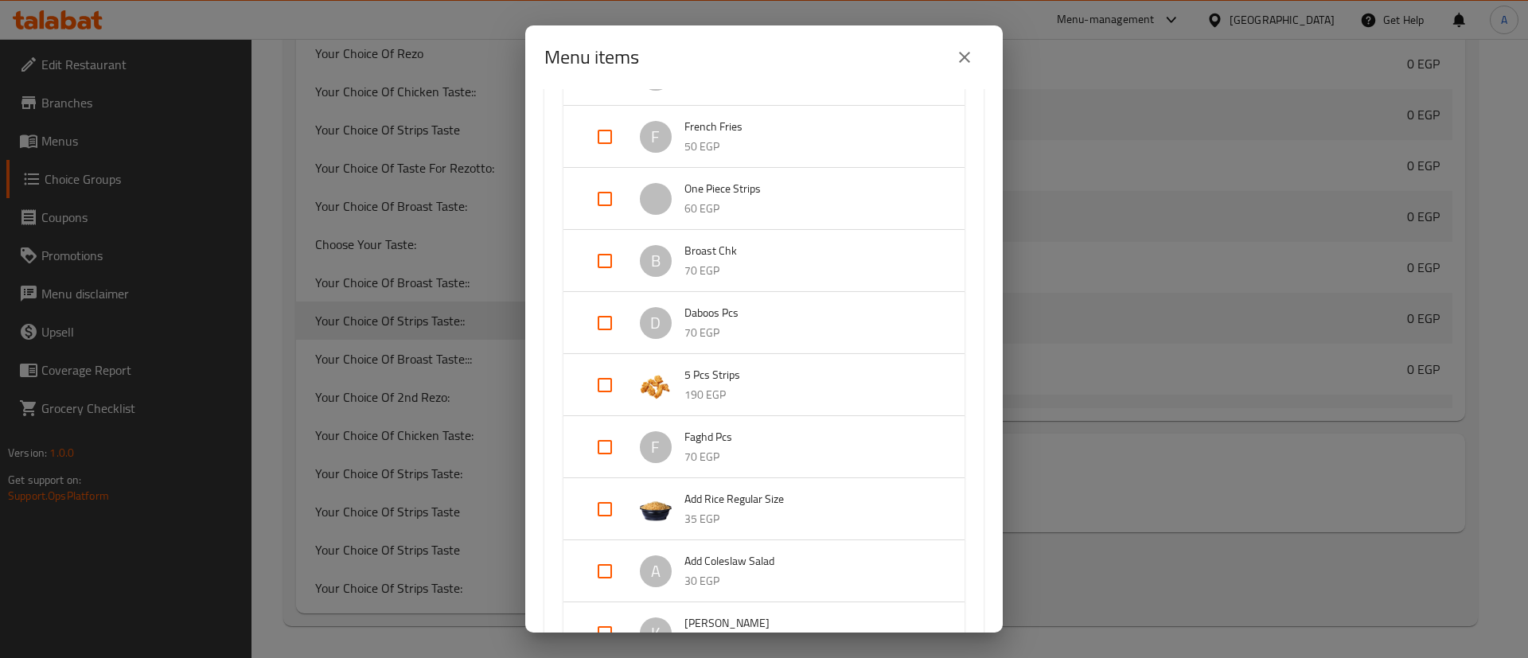
scroll to position [2904, 0]
click at [604, 383] on input "Expand" at bounding box center [605, 383] width 38 height 38
checkbox input "true"
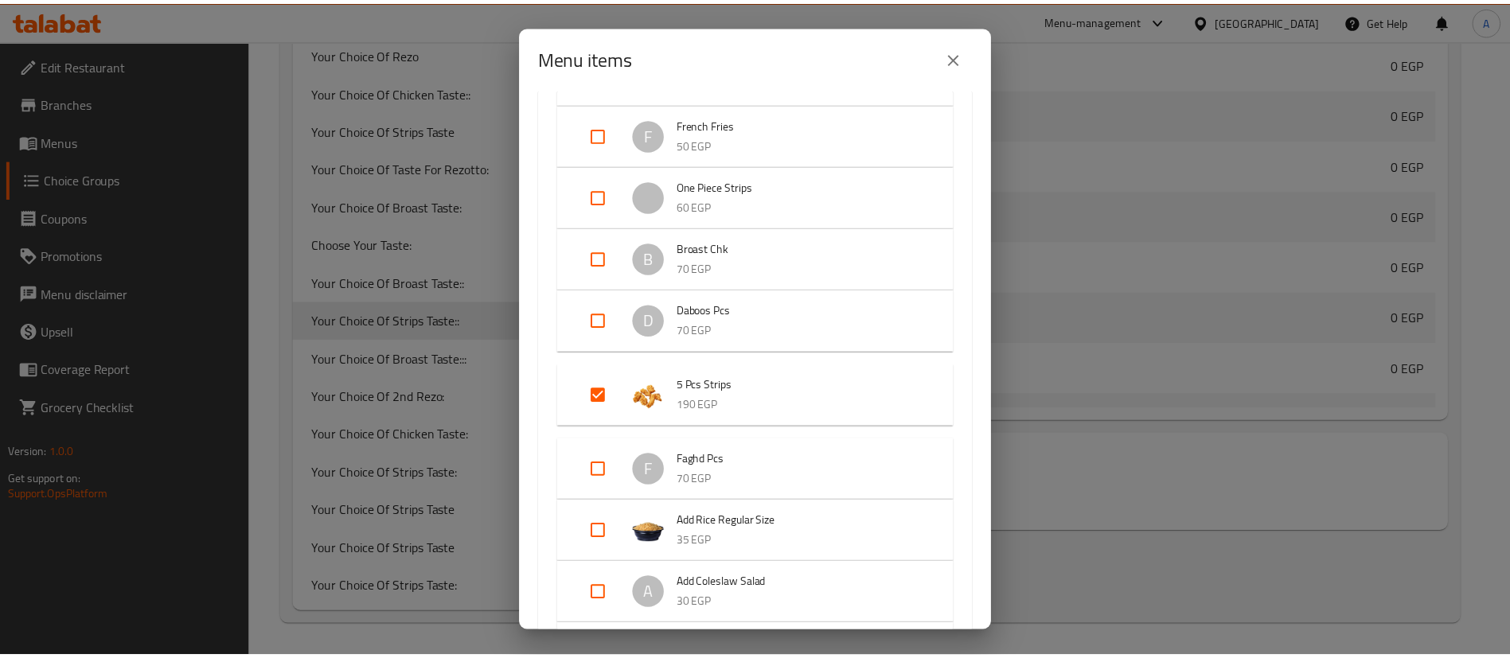
scroll to position [3215, 0]
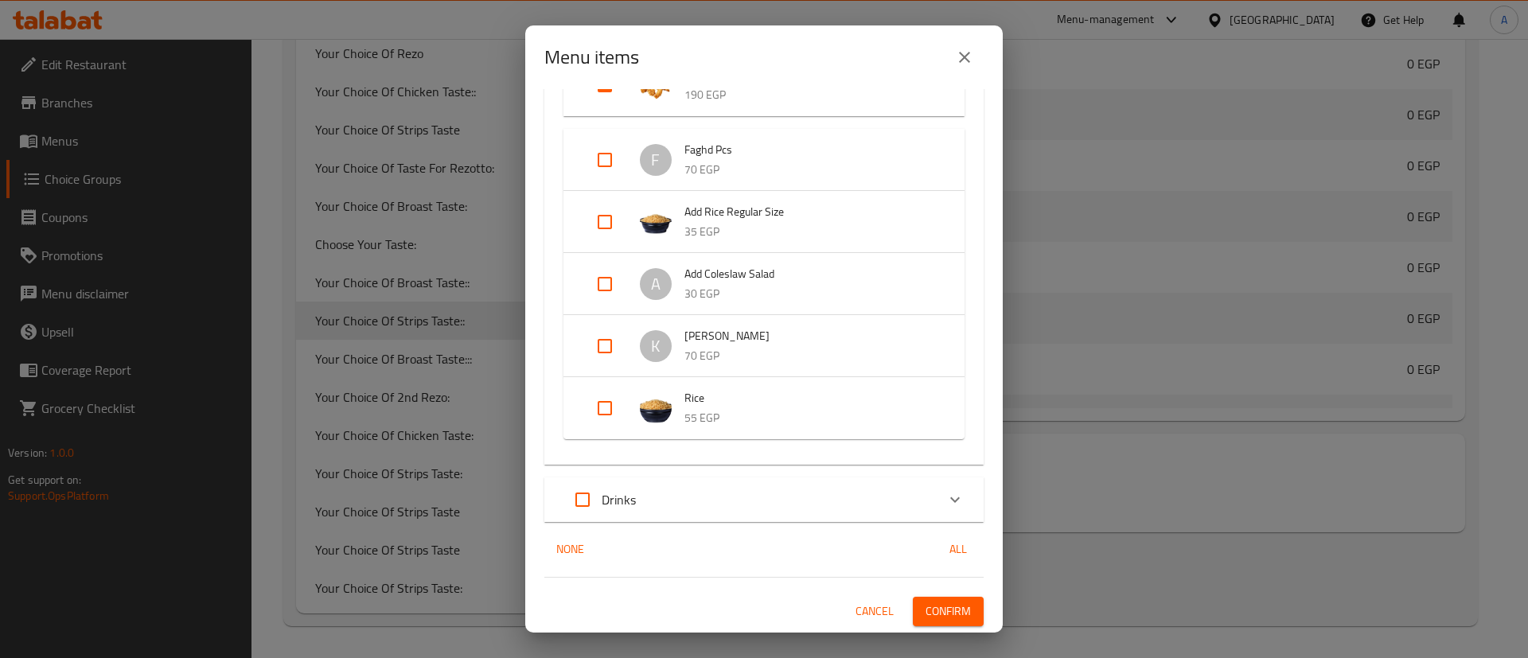
click at [928, 603] on span "Confirm" at bounding box center [948, 612] width 45 height 20
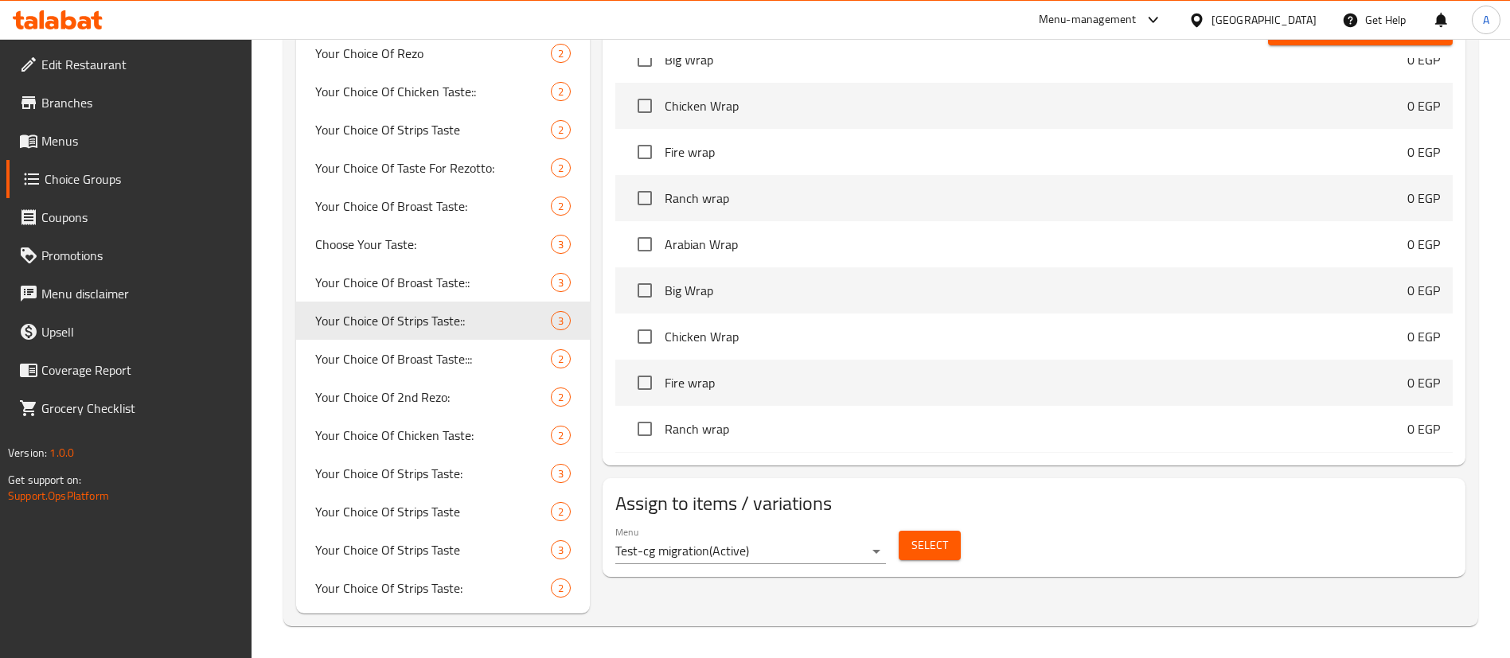
click at [1137, 16] on div "Menu-management" at bounding box center [1088, 19] width 98 height 19
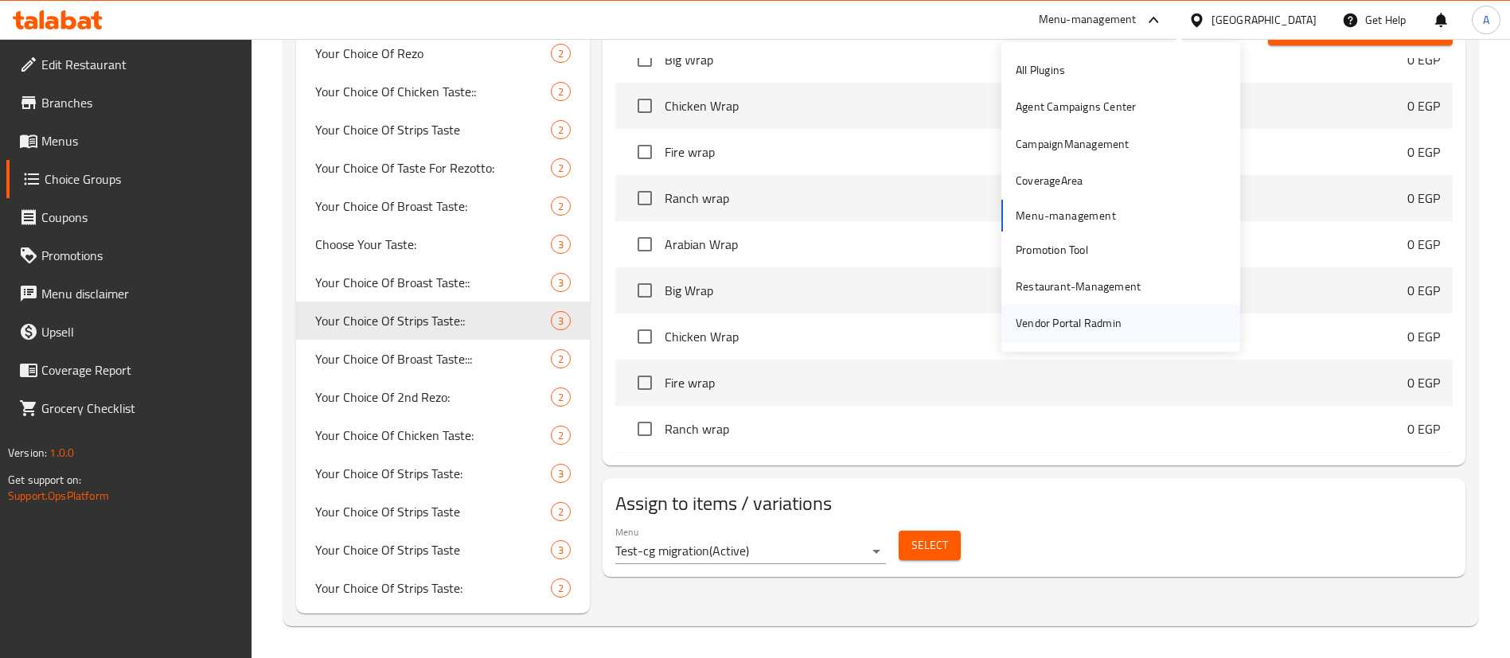
click at [1074, 327] on div "Vendor Portal Radmin" at bounding box center [1069, 323] width 106 height 18
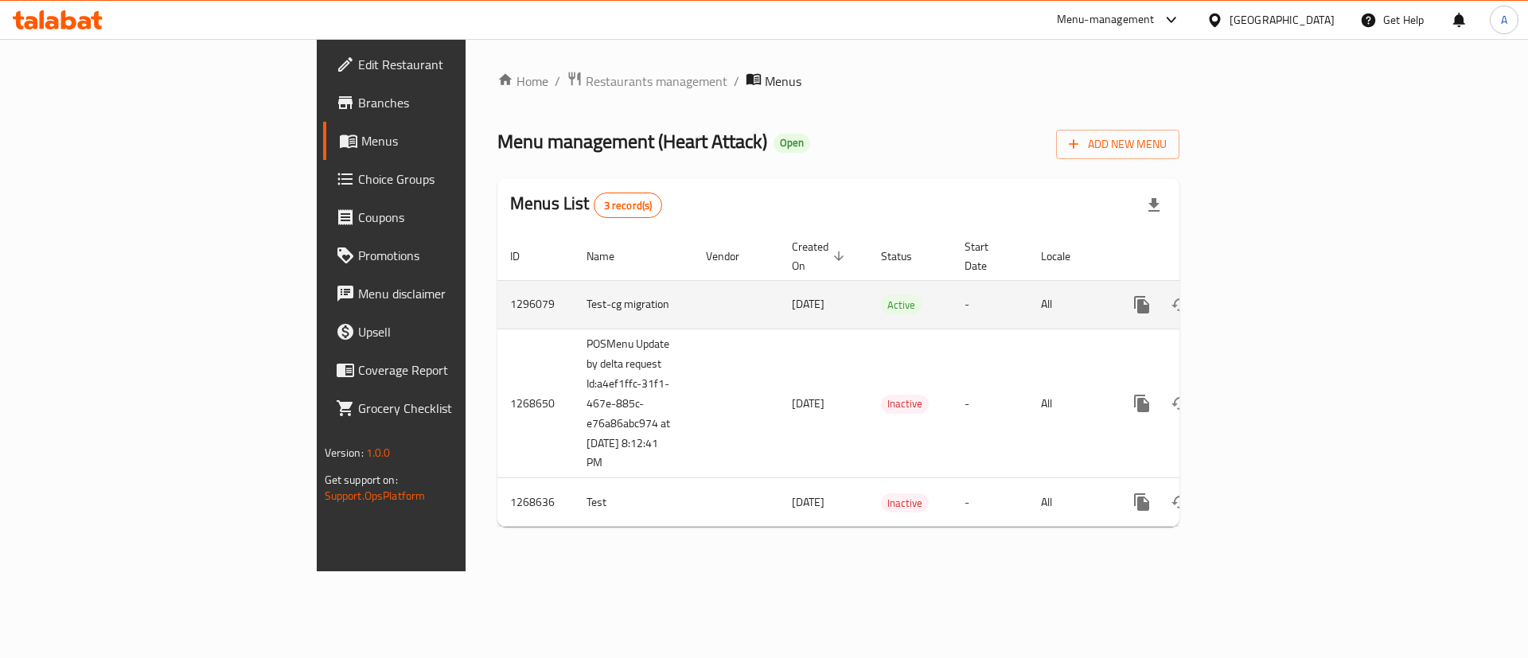
click at [1264, 298] on icon "enhanced table" at bounding box center [1257, 305] width 14 height 14
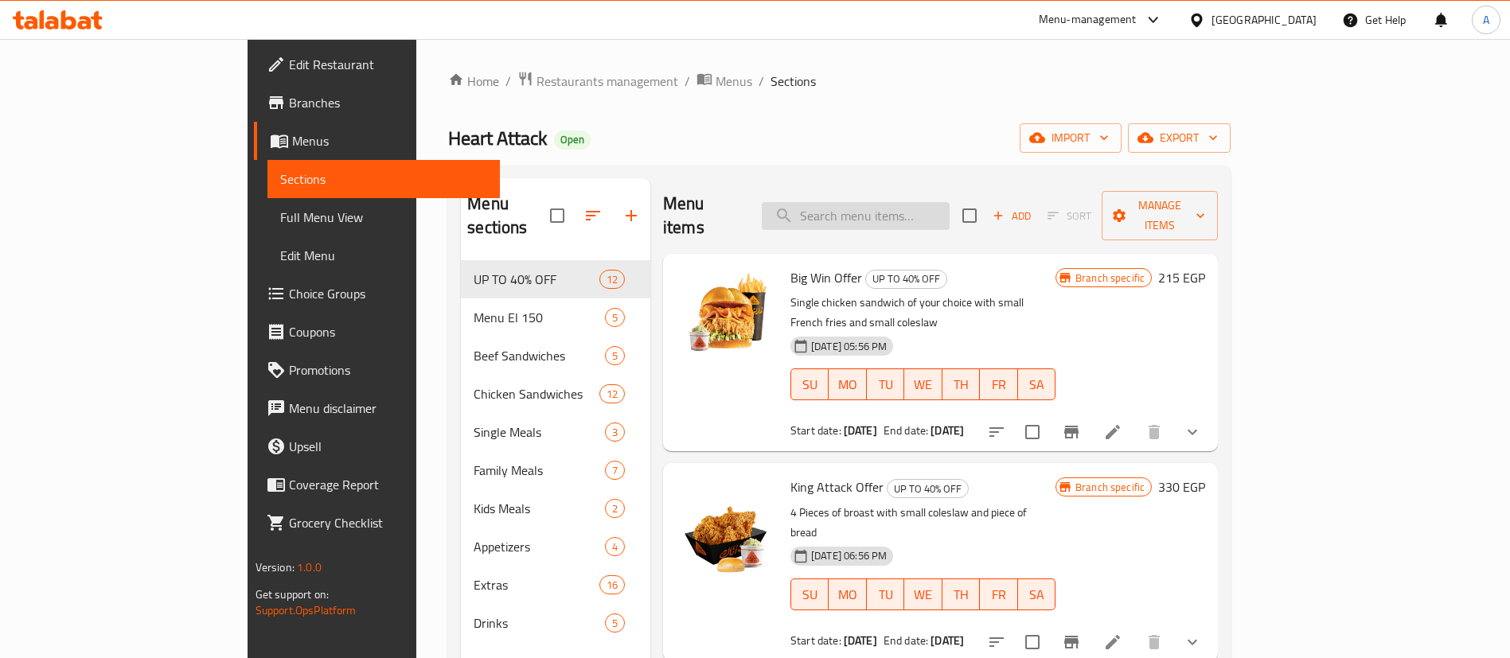
click at [927, 202] on input "search" at bounding box center [856, 216] width 188 height 28
type input "صشرث"
type input "e"
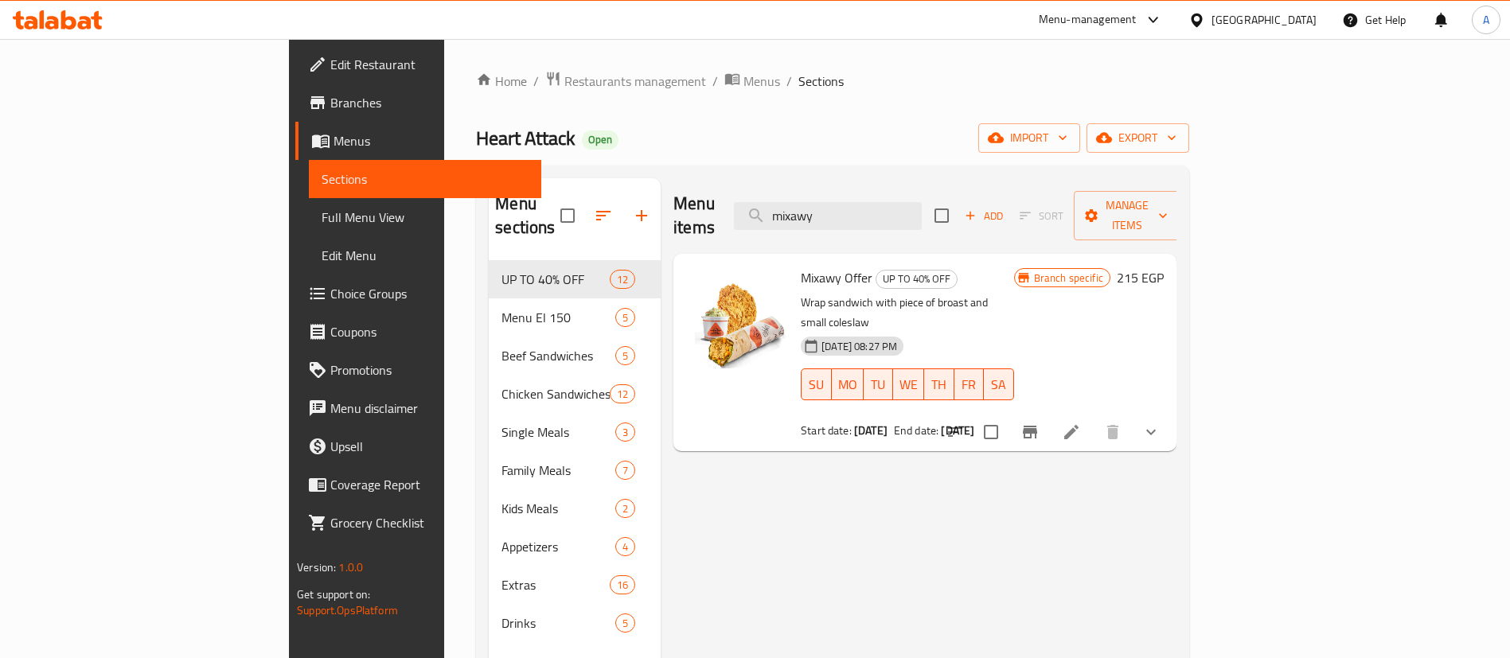
type input "mixawy"
click at [1161, 423] on icon "show more" at bounding box center [1151, 432] width 19 height 19
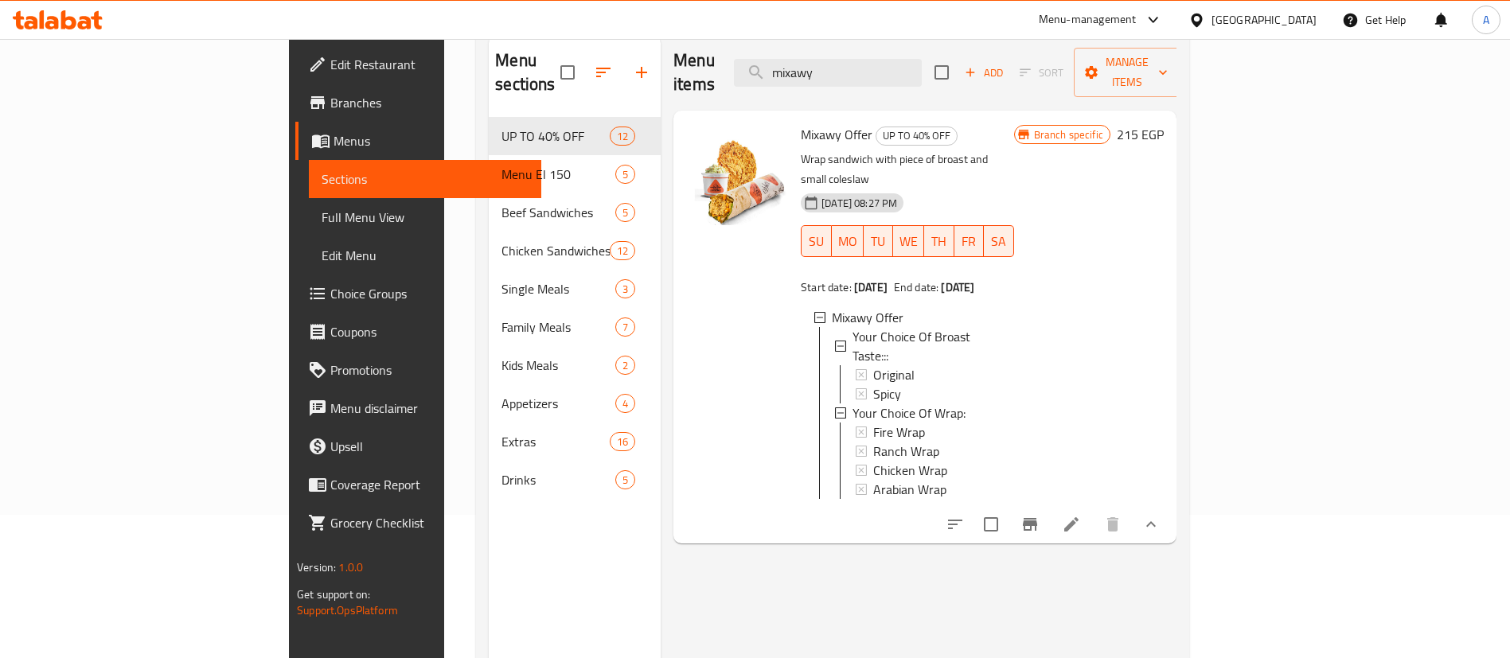
scroll to position [159, 0]
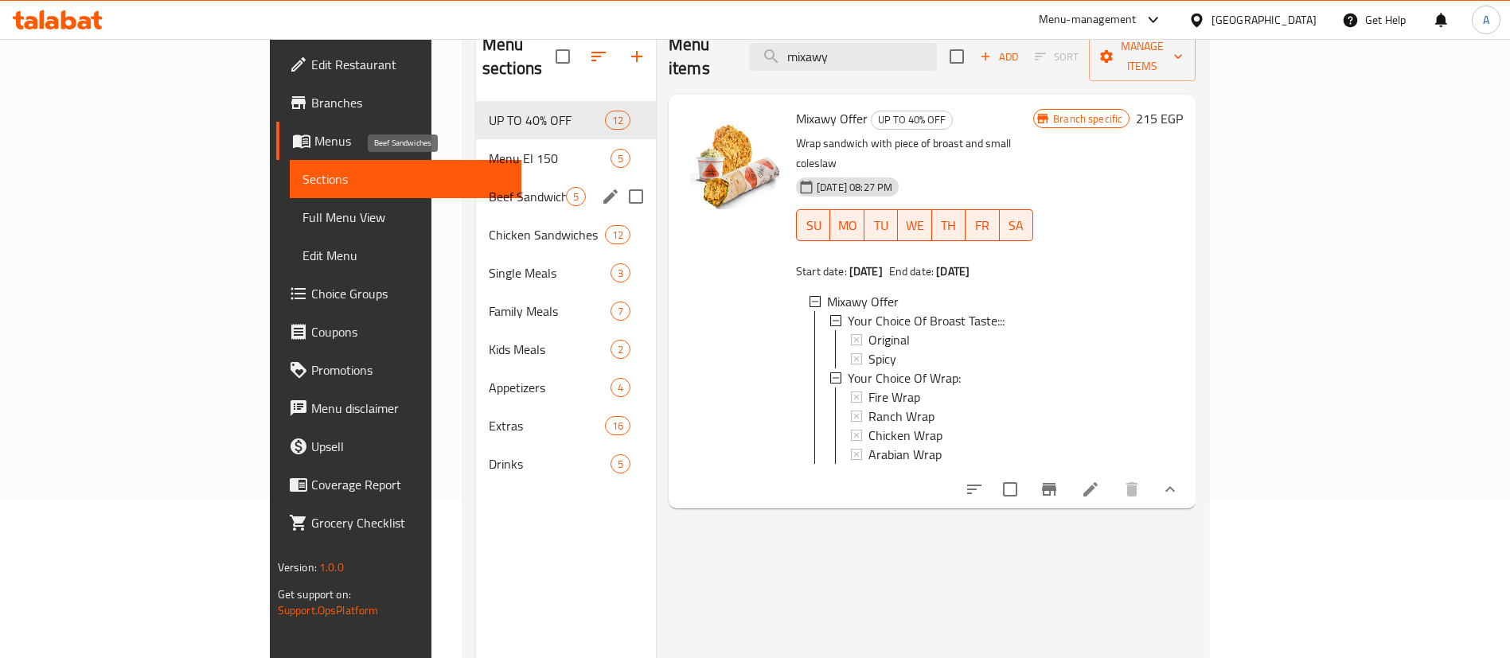
click at [489, 187] on span "Beef Sandwiches" at bounding box center [527, 196] width 77 height 19
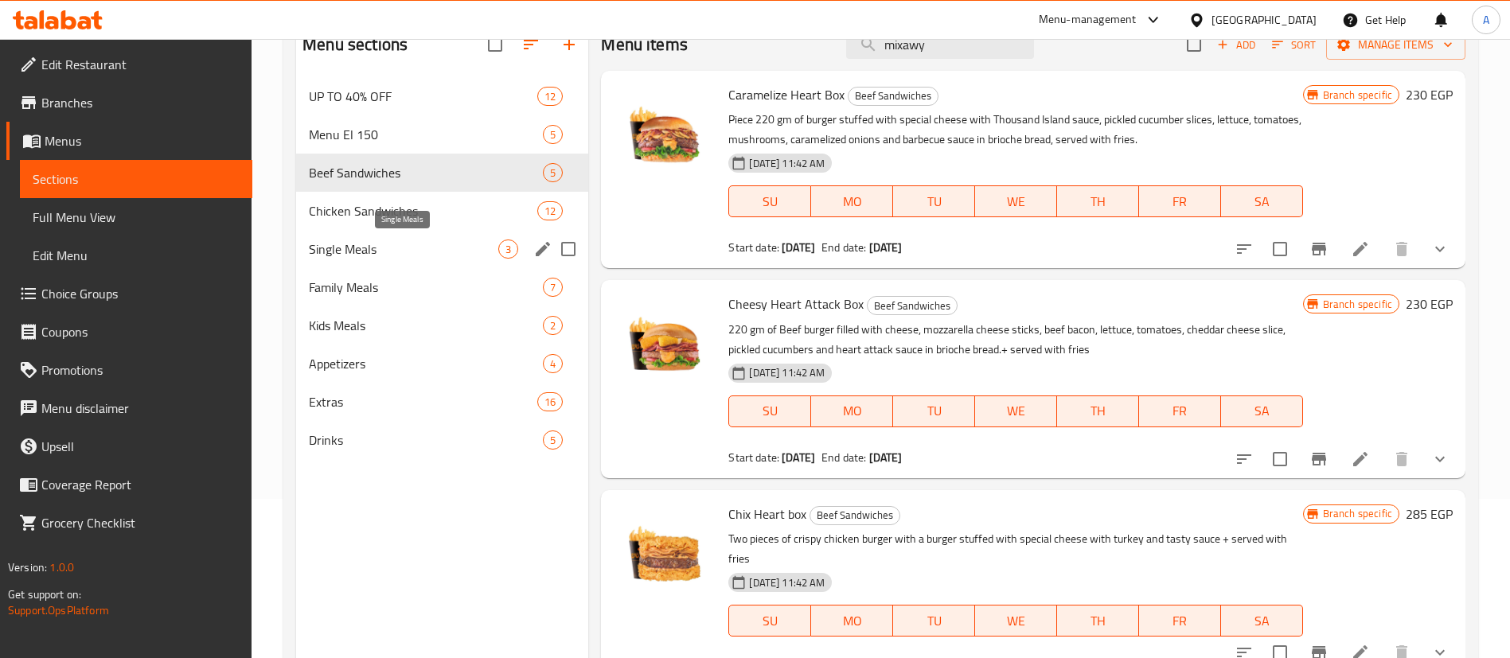
click at [365, 244] on span "Single Meals" at bounding box center [403, 249] width 189 height 19
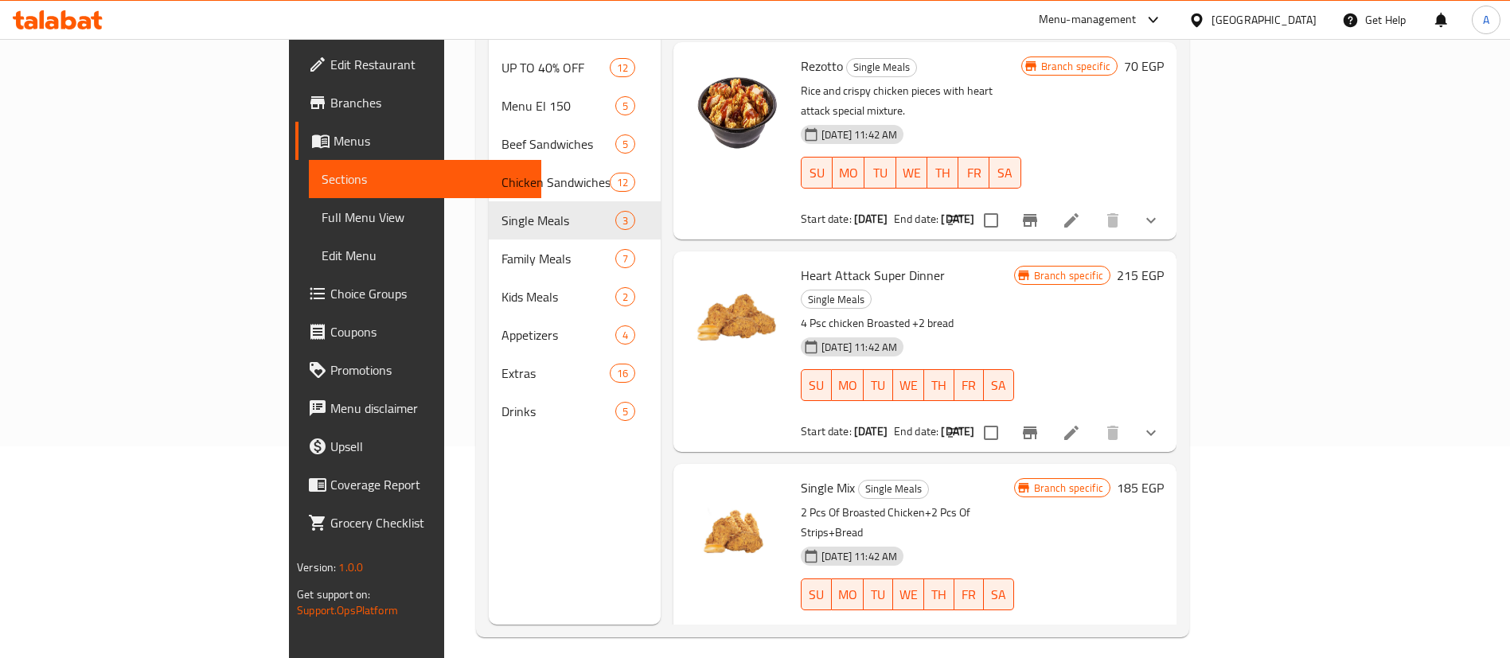
scroll to position [213, 0]
click at [871, 290] on span "Single Meals" at bounding box center [836, 299] width 69 height 18
copy span "Single Meals"
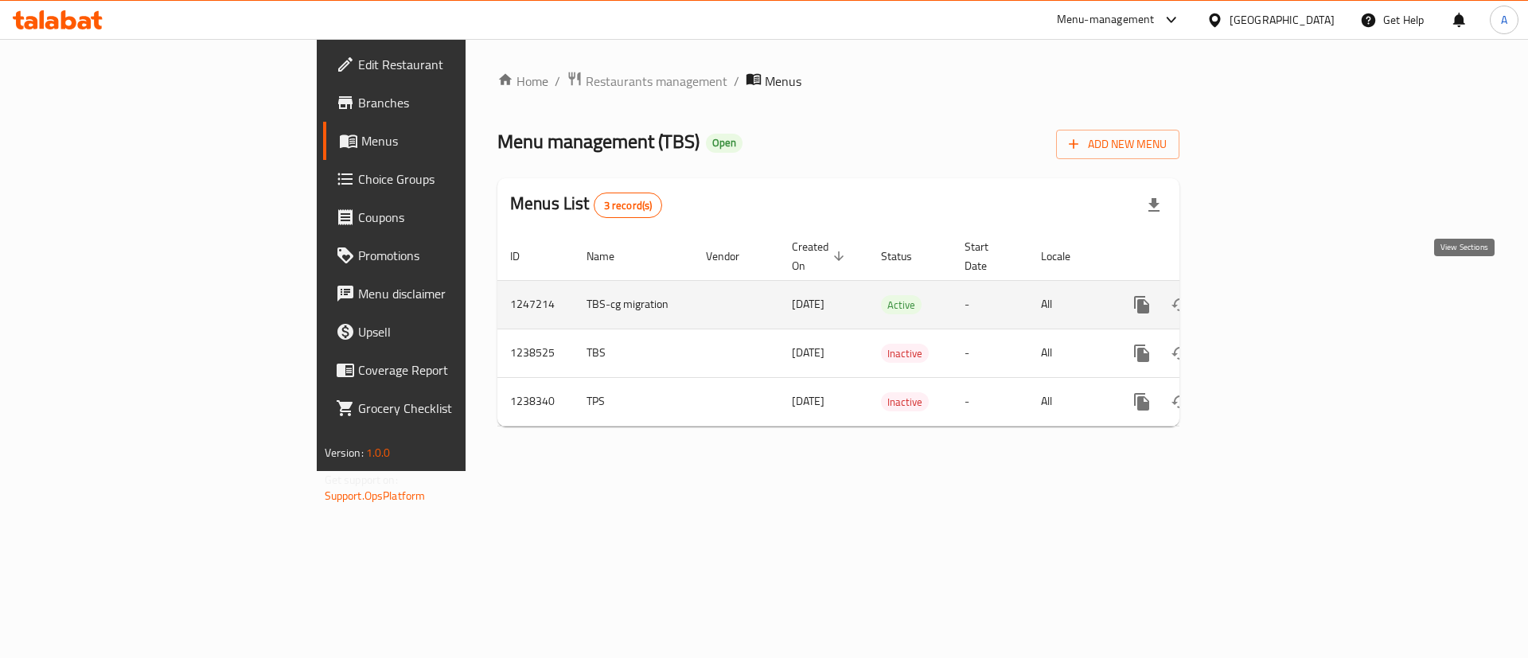
click at [1264, 298] on icon "enhanced table" at bounding box center [1257, 305] width 14 height 14
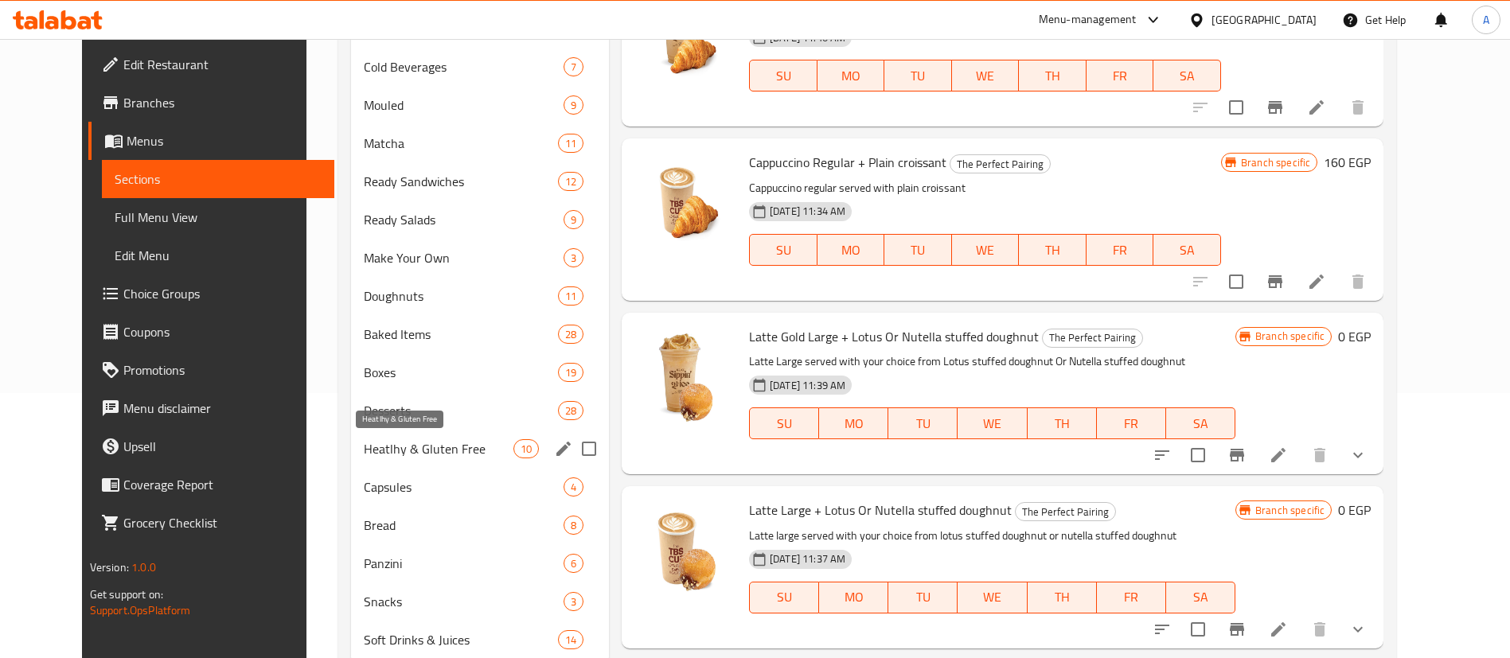
scroll to position [279, 0]
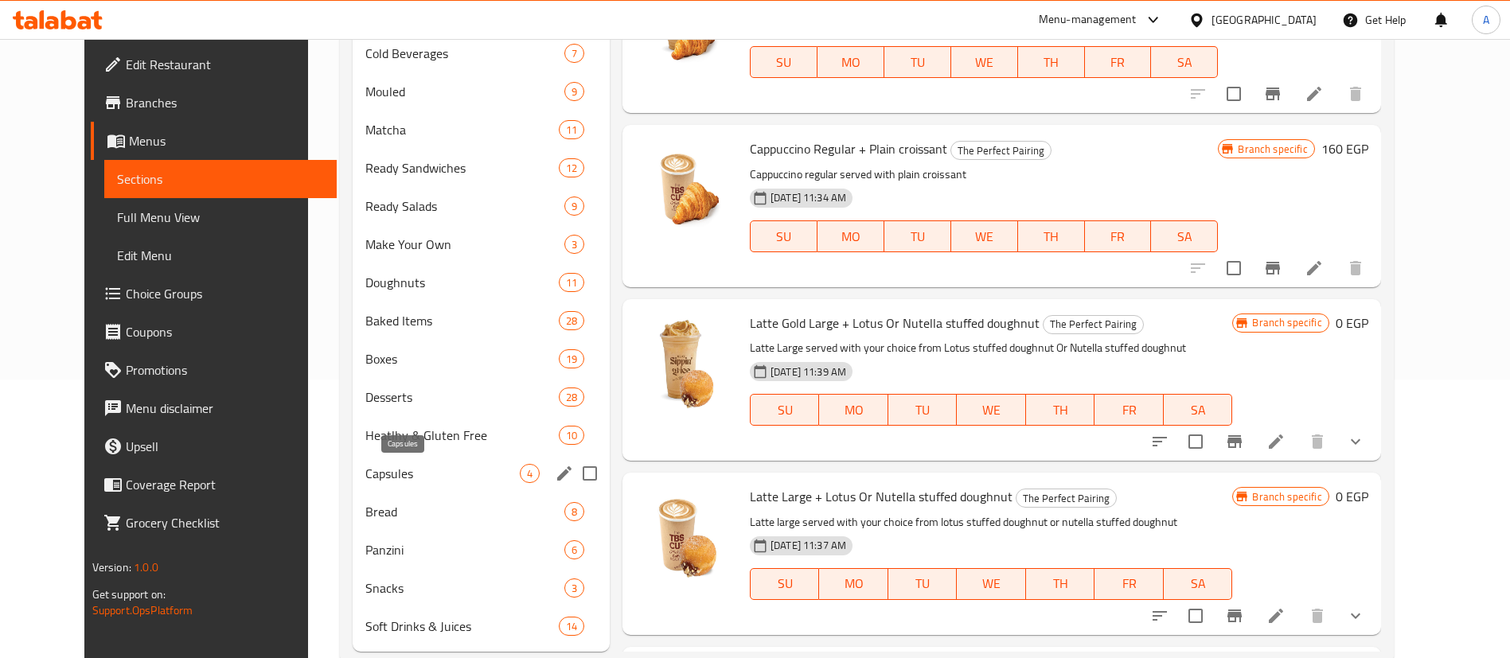
click at [365, 468] on span "Capsules" at bounding box center [442, 473] width 154 height 19
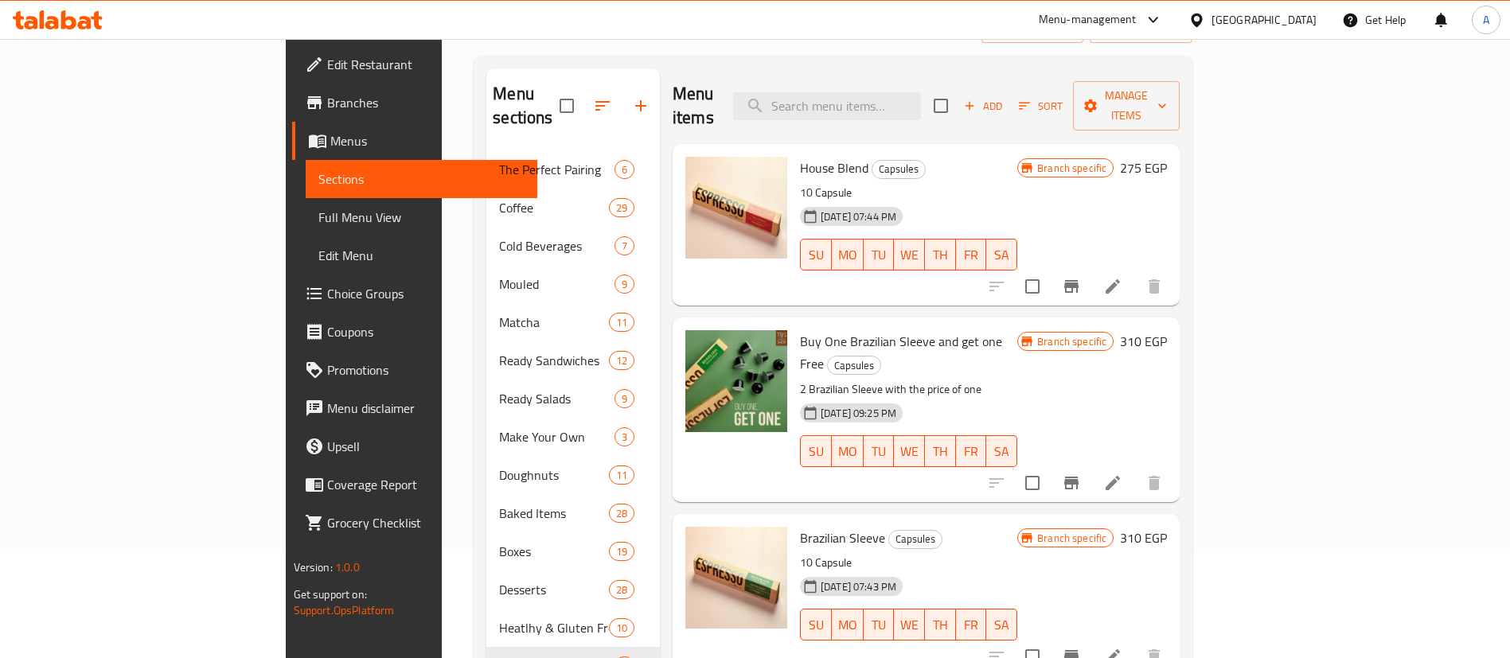
scroll to position [119, 0]
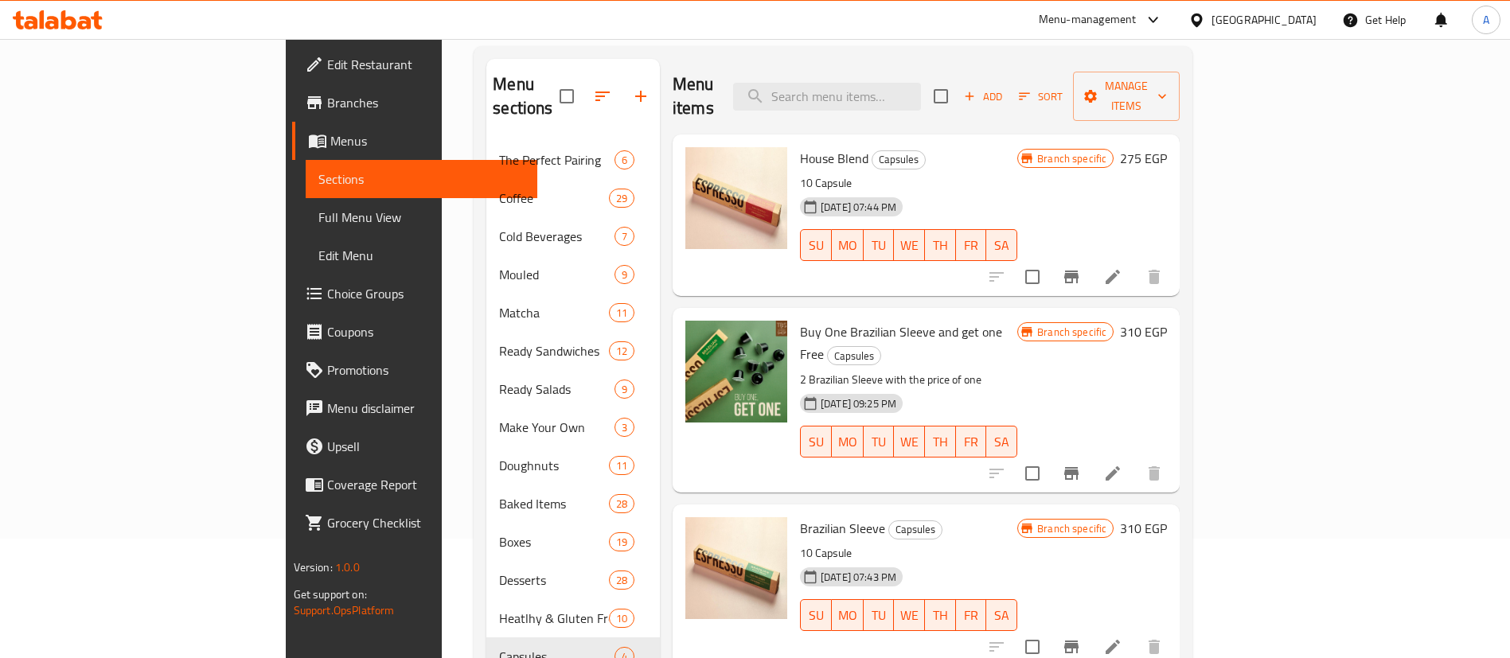
click at [1167, 321] on h6 "310 EGP" at bounding box center [1143, 332] width 47 height 22
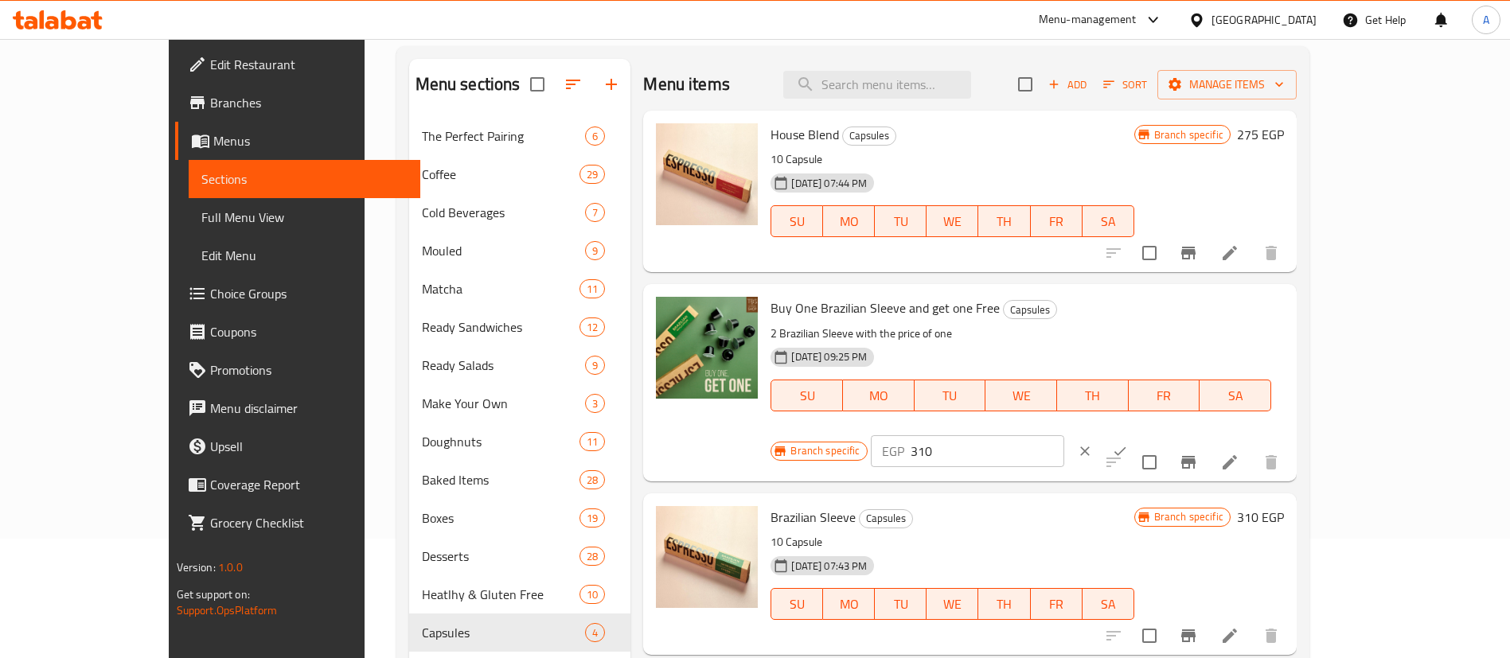
click at [1064, 435] on input "310" at bounding box center [988, 451] width 154 height 32
type input "620"
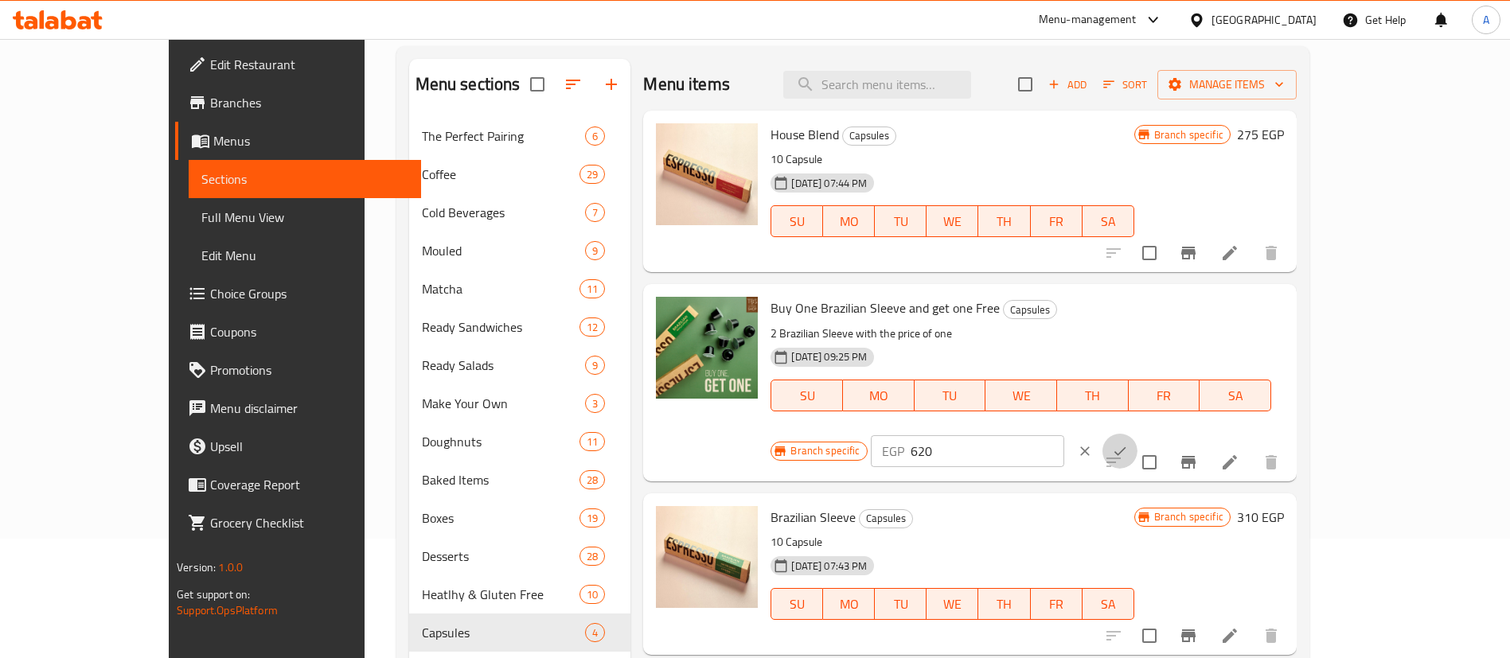
click at [1128, 443] on icon "ok" at bounding box center [1120, 451] width 16 height 16
